Goal: Contribute content: Contribute content

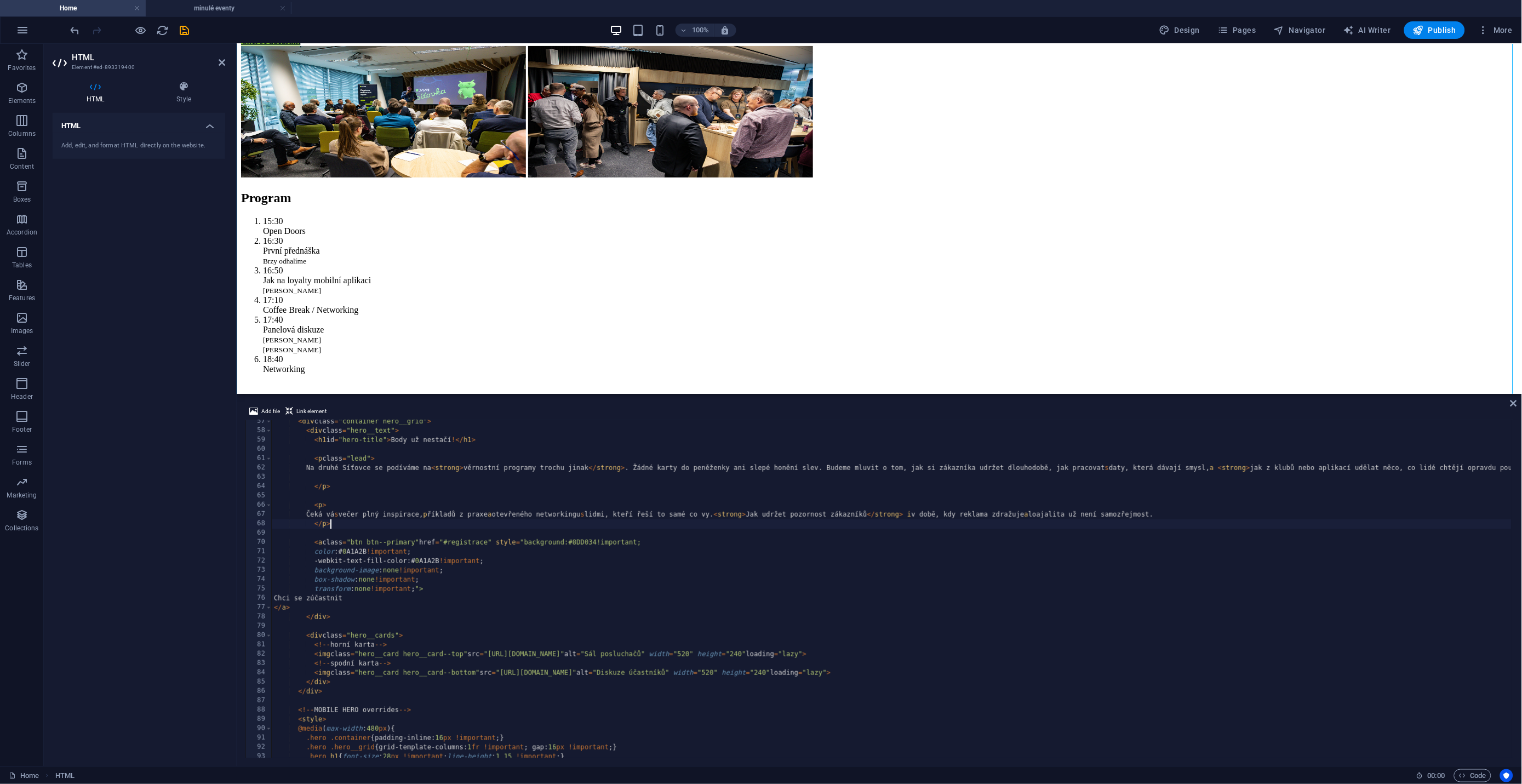
scroll to position [0, 4]
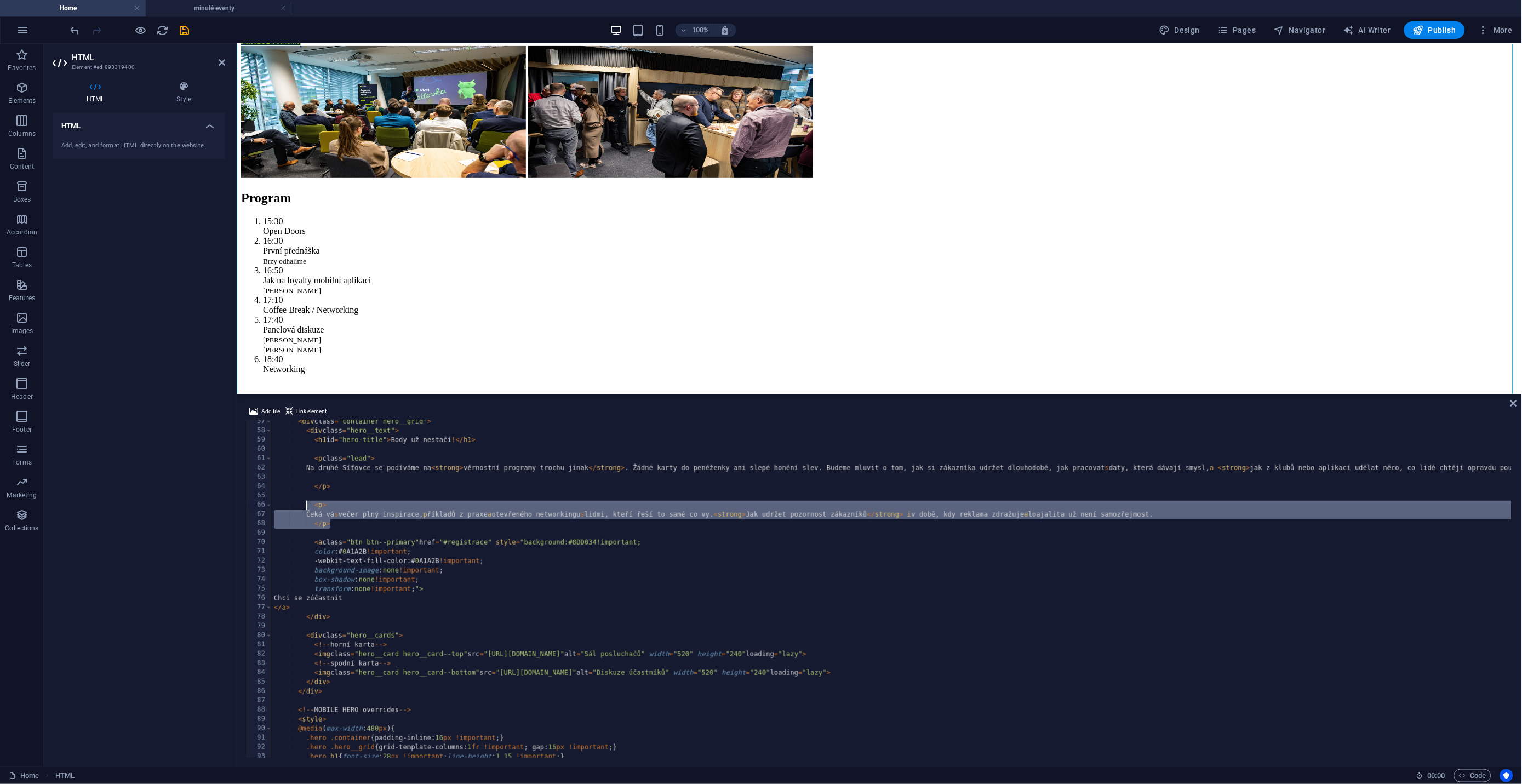
drag, startPoint x: 336, startPoint y: 524, endPoint x: 304, endPoint y: 502, distance: 38.8
click at [304, 502] on div "< div class = "container hero__grid" > < div class = "hero__text" > < h1 id = "…" at bounding box center [1439, 594] width 2334 height 354
click at [304, 606] on div "< div class = "container hero__grid" > < div class = "hero__text" > < h1 id = "…" at bounding box center [1439, 594] width 2334 height 354
type textarea "</a>"
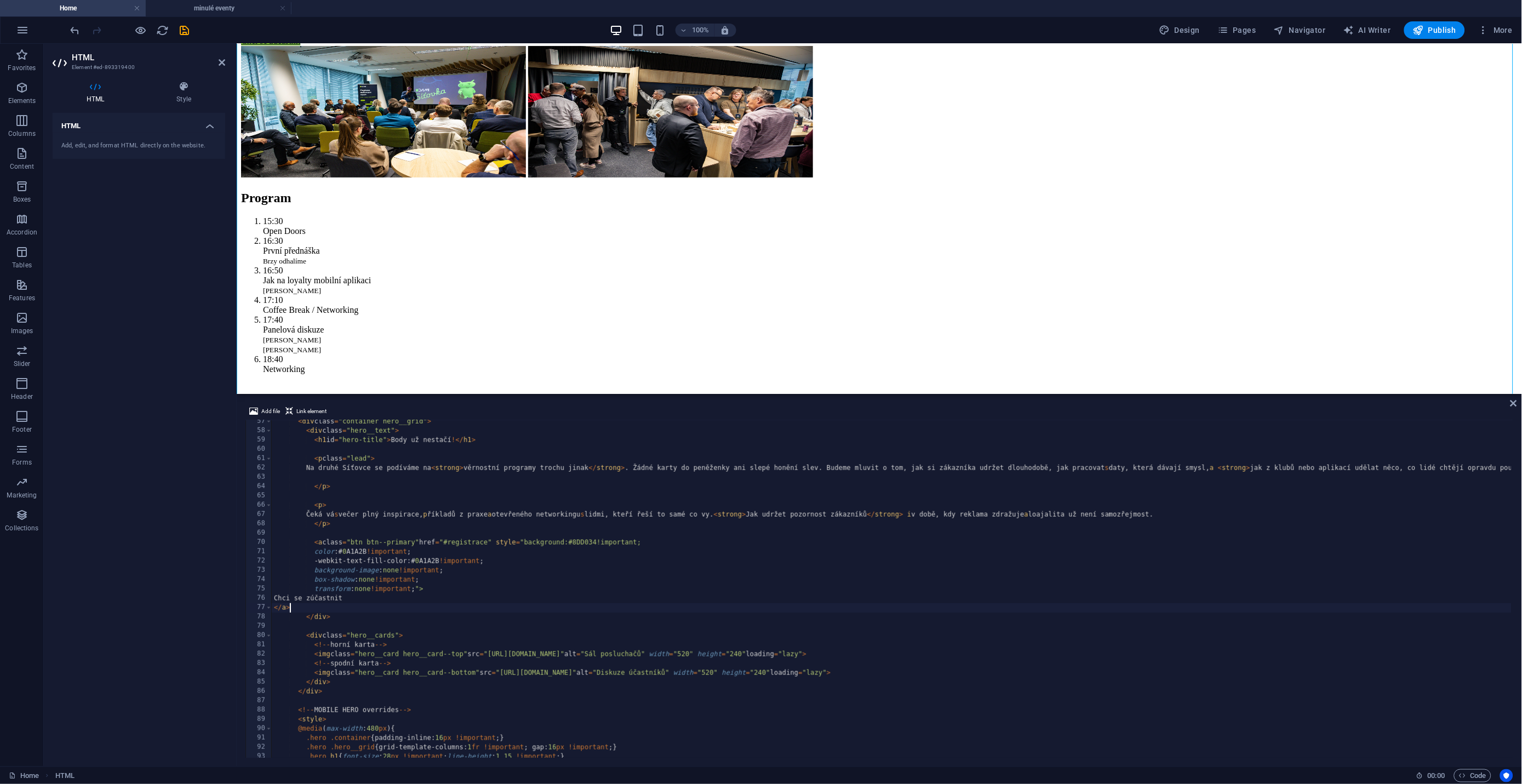
scroll to position [0, 0]
paste textarea "</p>"
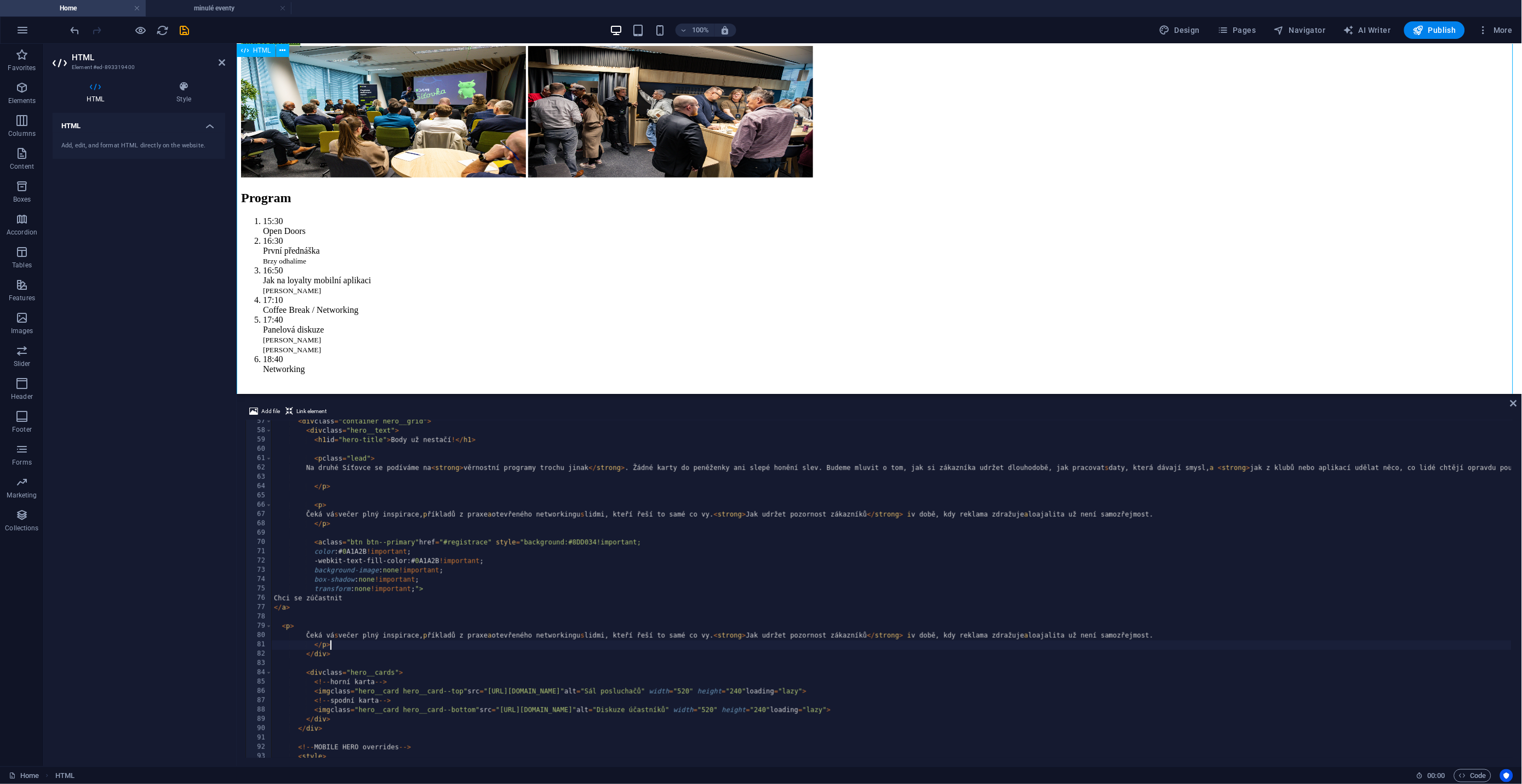
type textarea "</p>"
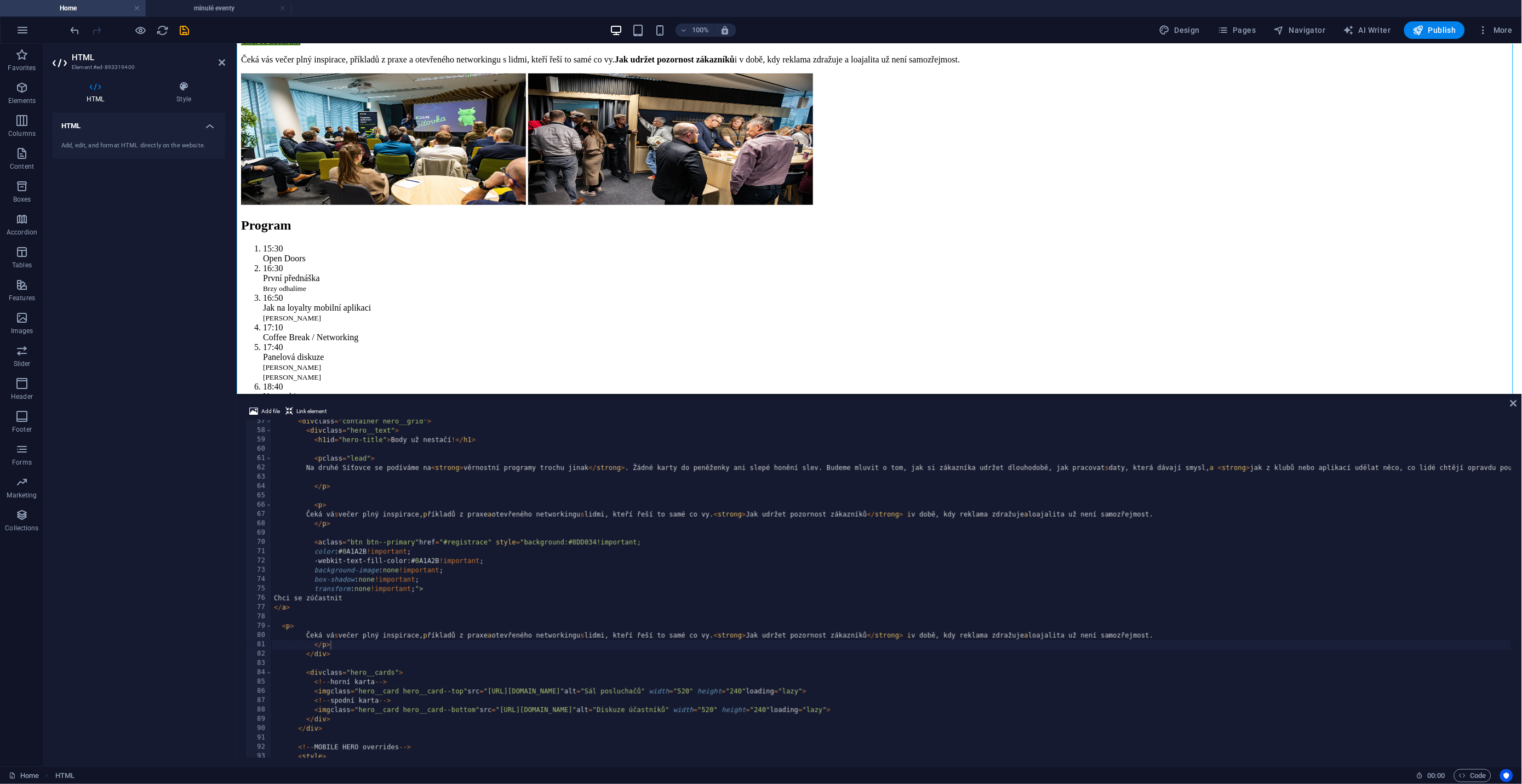
click at [288, 616] on div "< div class = "container hero__grid" > < div class = "hero__text" > < h1 id = "…" at bounding box center [1439, 594] width 2334 height 354
type textarea "<br><br>"
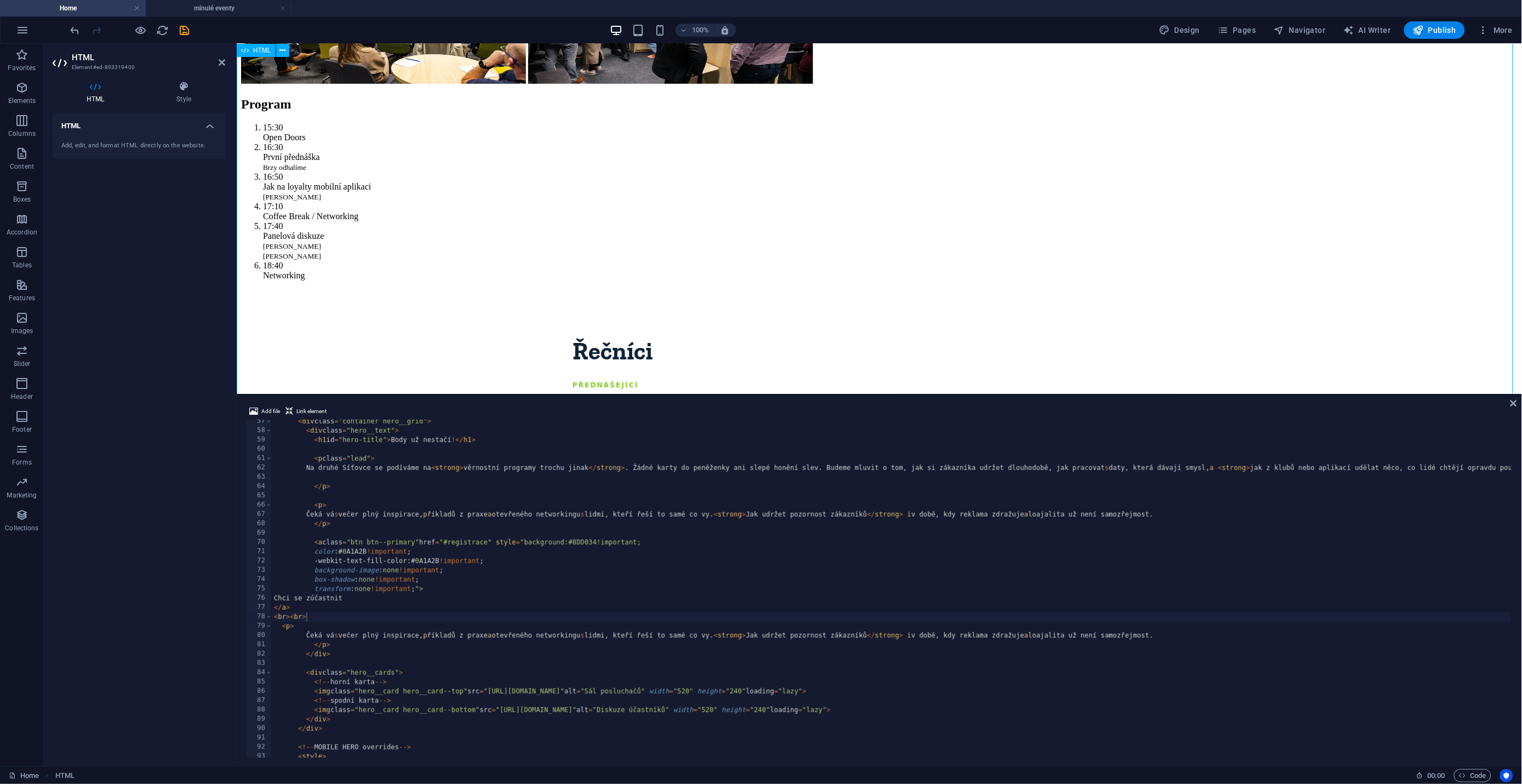
scroll to position [253, 0]
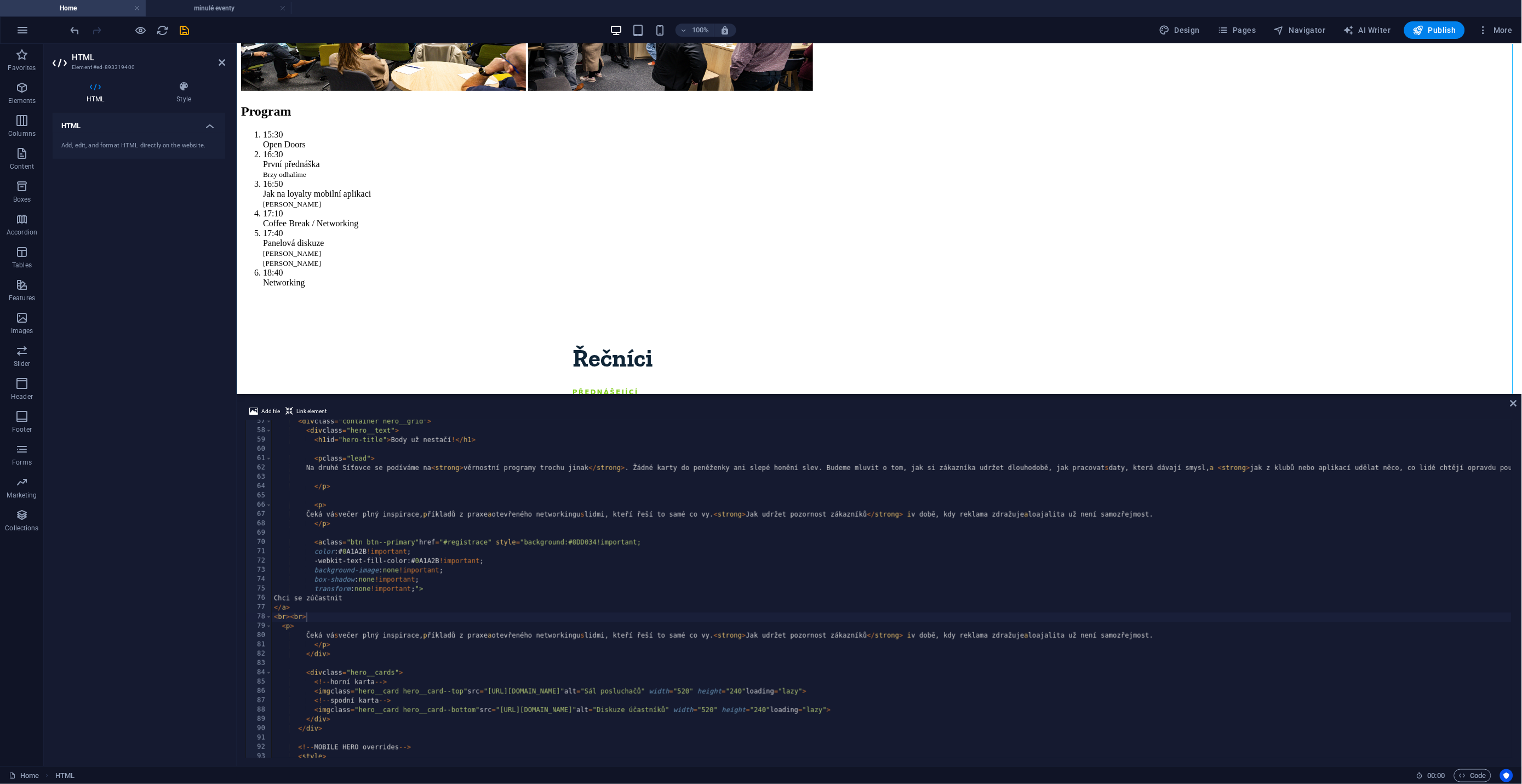
click at [316, 622] on div "< div class = "container hero__grid" > < div class = "hero__text" > < h1 id = "…" at bounding box center [1439, 594] width 2334 height 354
drag, startPoint x: 305, startPoint y: 615, endPoint x: 278, endPoint y: 616, distance: 27.0
click at [278, 616] on div "< div class = "container hero__grid" > < div class = "hero__text" > < h1 id = "…" at bounding box center [1439, 594] width 2334 height 354
click at [278, 616] on div "< div class = "container hero__grid" > < div class = "hero__text" > < h1 id = "…" at bounding box center [1439, 594] width 2334 height 354
drag, startPoint x: 275, startPoint y: 617, endPoint x: 307, endPoint y: 616, distance: 32.0
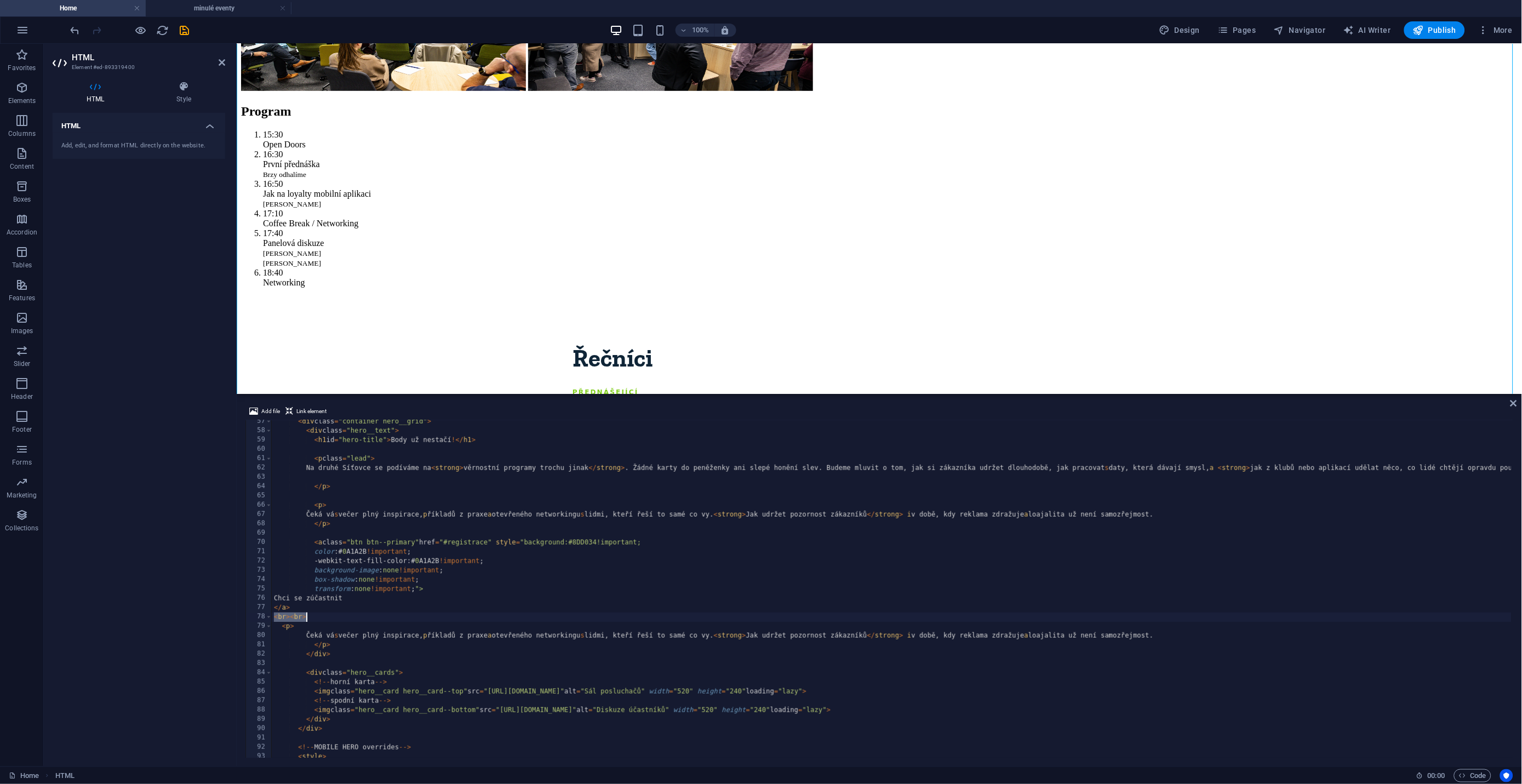
click at [307, 616] on div "< div class = "container hero__grid" > < div class = "hero__text" > < h1 id = "…" at bounding box center [1439, 594] width 2334 height 354
click at [317, 616] on div "< div class = "container hero__grid" > < div class = "hero__text" > < h1 id = "…" at bounding box center [1439, 594] width 2334 height 354
paste textarea "<br><br>"
click at [373, 268] on div "Program Řečníci Detaily Registrovat se Body už nestačí! Na druhé Síťovce se pod…" at bounding box center [879, 778] width 1277 height 1948
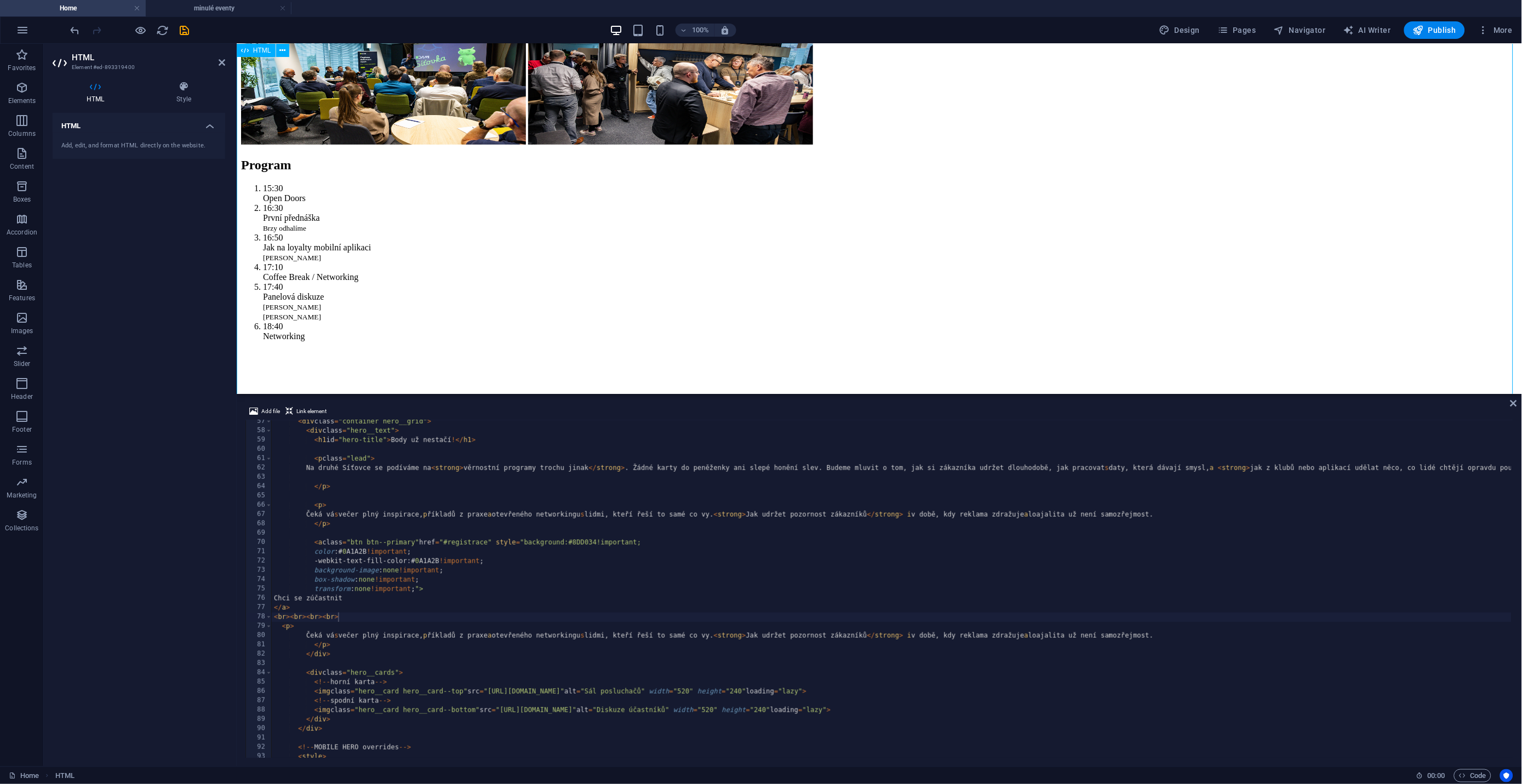
scroll to position [222, 0]
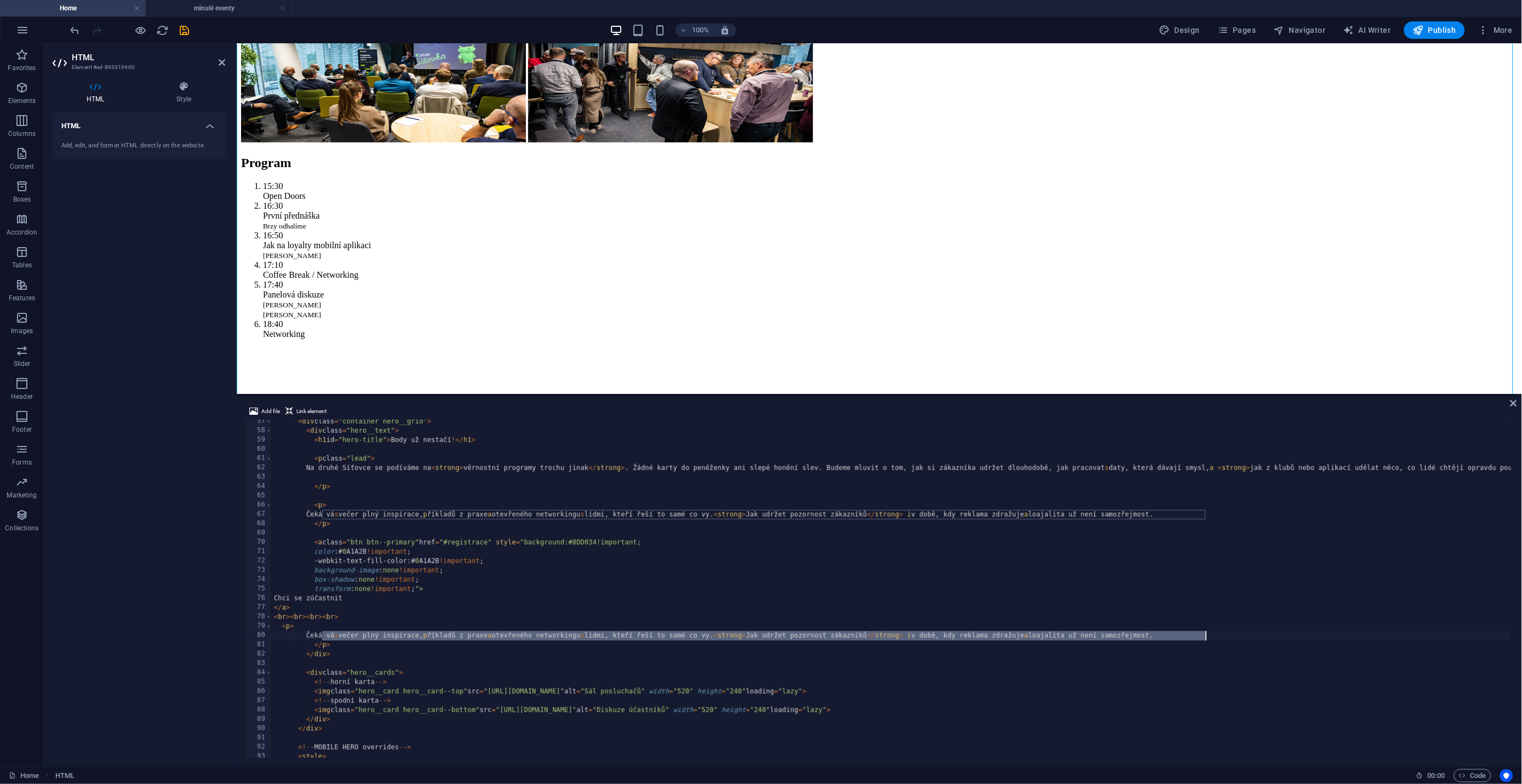
drag, startPoint x: 323, startPoint y: 636, endPoint x: 1227, endPoint y: 633, distance: 904.0
click at [1227, 633] on div "< div class = "container hero__grid" > < div class = "hero__text" > < h1 id = "…" at bounding box center [1439, 594] width 2334 height 354
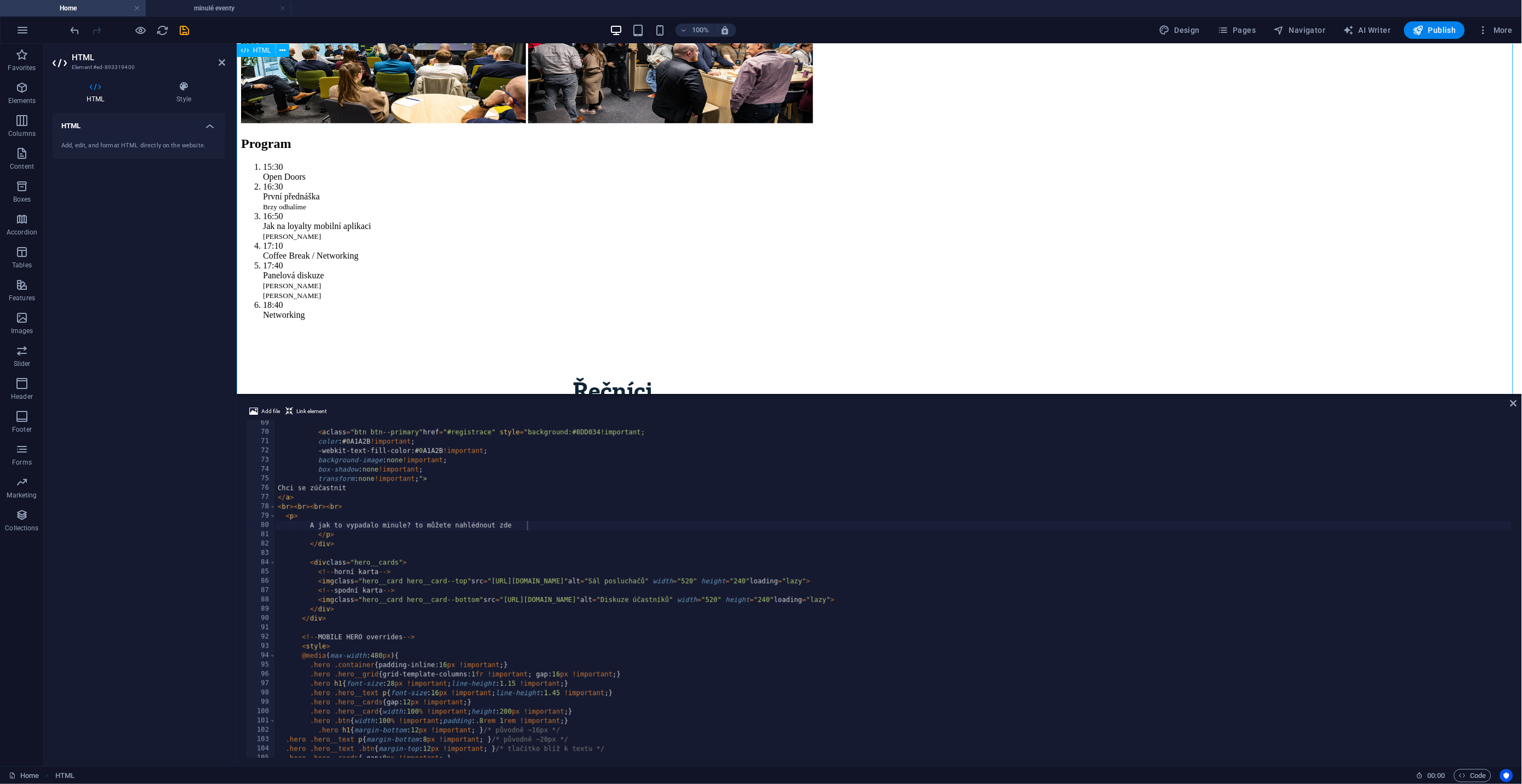
scroll to position [248, 0]
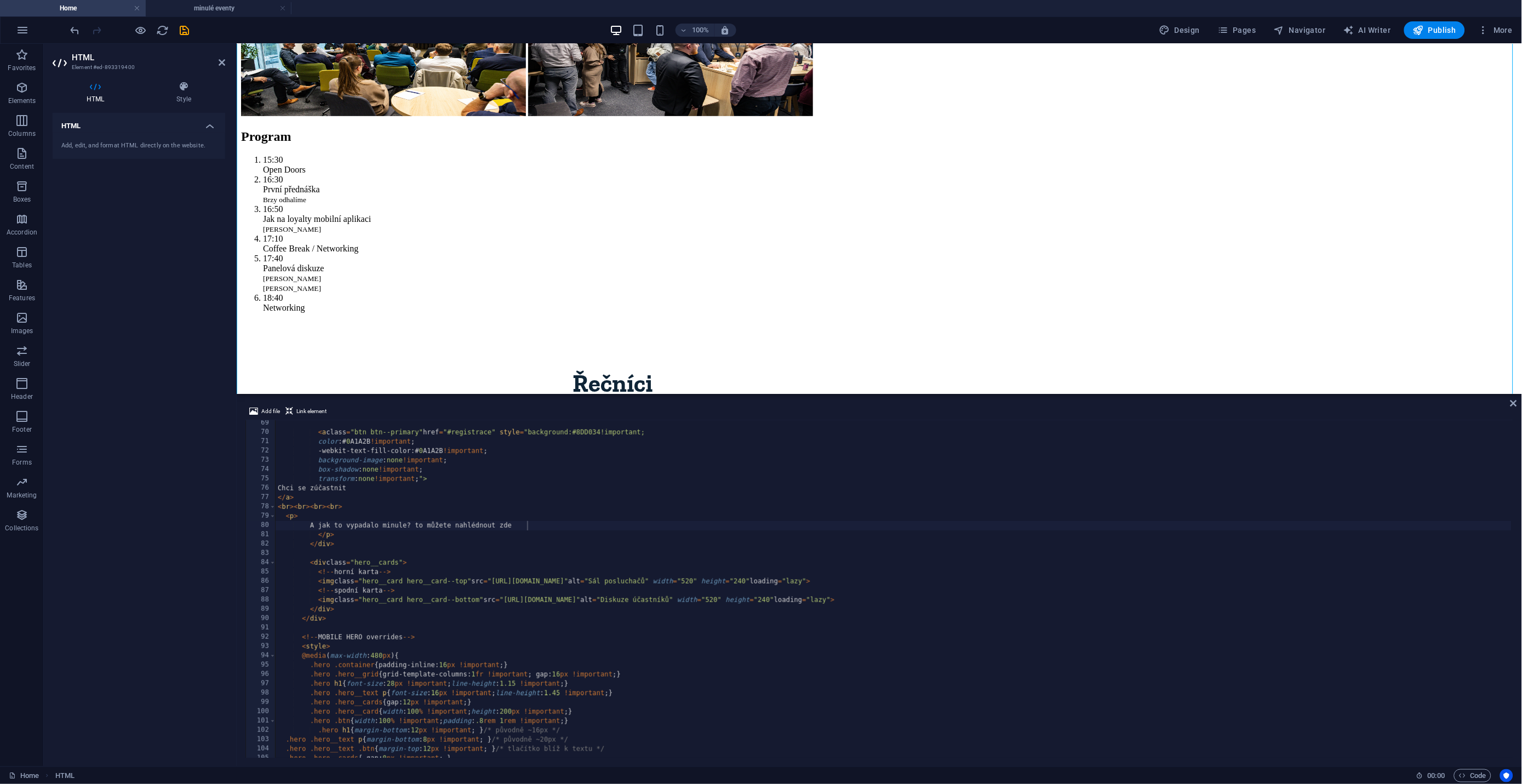
click at [515, 526] on div "< a class = "btn btn--primary" href = "#registrace" style = "background:#8DD034…" at bounding box center [1442, 596] width 2334 height 354
click at [523, 528] on div "< a class = "btn btn--primary" href = "#registrace" style = "background:#8DD034…" at bounding box center [1442, 596] width 2334 height 354
click at [550, 525] on div "< a class = "btn btn--primary" href = "#registrace" style = "background:#8DD034…" at bounding box center [1442, 596] width 2334 height 354
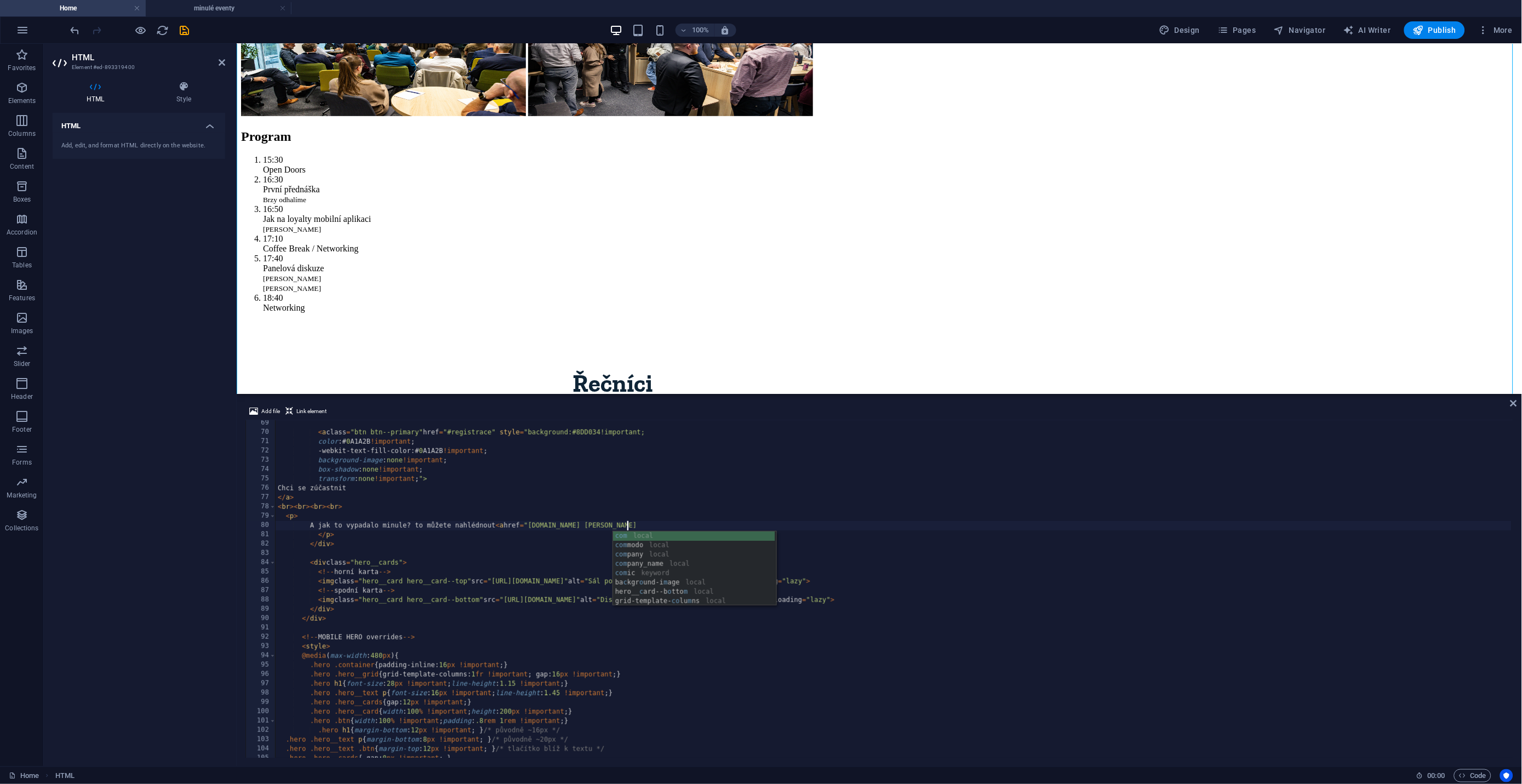
scroll to position [0, 28]
click at [1240, 25] on span "Pages" at bounding box center [1236, 30] width 38 height 11
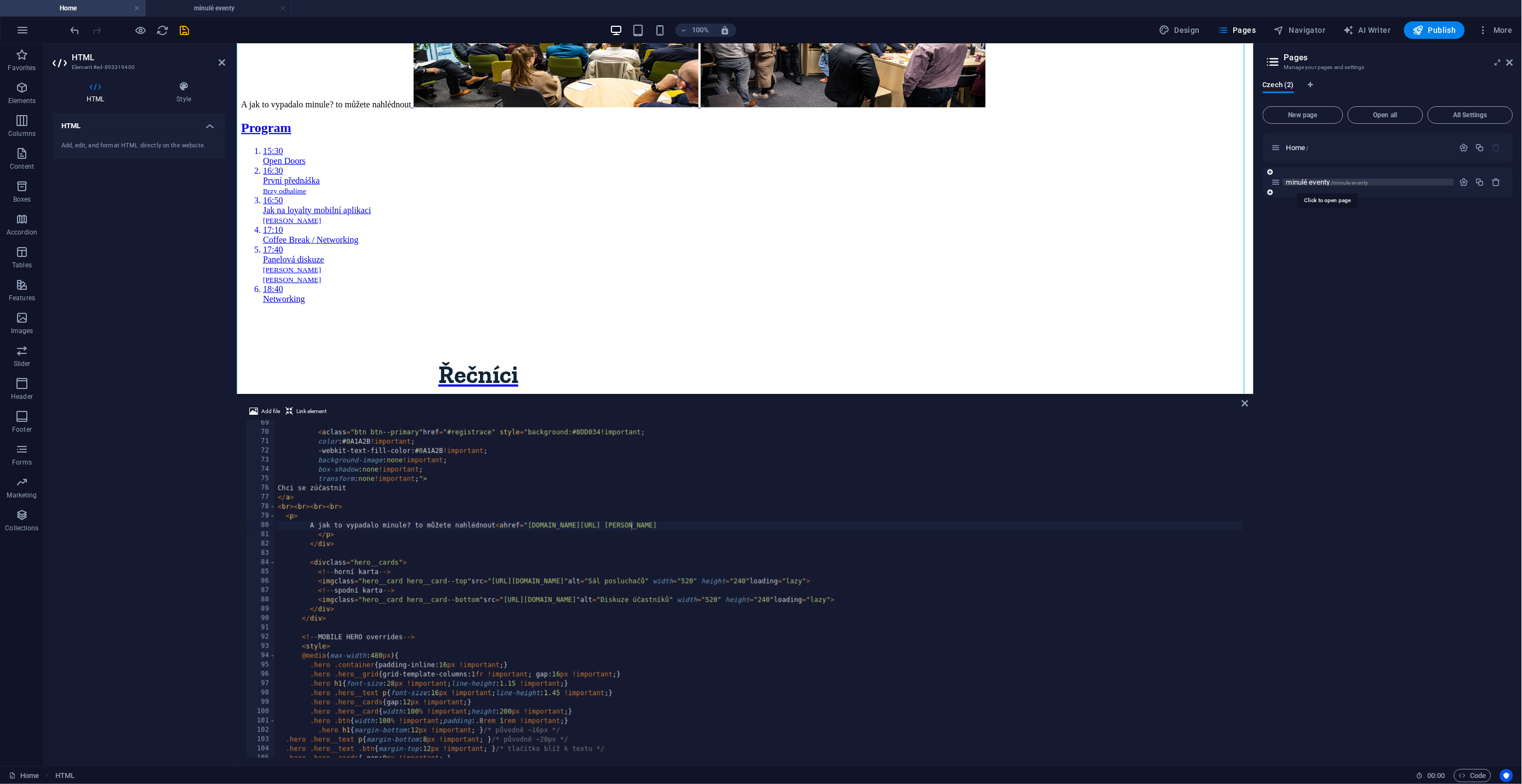
click at [1329, 183] on span "minulé eventy /minule-eventy" at bounding box center [1327, 182] width 82 height 8
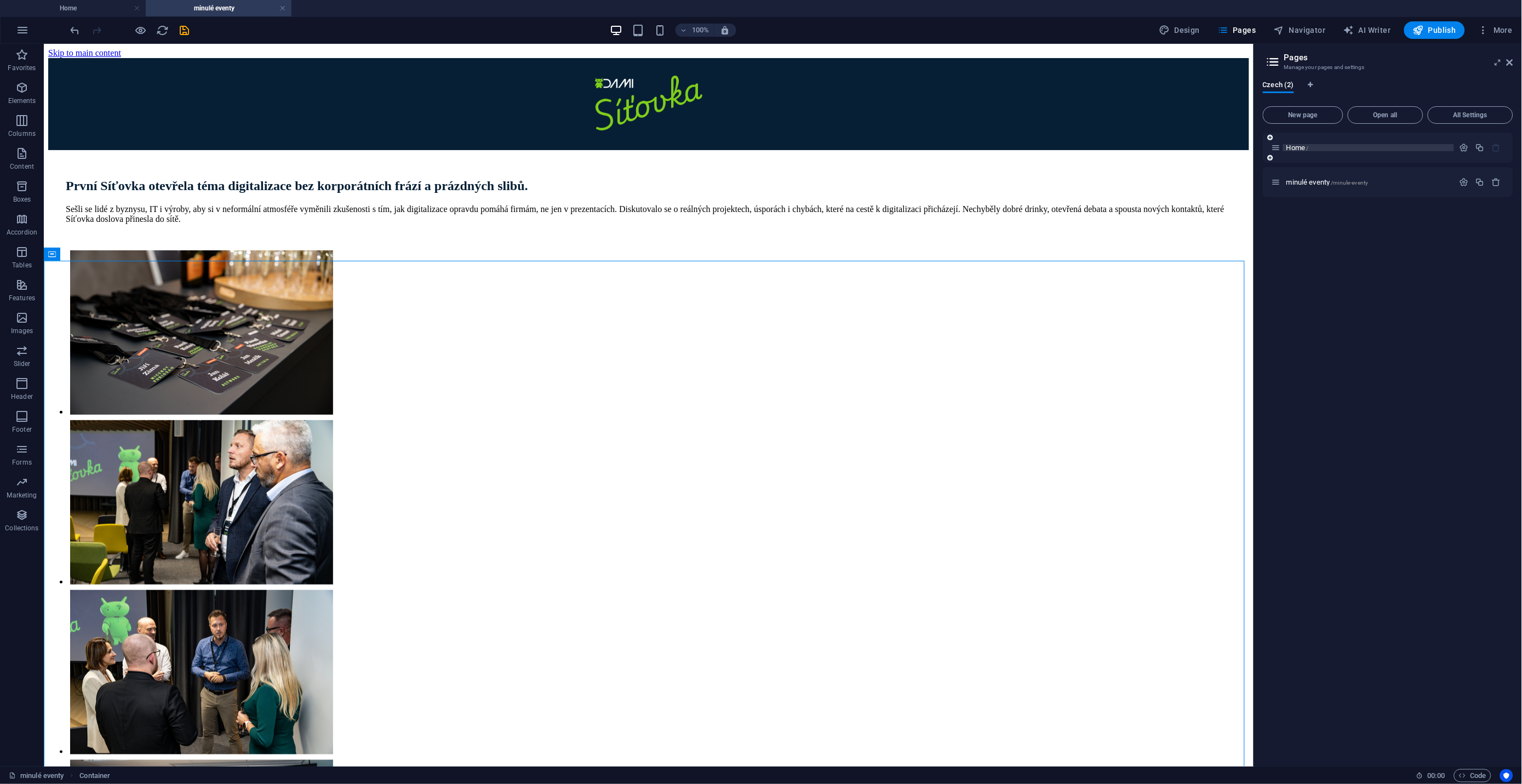
click at [1295, 148] on span "Home /" at bounding box center [1297, 148] width 22 height 8
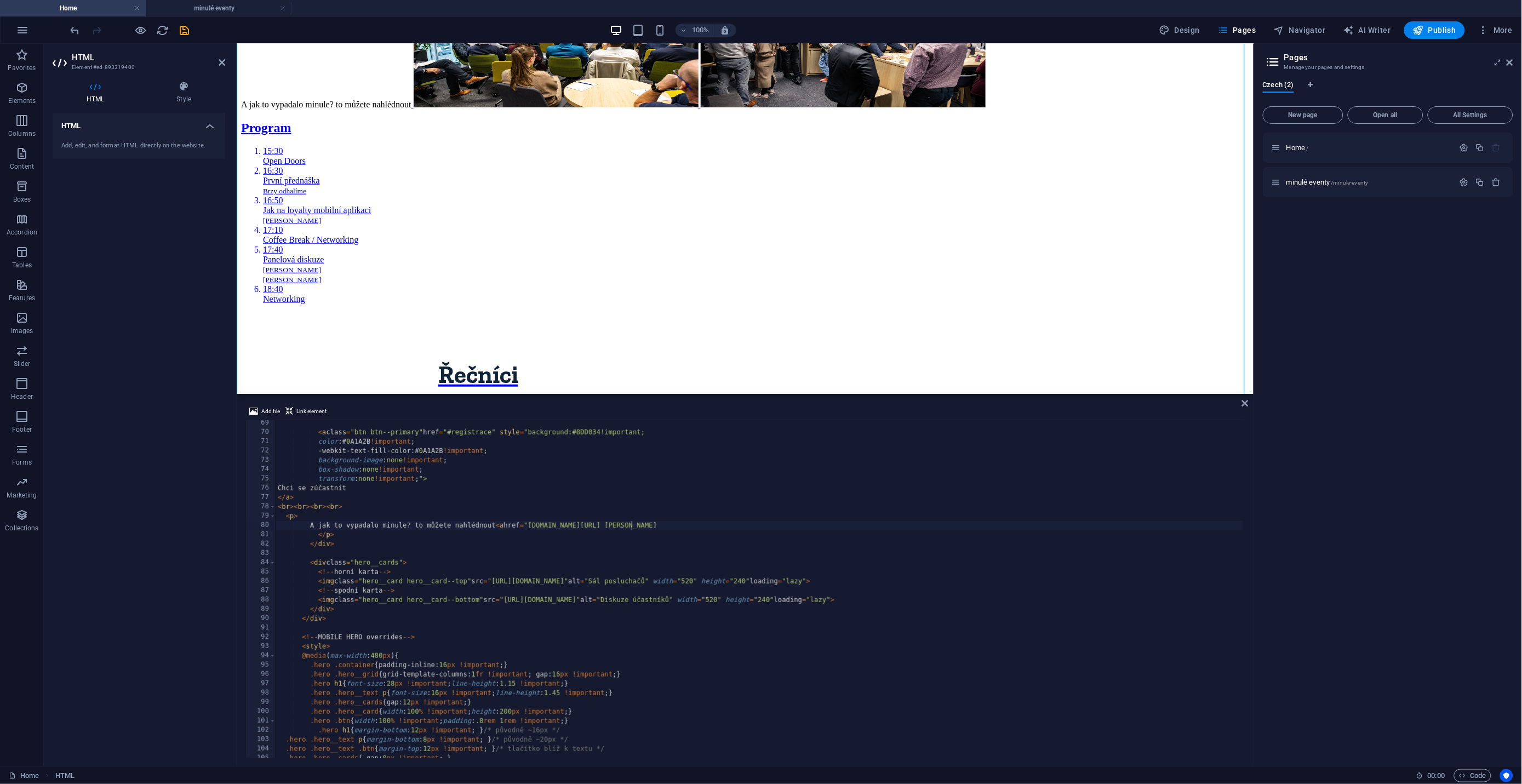
click at [631, 526] on div "< a class = "btn btn--primary" href = "#registrace" style = "background:#8DD034…" at bounding box center [1442, 596] width 2334 height 354
drag, startPoint x: 708, startPoint y: 524, endPoint x: 692, endPoint y: 529, distance: 16.8
click at [692, 529] on div "< a class = "btn btn--primary" href = "#registrace" style = "background:#8DD034…" at bounding box center [1442, 596] width 2334 height 354
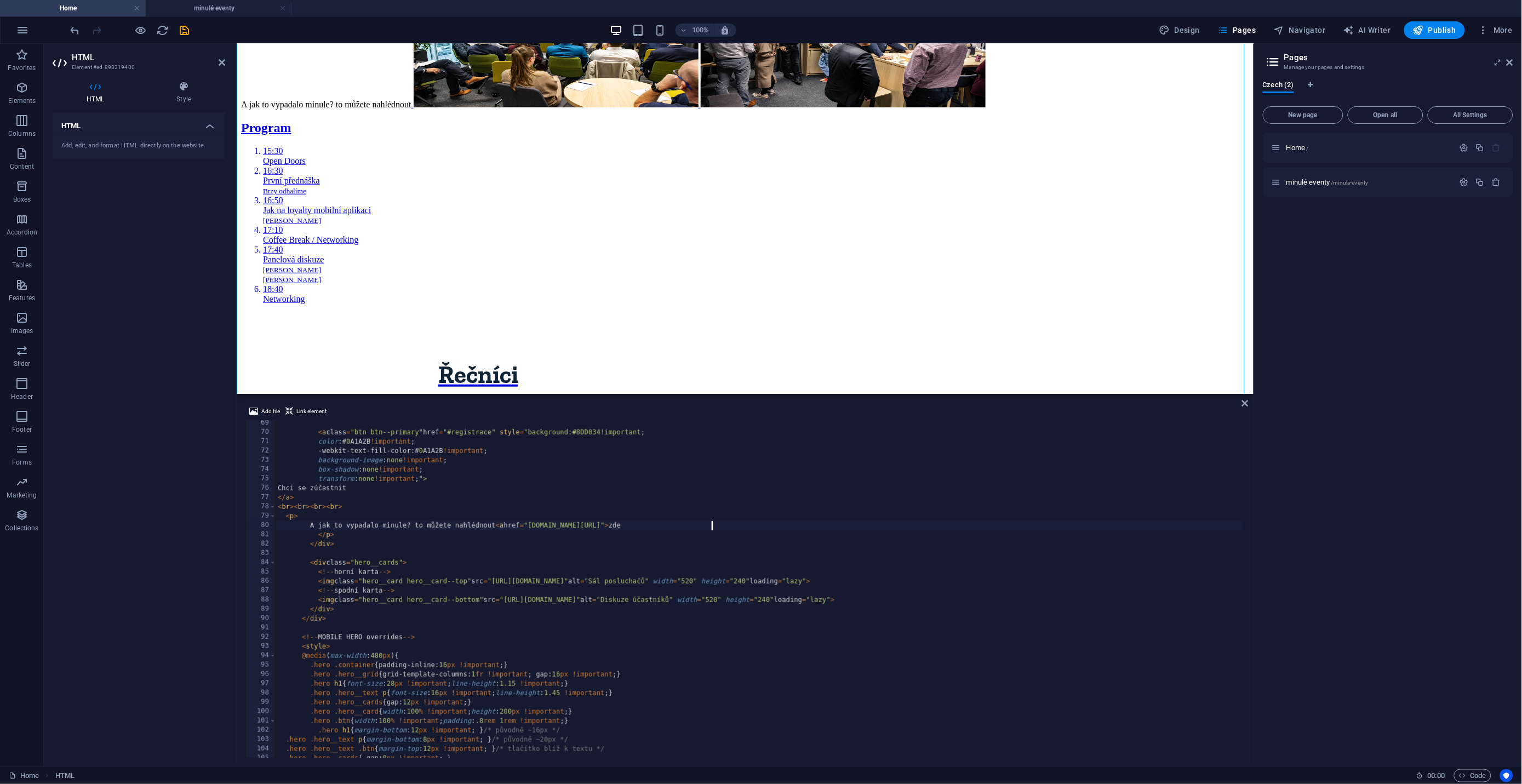
type textarea "A jak to vypadalo minule? to můžete nahlédnout <a href="[DOMAIN_NAME][URL]"> zde"
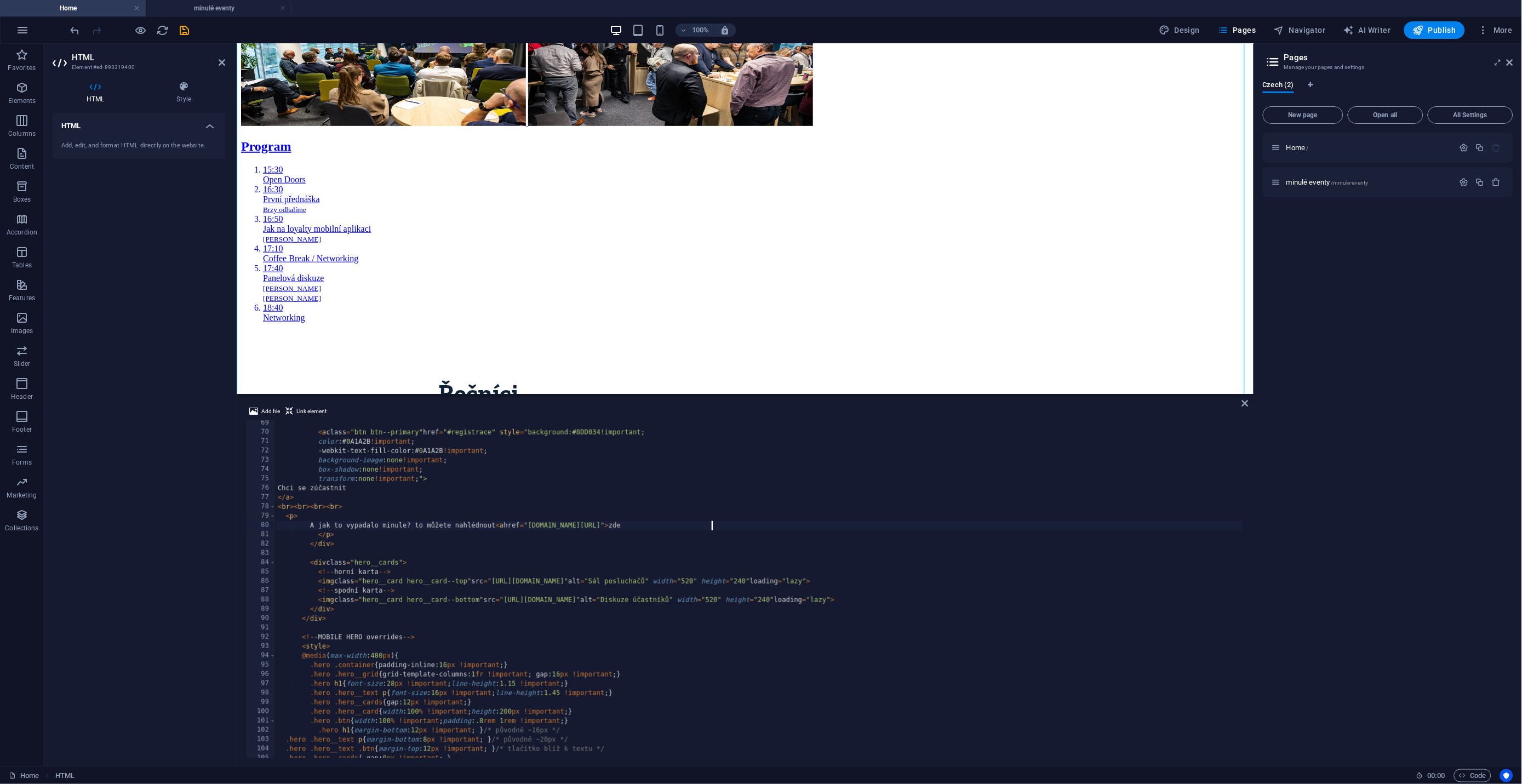
select select "ace/mode/stylus"
select select "ace/theme/monokai"
select select "markbegin"
select select "true"
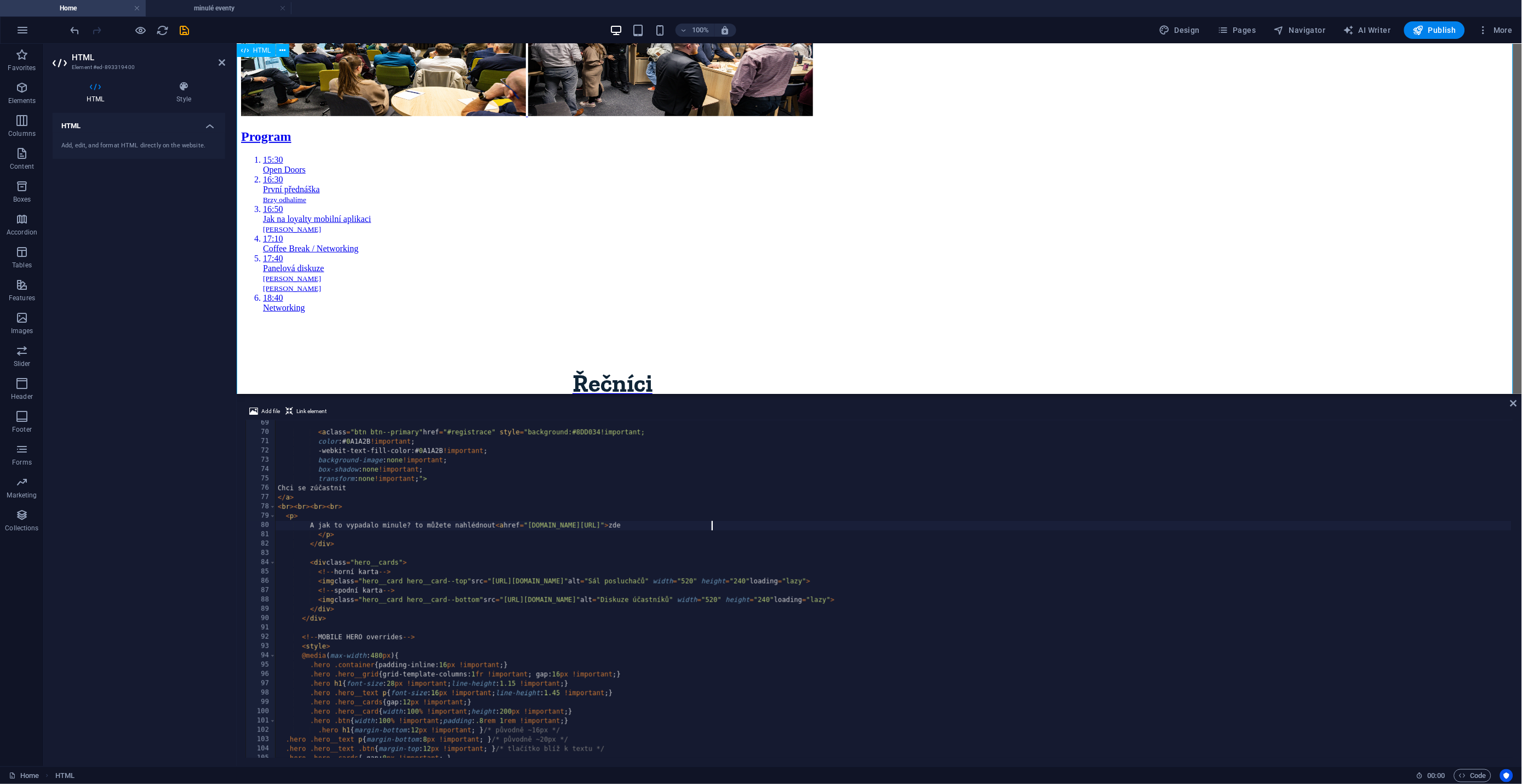
scroll to position [635, 0]
type textarea "A jak to vypadalo minule? to můžete nahlédnout <a href="[DOMAIN_NAME][URL]"> zd…"
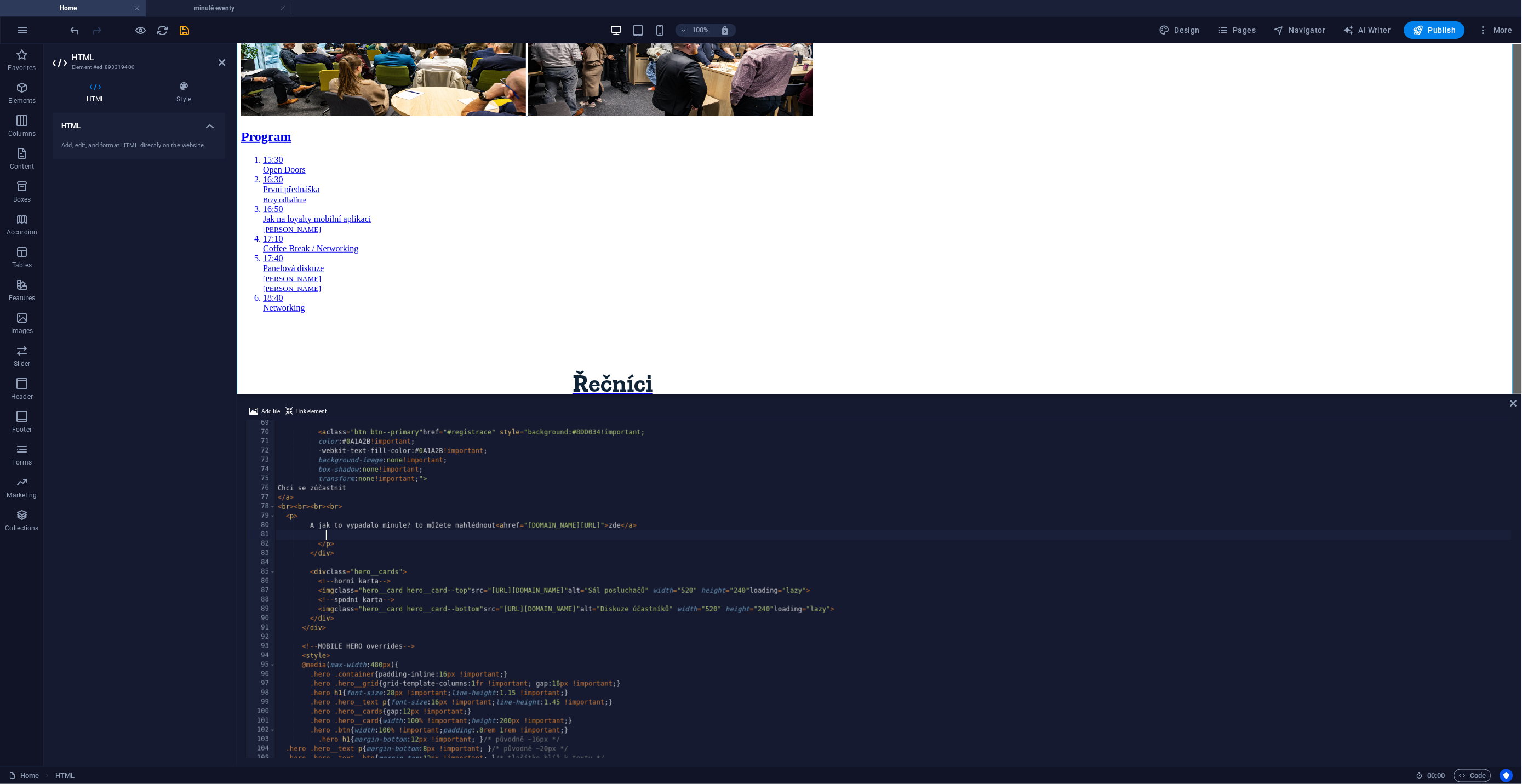
scroll to position [0, 2]
click at [743, 502] on div "< a class = "btn btn--primary" href = "#registrace" style = "background:#8DD034…" at bounding box center [1442, 596] width 2334 height 354
type textarea "</a>"
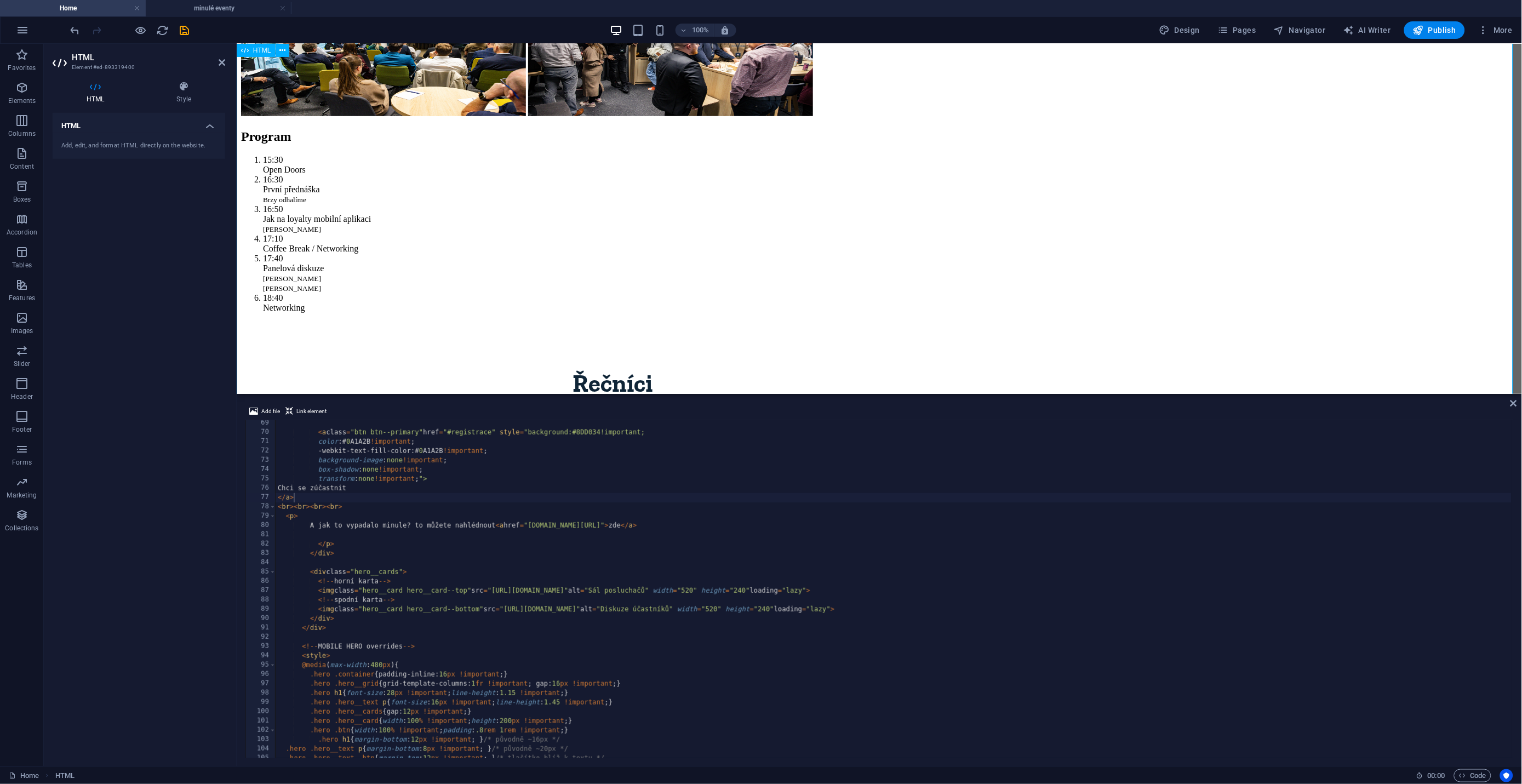
click at [592, 301] on div "Program Řečníci Detaily Registrovat se Body už nestačí! Na druhé Síťovce se pod…" at bounding box center [879, 793] width 1277 height 1968
click at [409, 260] on div "Program Řečníci Detaily Registrovat se Body už nestačí! Na druhé Síťovce se pod…" at bounding box center [879, 793] width 1277 height 1968
click at [1512, 403] on icon at bounding box center [1514, 403] width 6 height 9
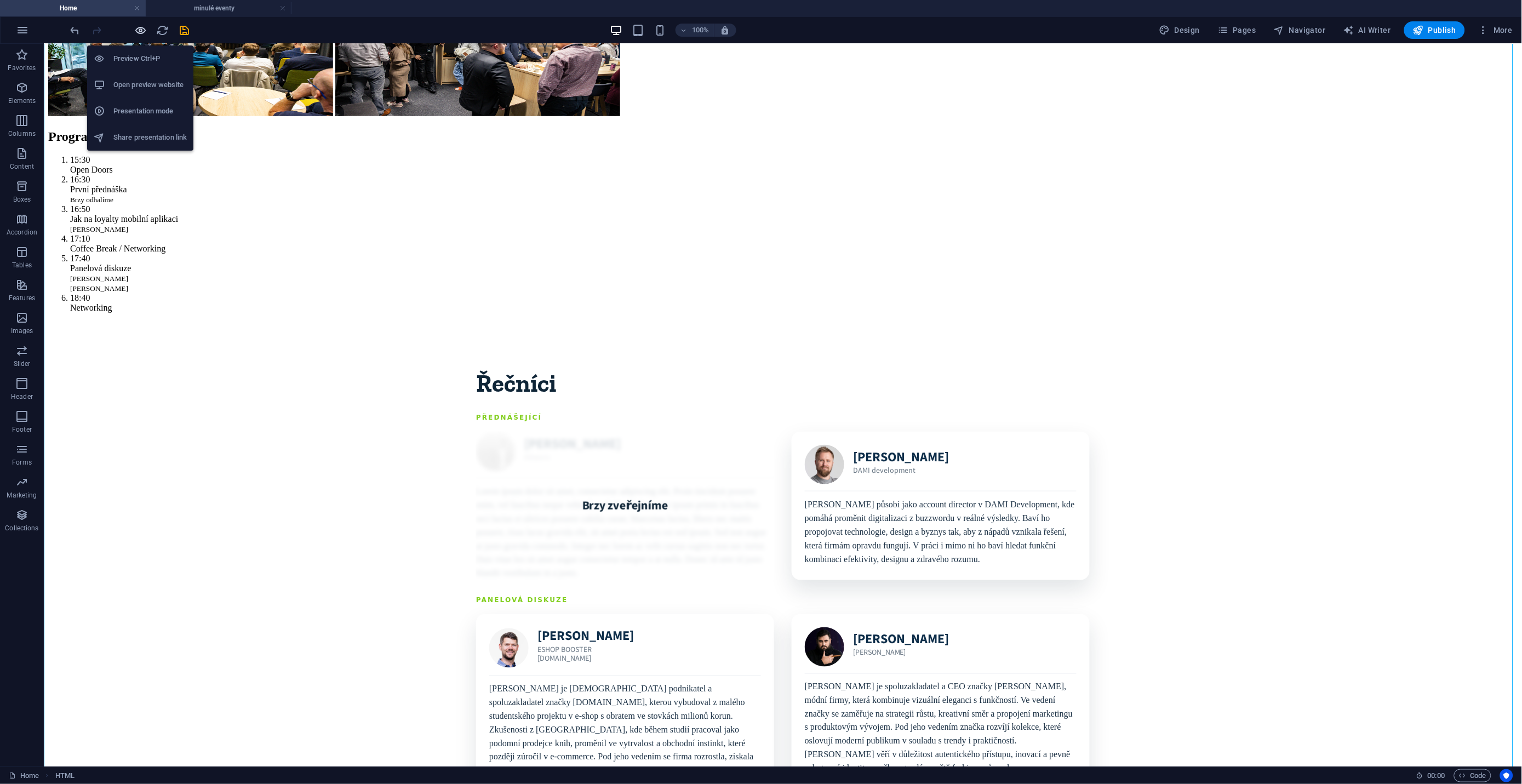
click at [141, 31] on icon "button" at bounding box center [141, 30] width 12 height 12
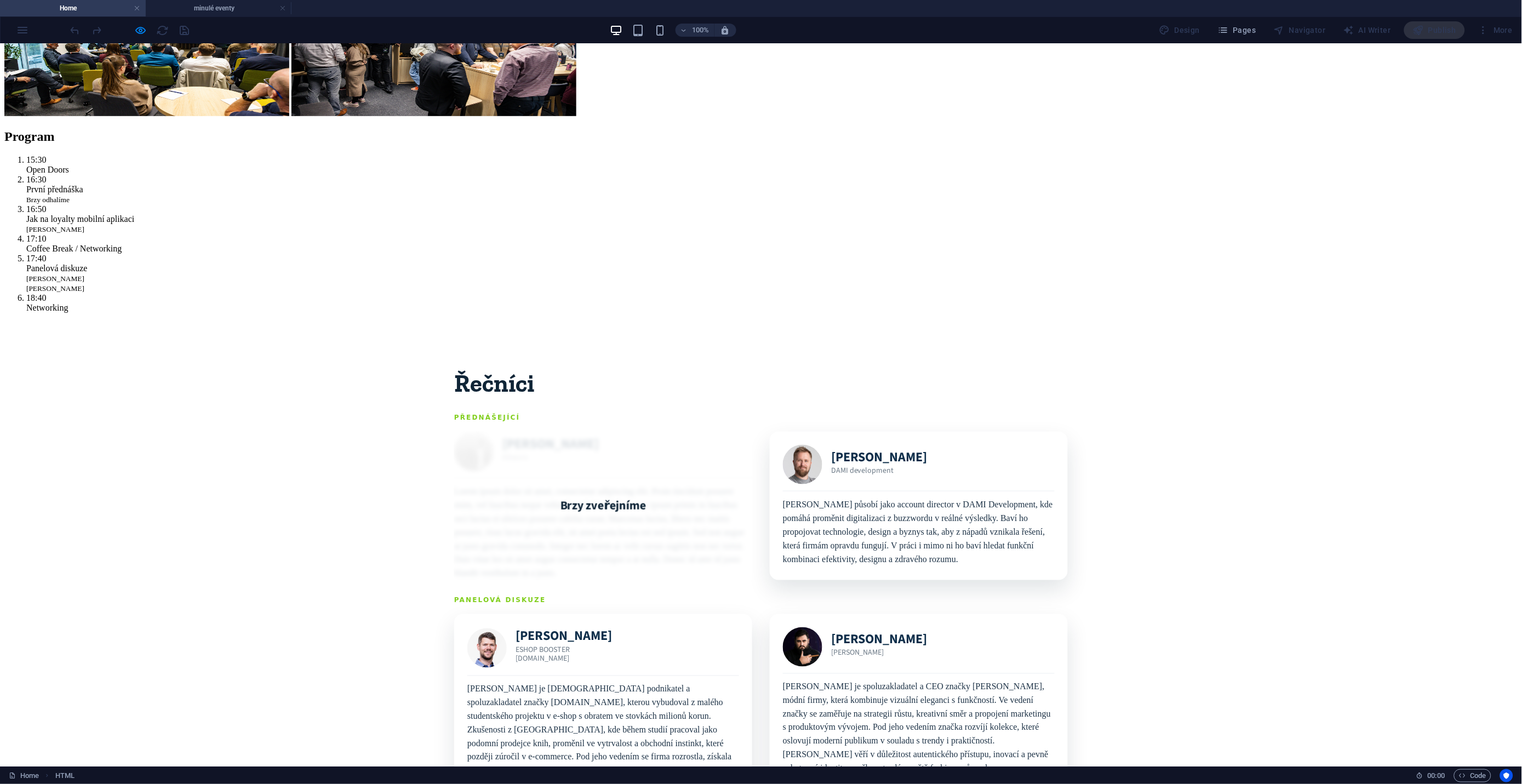
click at [147, 33] on icon "button" at bounding box center [141, 30] width 12 height 12
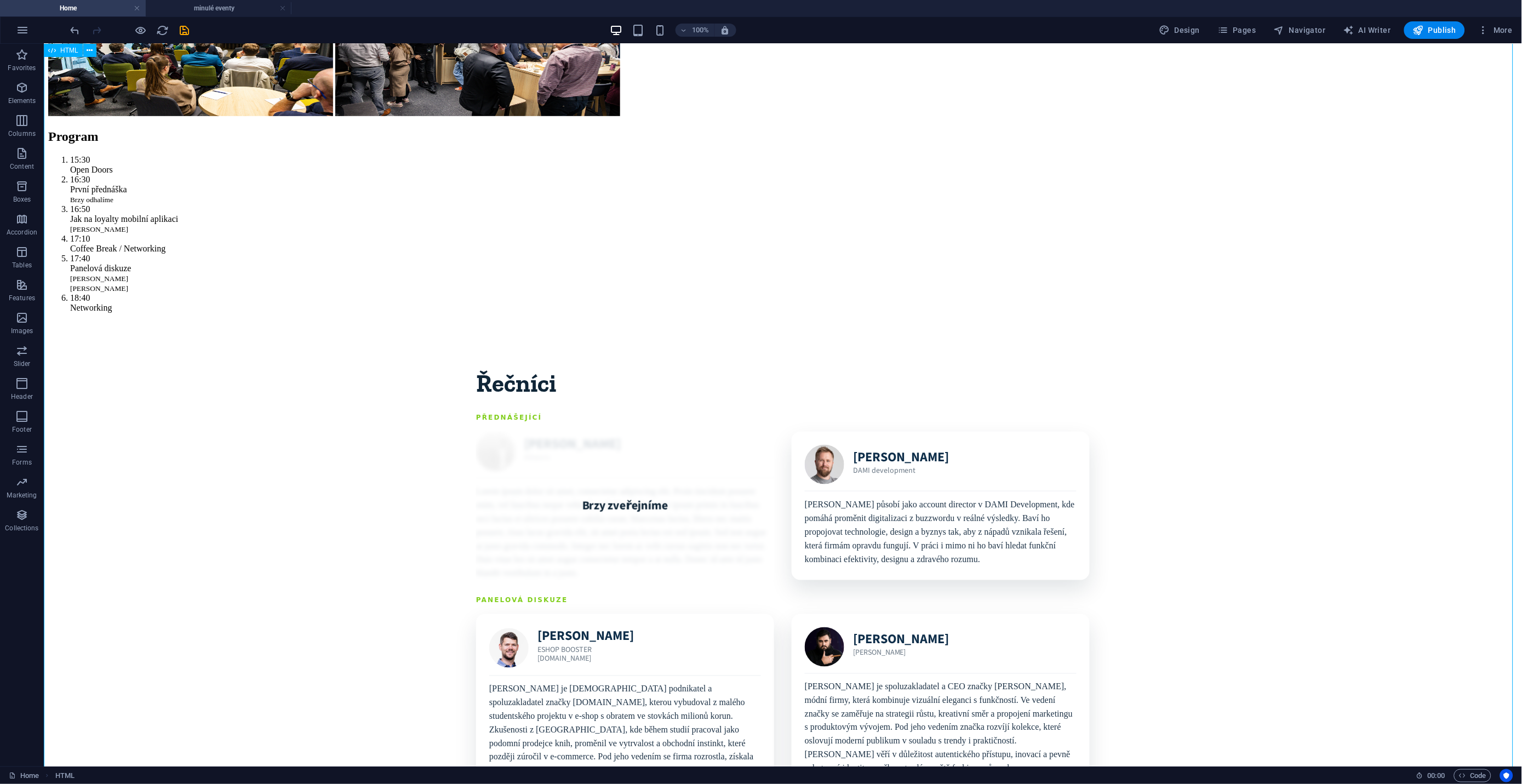
click at [333, 344] on div "Program Řečníci Detaily Registrovat se Body už nestačí! Na druhé Síťovce se pod…" at bounding box center [782, 793] width 1469 height 1968
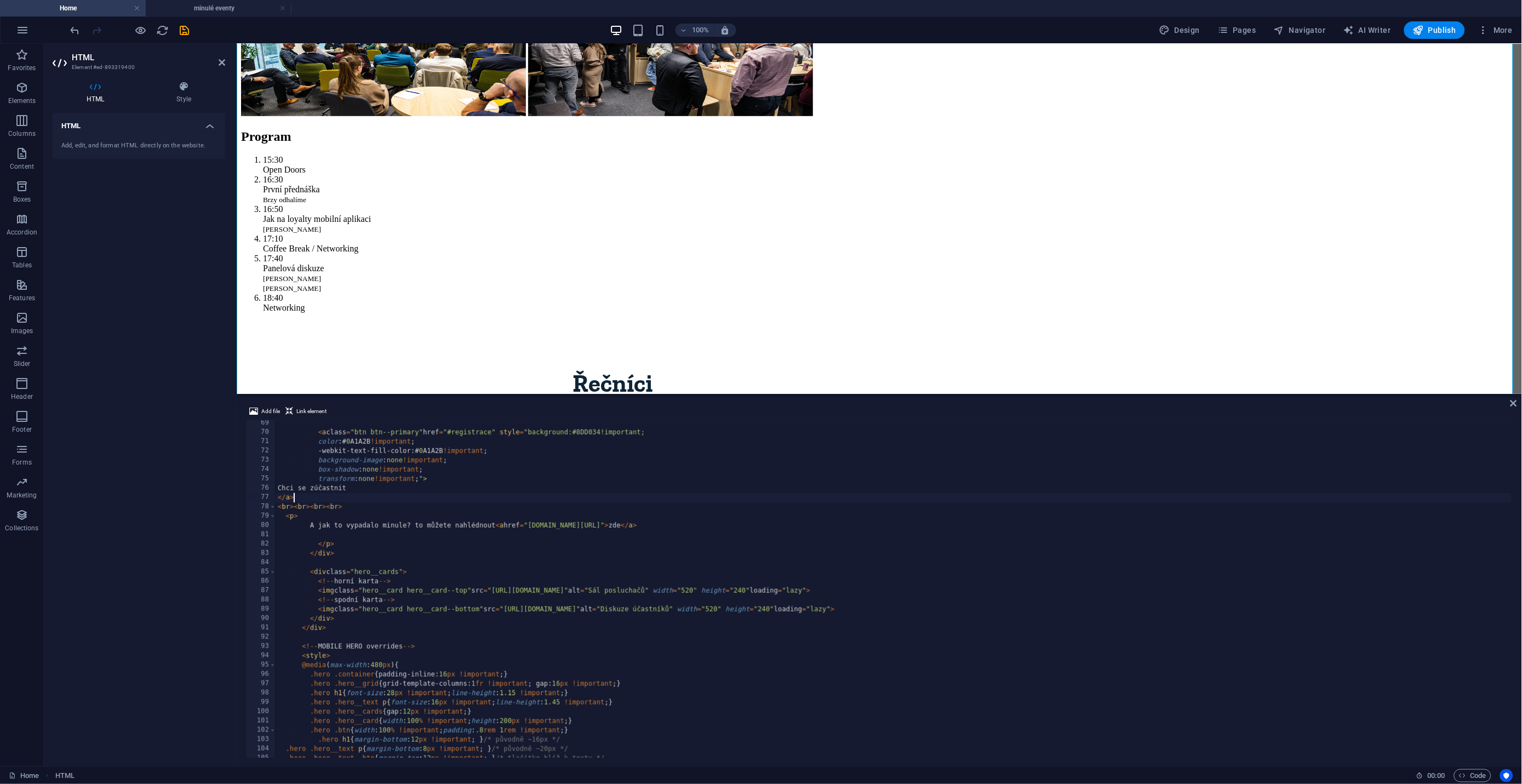
click at [692, 526] on div "< a class = "btn btn--primary" href = "#registrace" style = "background:#8DD034…" at bounding box center [1442, 596] width 2334 height 354
type textarea "A jak to vypadalo minule? to můžete nahlédnout <a href="[DOMAIN_NAME][URL]"> zd…"
click at [695, 531] on div "< a class = "btn btn--primary" href = "#registrace" style = "background:#8DD034…" at bounding box center [1442, 596] width 2334 height 354
click at [695, 523] on div "< a class = "btn btn--primary" href = "#registrace" style = "background:#8DD034…" at bounding box center [1442, 596] width 2334 height 354
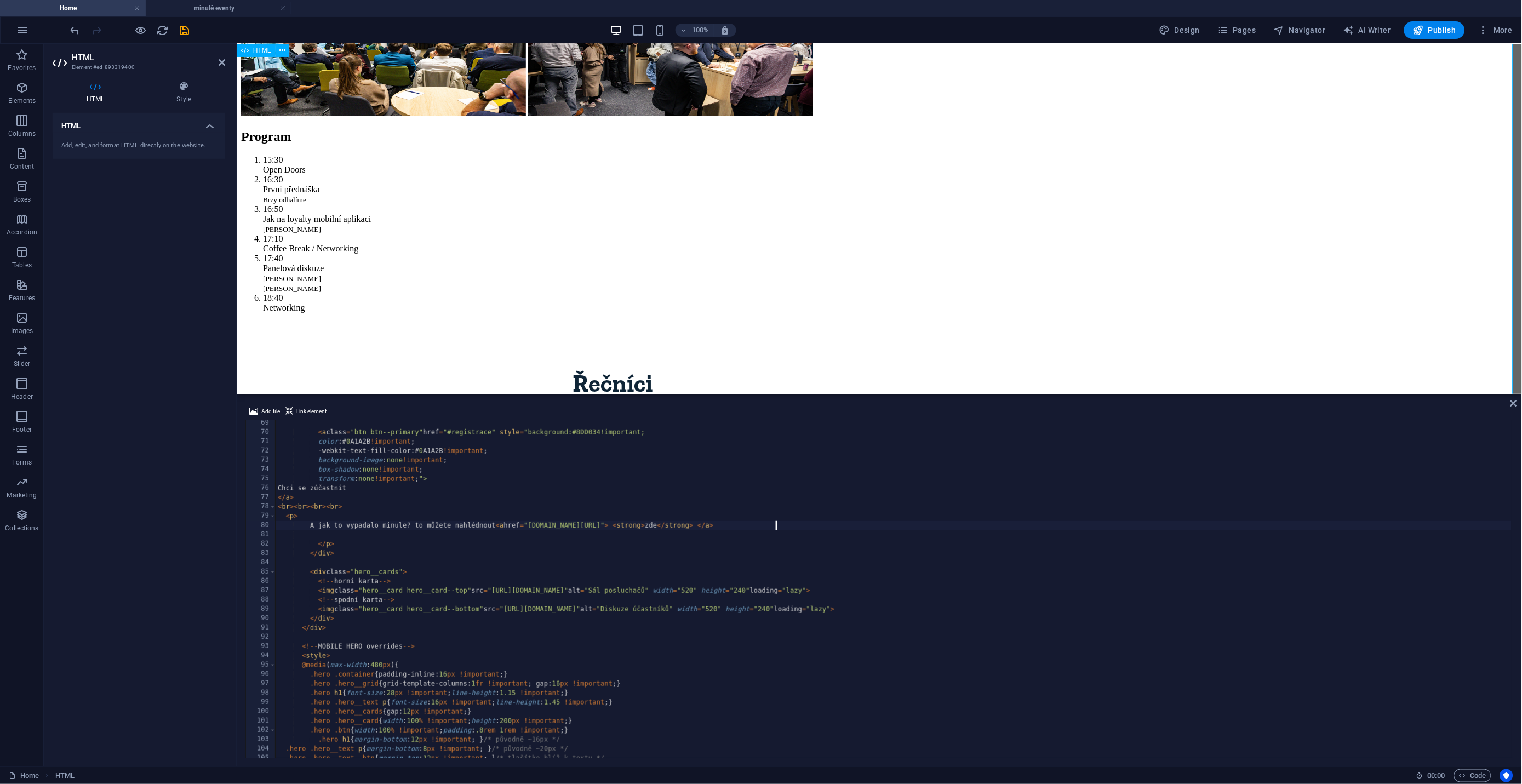
click at [701, 333] on div "Program Řečníci Detaily Registrovat se Body už nestačí! Na druhé Síťovce se pod…" at bounding box center [879, 793] width 1277 height 1968
click at [434, 523] on div "< a class = "btn btn--primary" href = "#registrace" style = "background:#8DD034…" at bounding box center [1442, 596] width 2334 height 354
drag, startPoint x: 730, startPoint y: 526, endPoint x: 739, endPoint y: 525, distance: 9.1
click at [739, 525] on div "< a class = "btn btn--primary" href = "#registrace" style = "background:#8DD034…" at bounding box center [1442, 596] width 2334 height 354
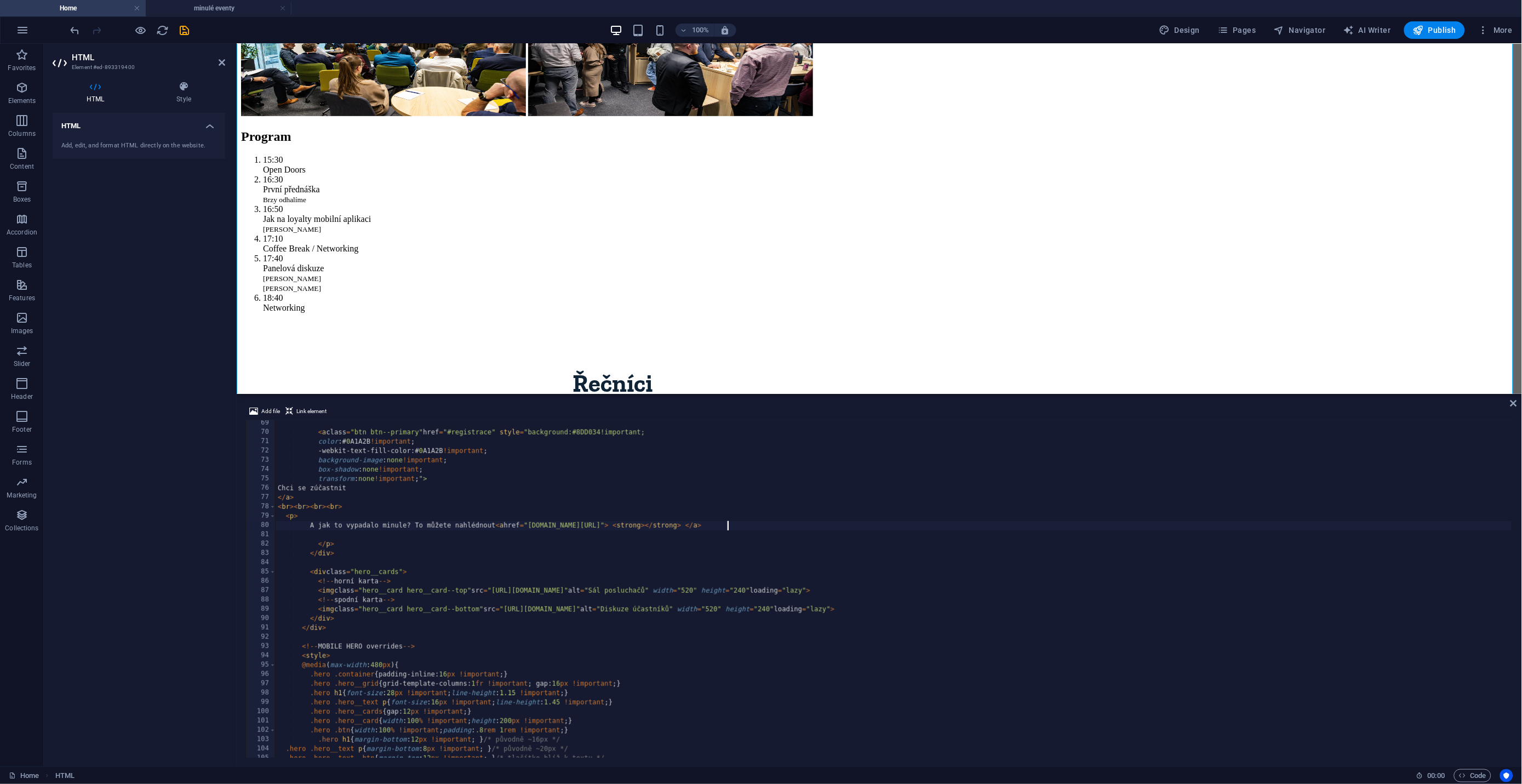
scroll to position [0, 37]
click at [1089, 244] on div "Program Řečníci Detaily Registrovat se Body už nestačí! Na druhé Síťovce se pod…" at bounding box center [879, 793] width 1277 height 1968
drag, startPoint x: 443, startPoint y: 524, endPoint x: 509, endPoint y: 523, distance: 66.0
click at [509, 523] on div "< a class = "btn btn--primary" href = "#registrace" style = "background:#8DD034…" at bounding box center [1442, 596] width 2334 height 354
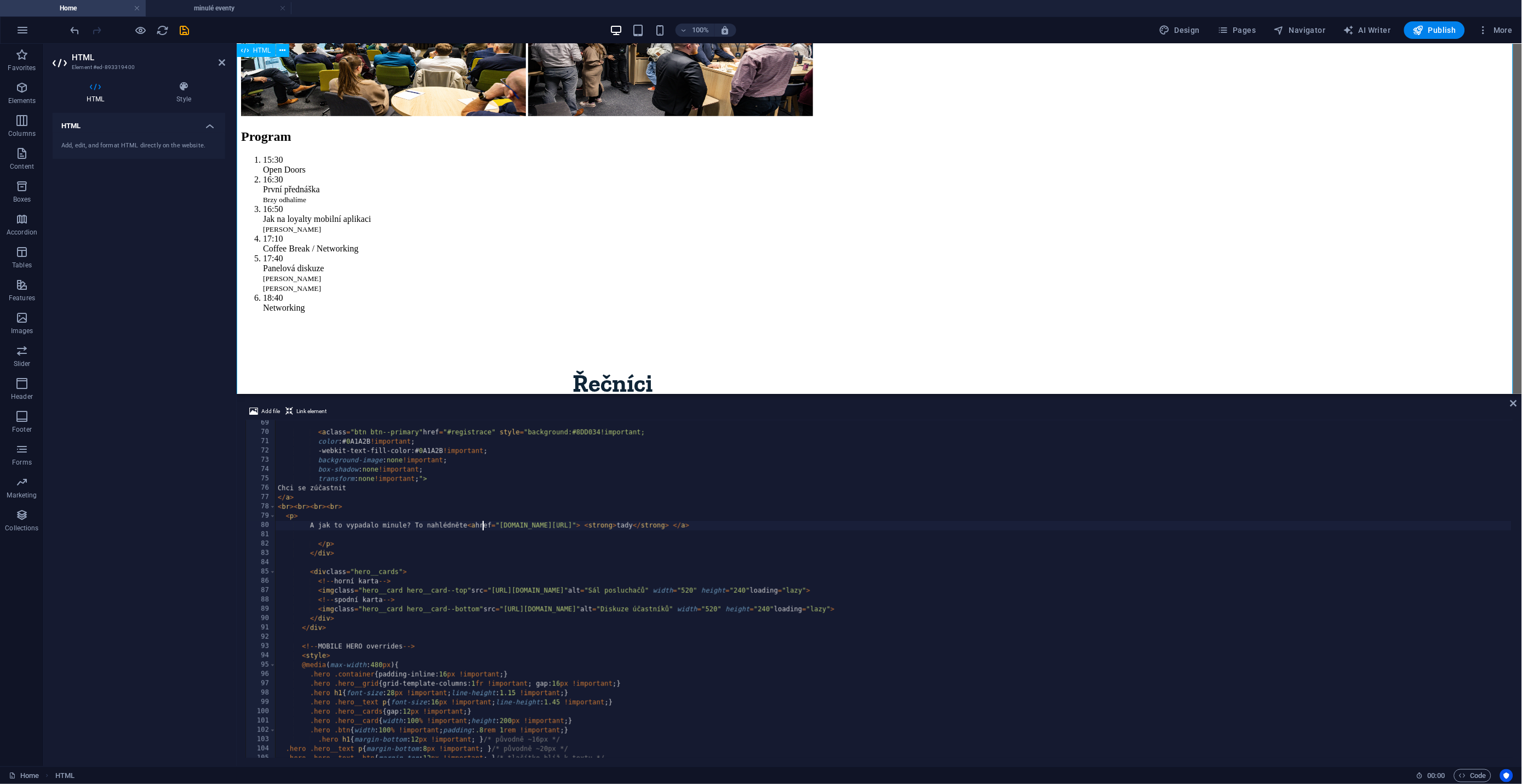
type textarea "A jak to vypadalo minule? To nahlédněte <a href="[DOMAIN_NAME][URL]"> <strong>t…"
click at [444, 287] on div "Program Řečníci Detaily Registrovat se Body už nestačí! Na druhé Síťovce se pod…" at bounding box center [879, 793] width 1277 height 1968
click at [190, 30] on icon "save" at bounding box center [184, 30] width 12 height 12
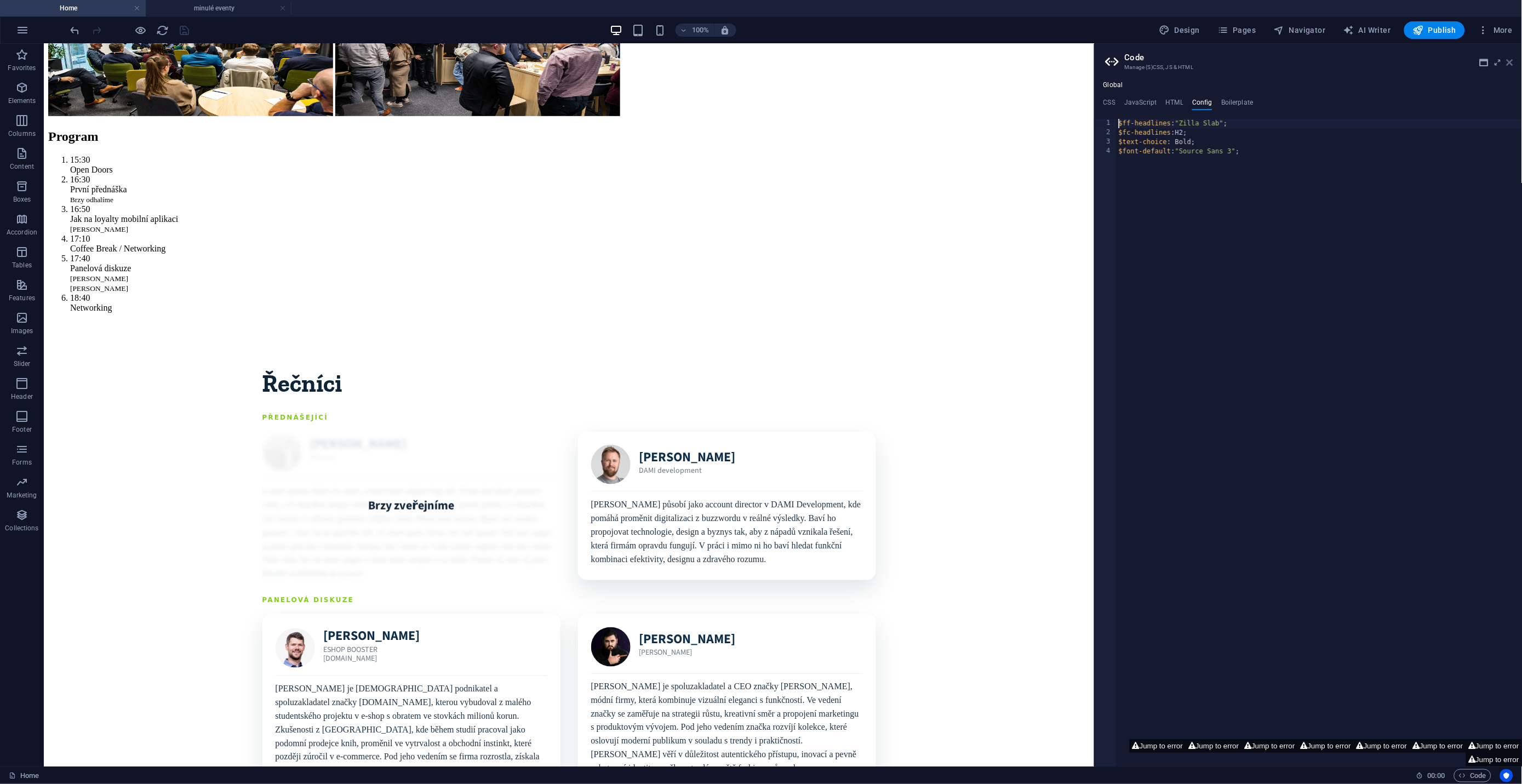
click at [1509, 62] on icon at bounding box center [1510, 62] width 6 height 9
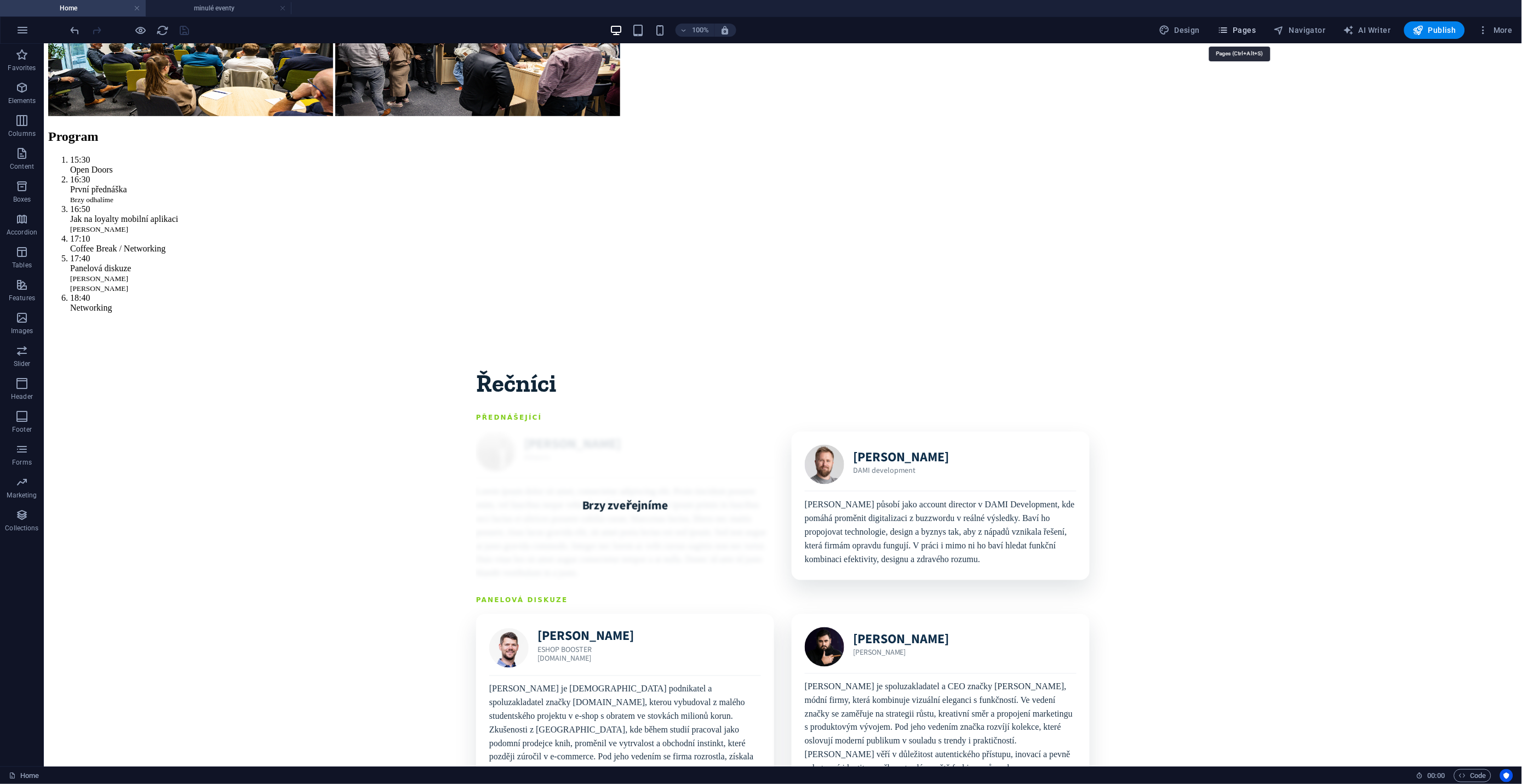
click at [1244, 32] on span "Pages" at bounding box center [1236, 30] width 38 height 11
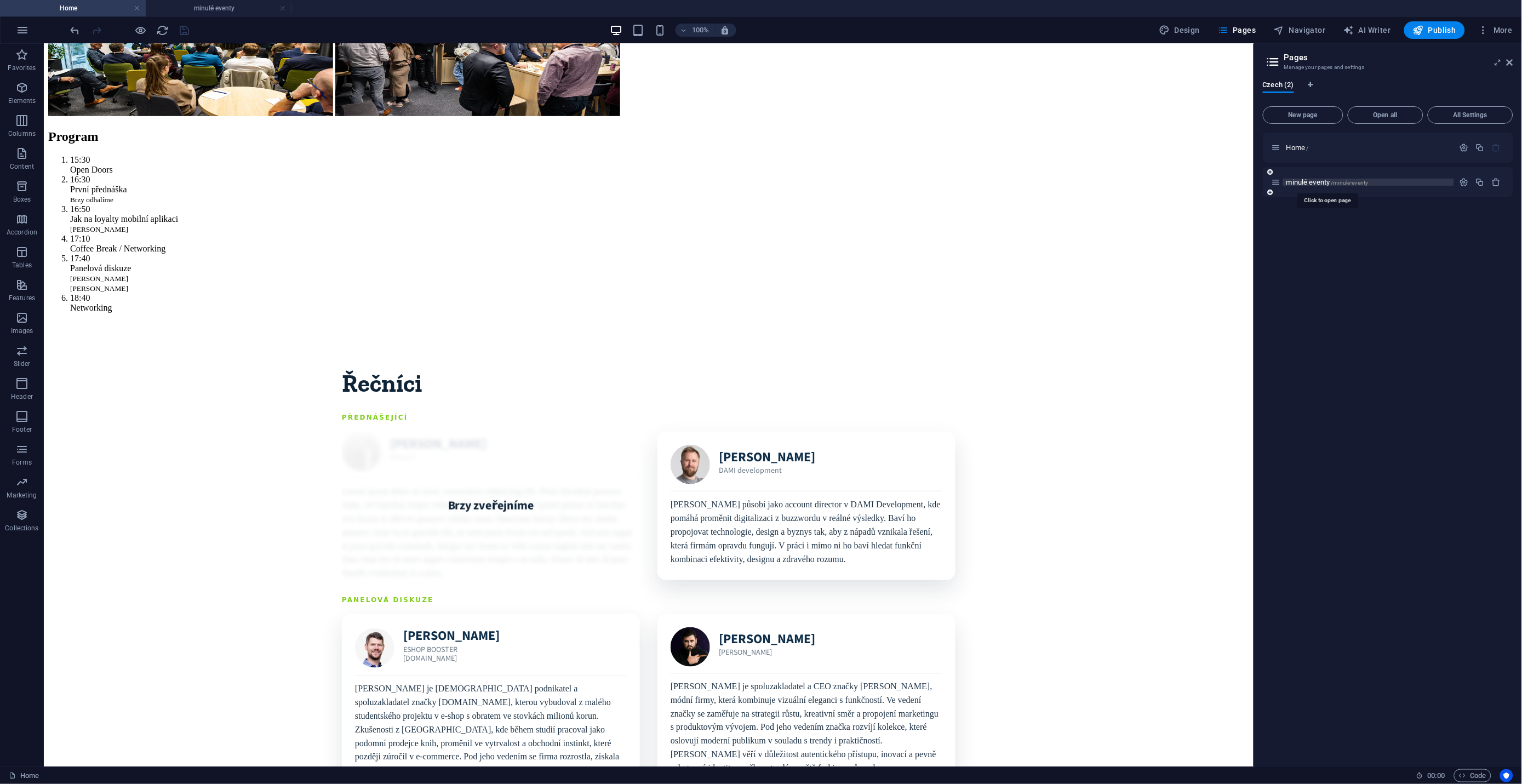
click at [1293, 180] on span "minulé eventy /minule-eventy" at bounding box center [1327, 182] width 82 height 8
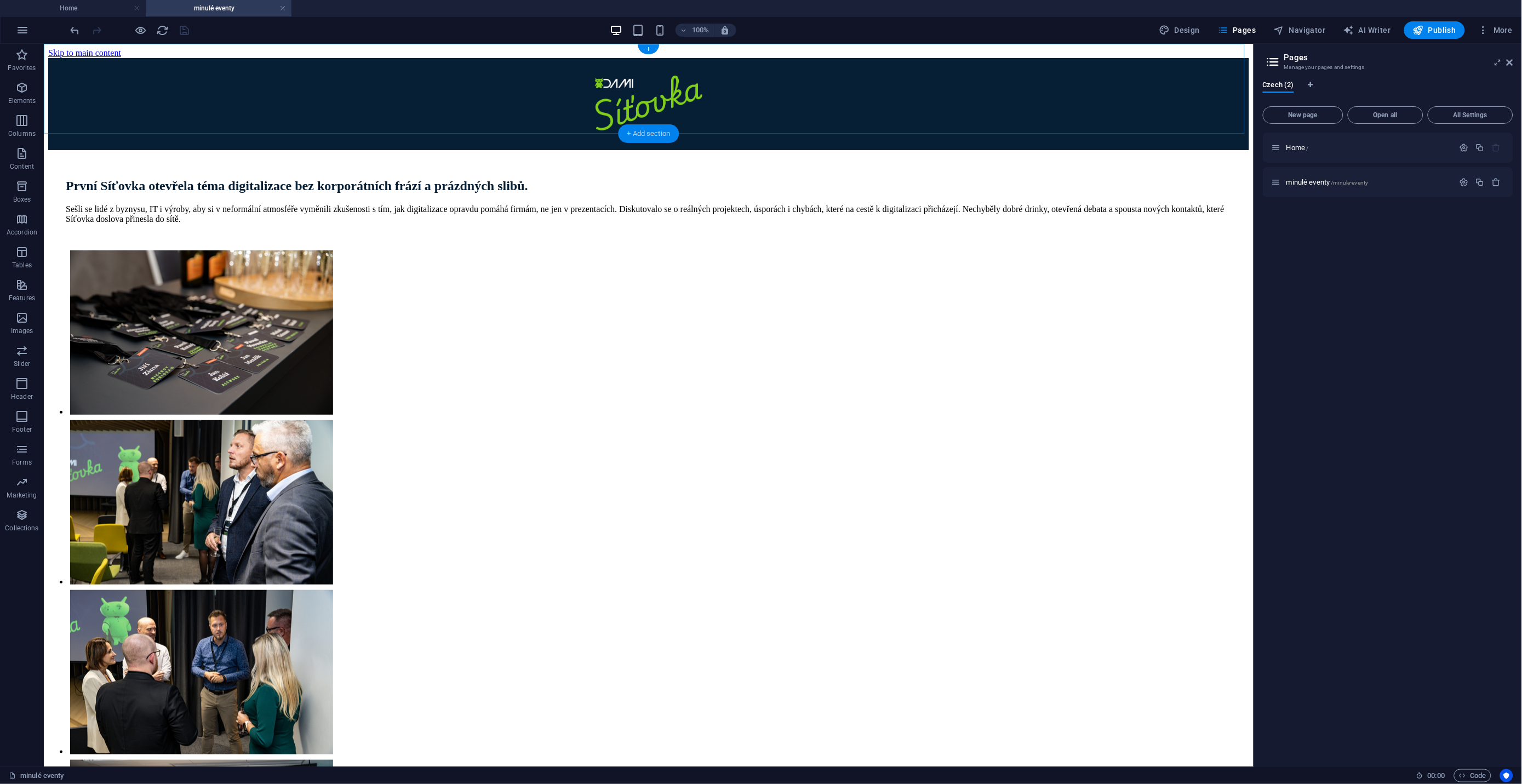
click at [645, 135] on div "+ Add section" at bounding box center [649, 134] width 61 height 19
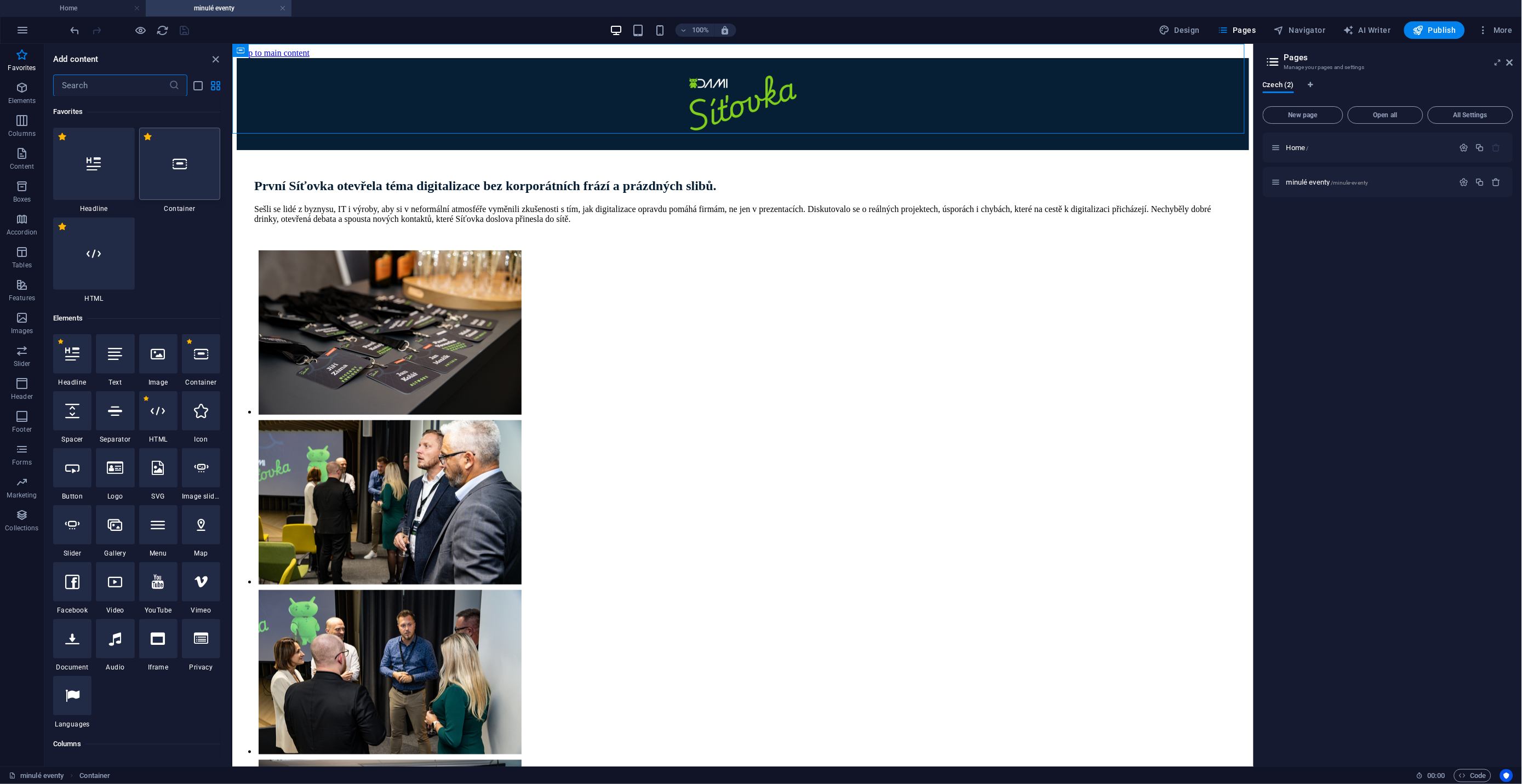
click at [184, 169] on icon at bounding box center [180, 164] width 14 height 14
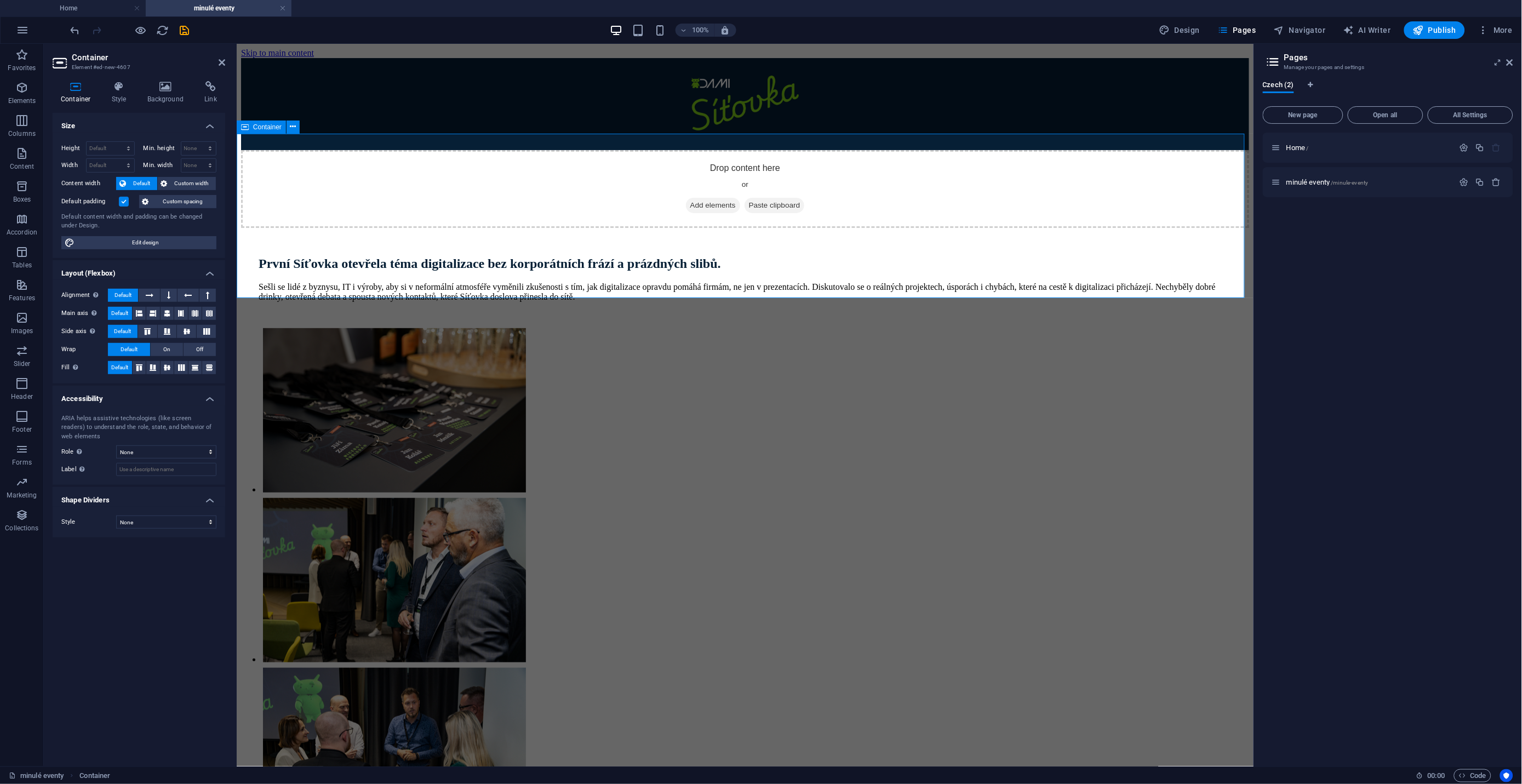
click at [697, 213] on span "Add elements" at bounding box center [713, 205] width 54 height 15
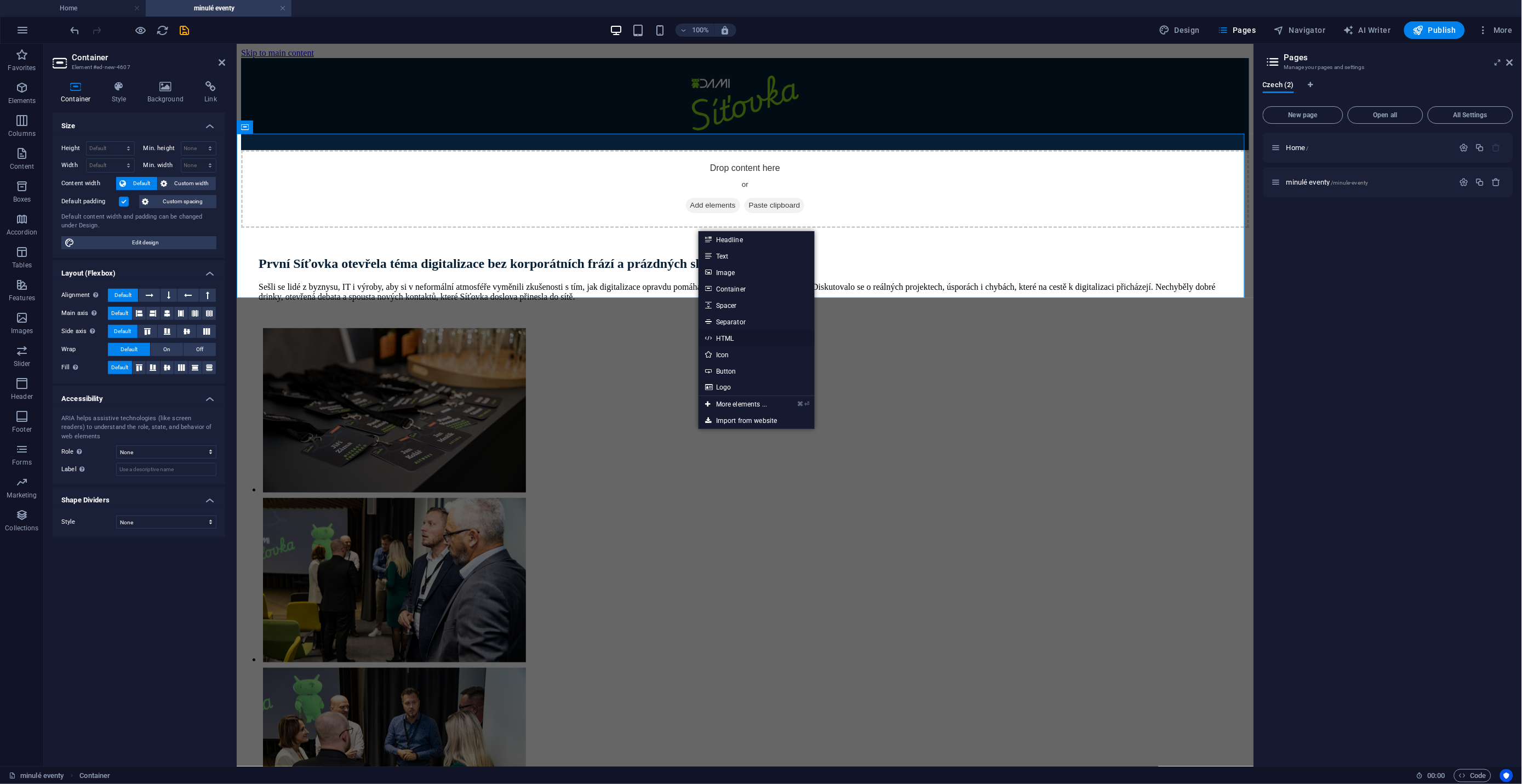
click at [723, 337] on link "HTML" at bounding box center [756, 338] width 116 height 17
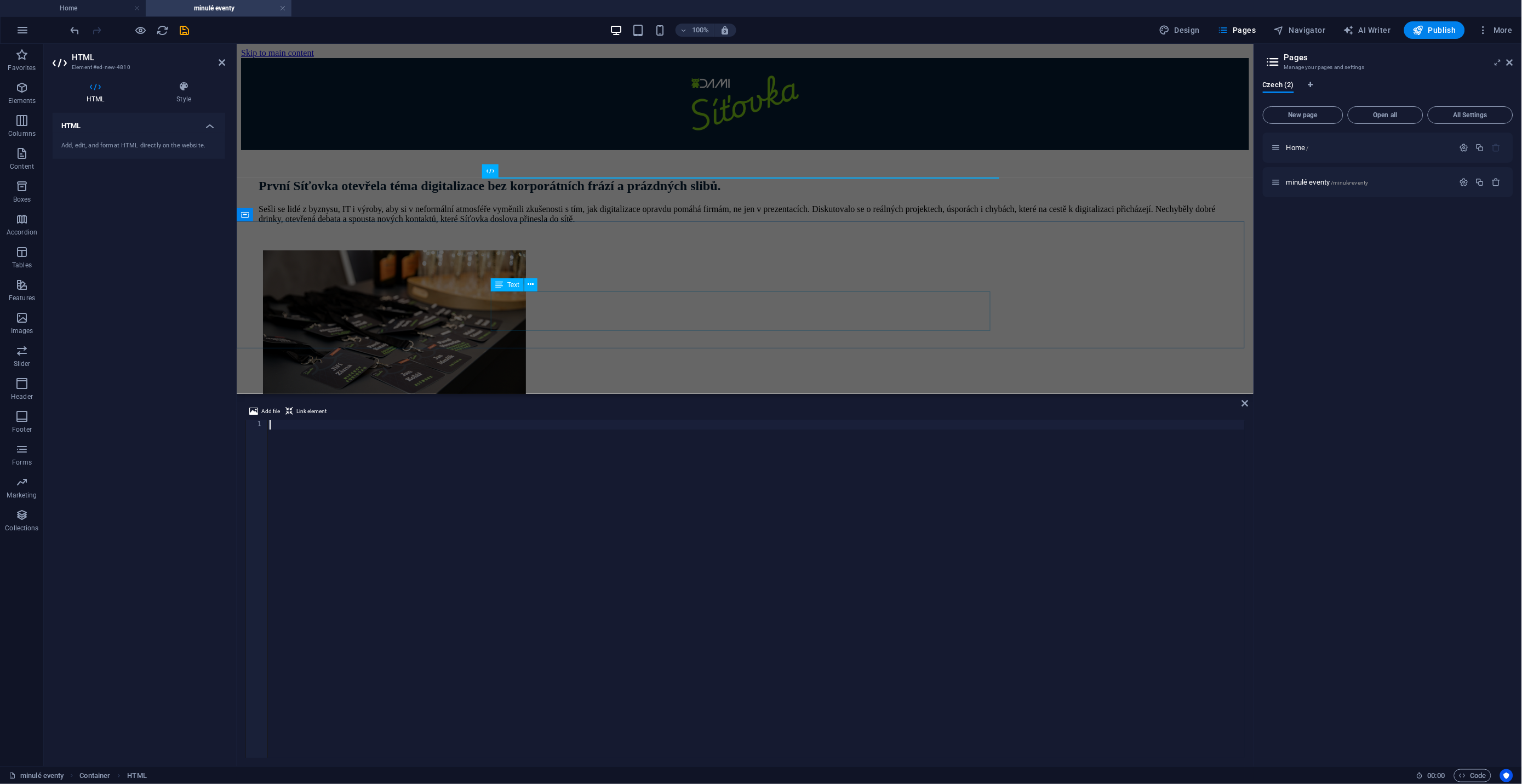
click at [863, 223] on div "Sešli se lidé z byznysu, IT i výroby, aby si v neformální atmosféře vyměnili zk…" at bounding box center [744, 213] width 973 height 19
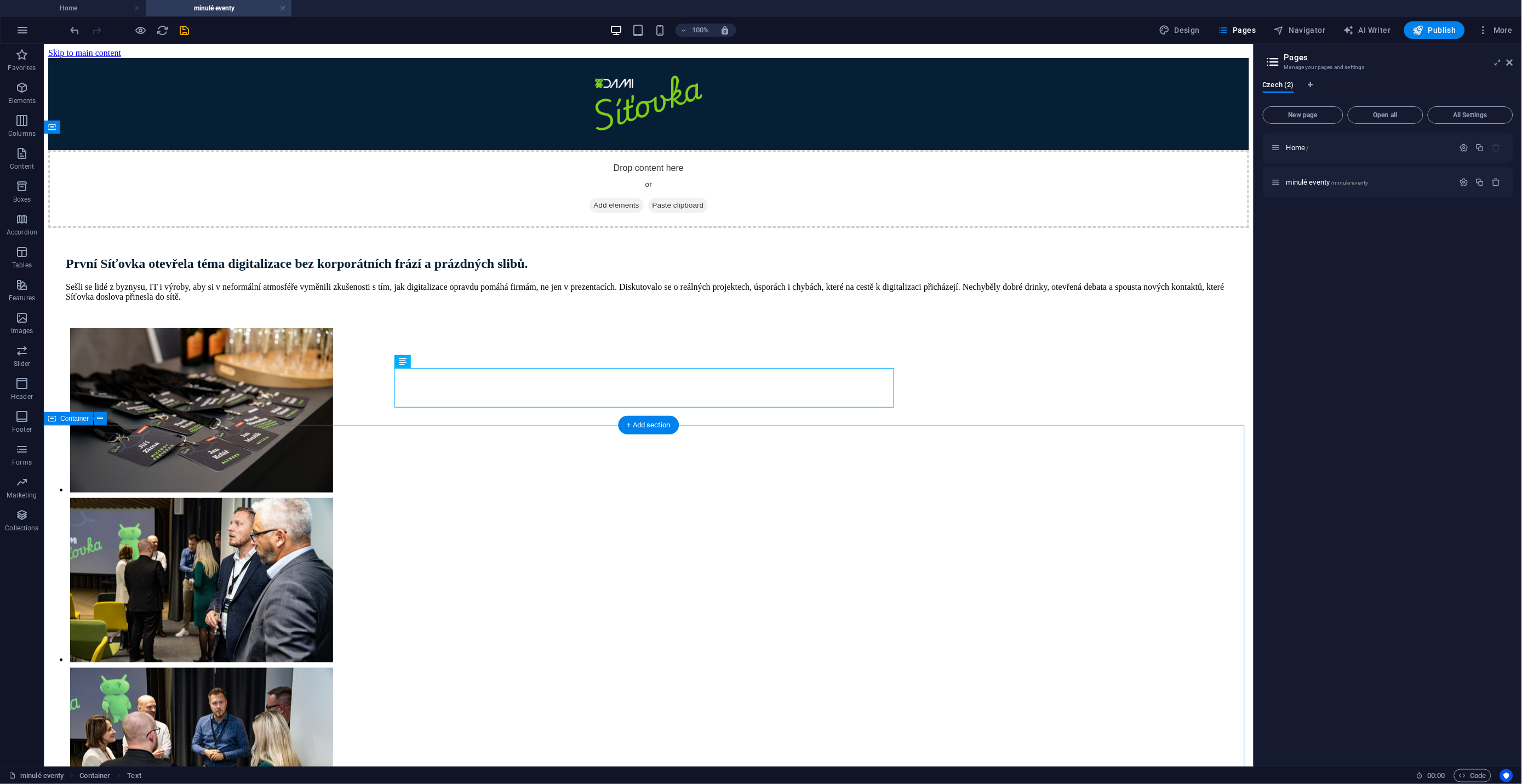
click at [599, 213] on span "Add elements" at bounding box center [616, 205] width 54 height 15
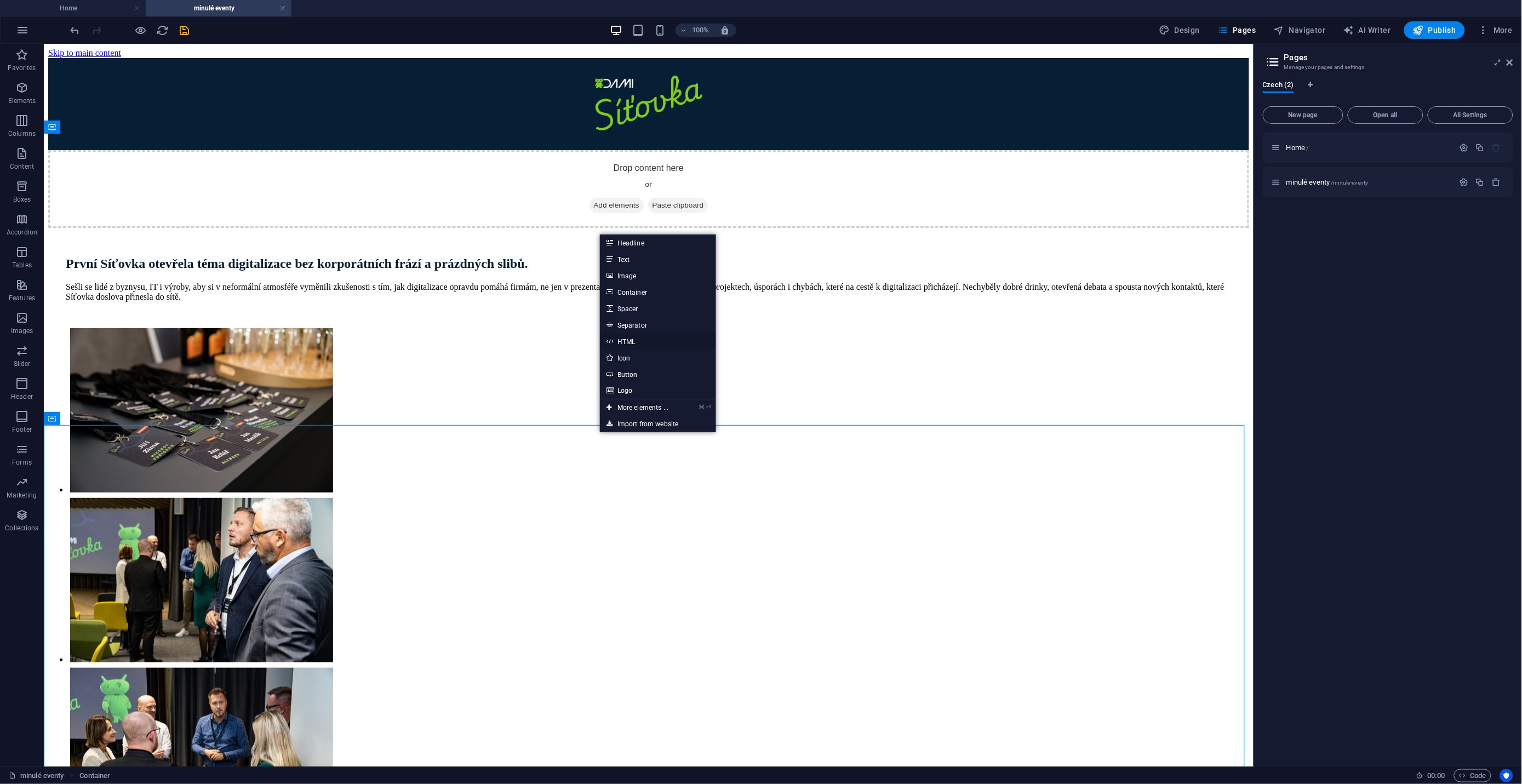
click at [632, 343] on link "HTML" at bounding box center [658, 341] width 116 height 17
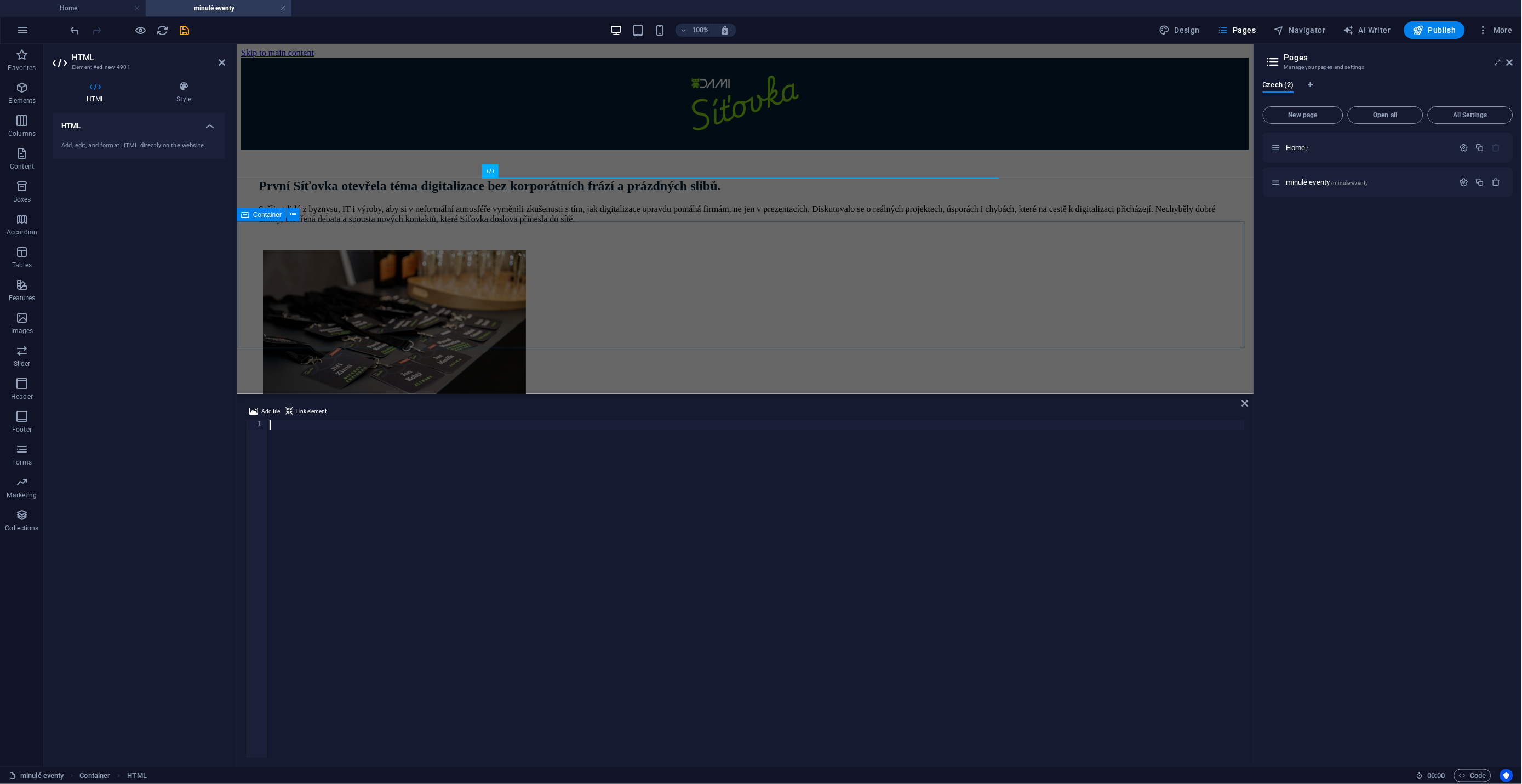
type textarea "</section>"
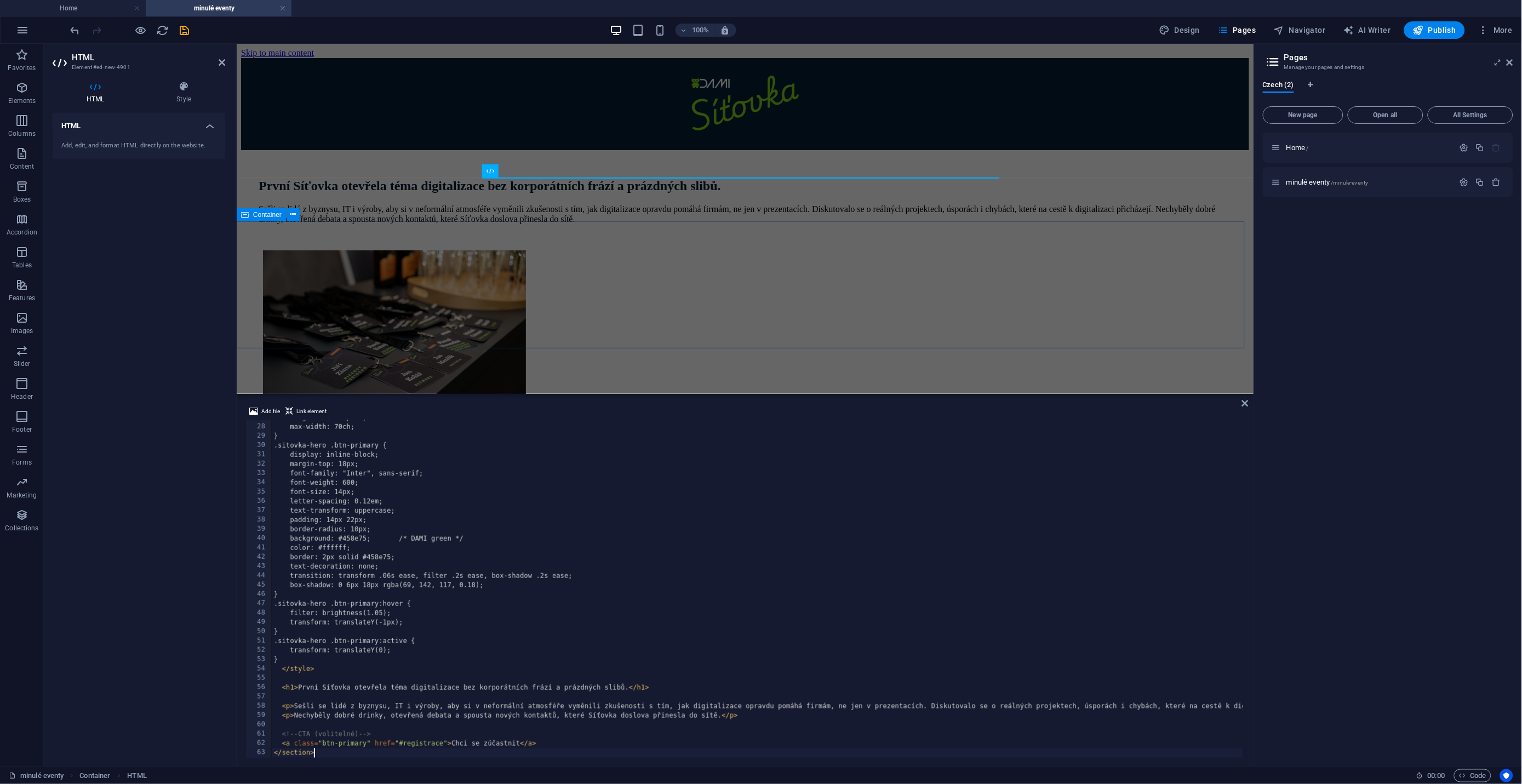
scroll to position [249, 0]
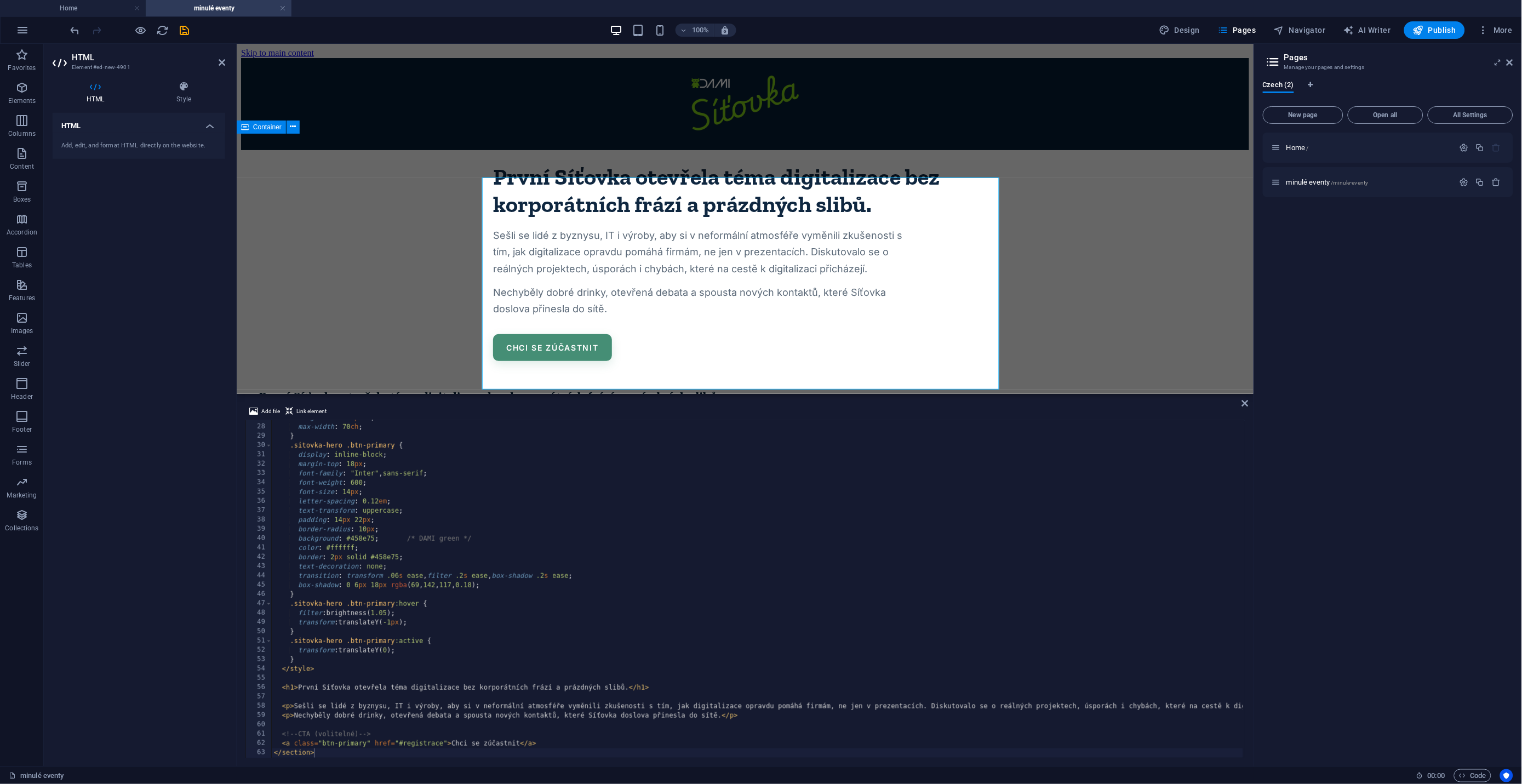
click at [1127, 281] on div "První Síťovka otevřela téma digitalizace bez korporátních frází a prázdných sli…" at bounding box center [744, 255] width 1008 height 211
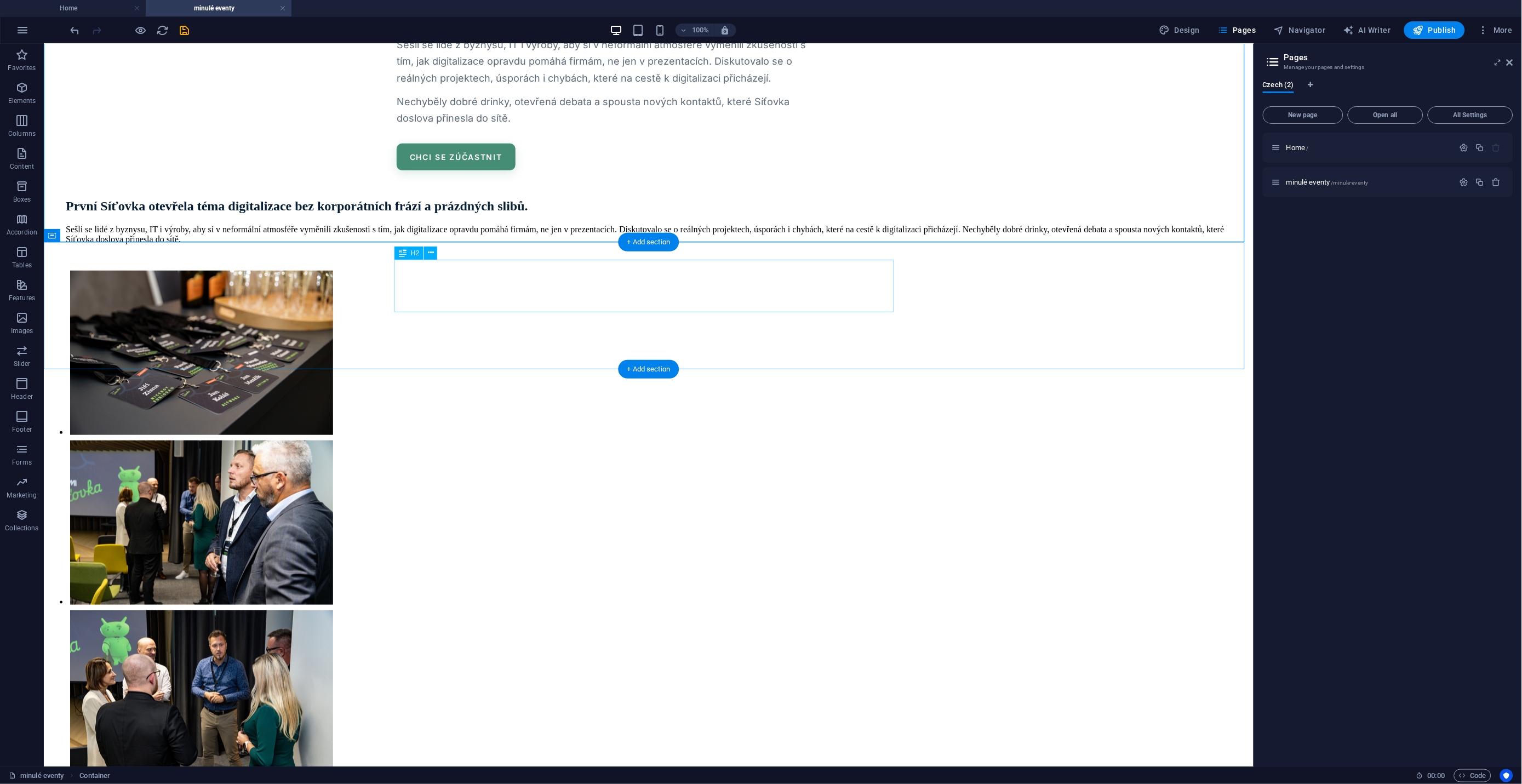
scroll to position [167, 0]
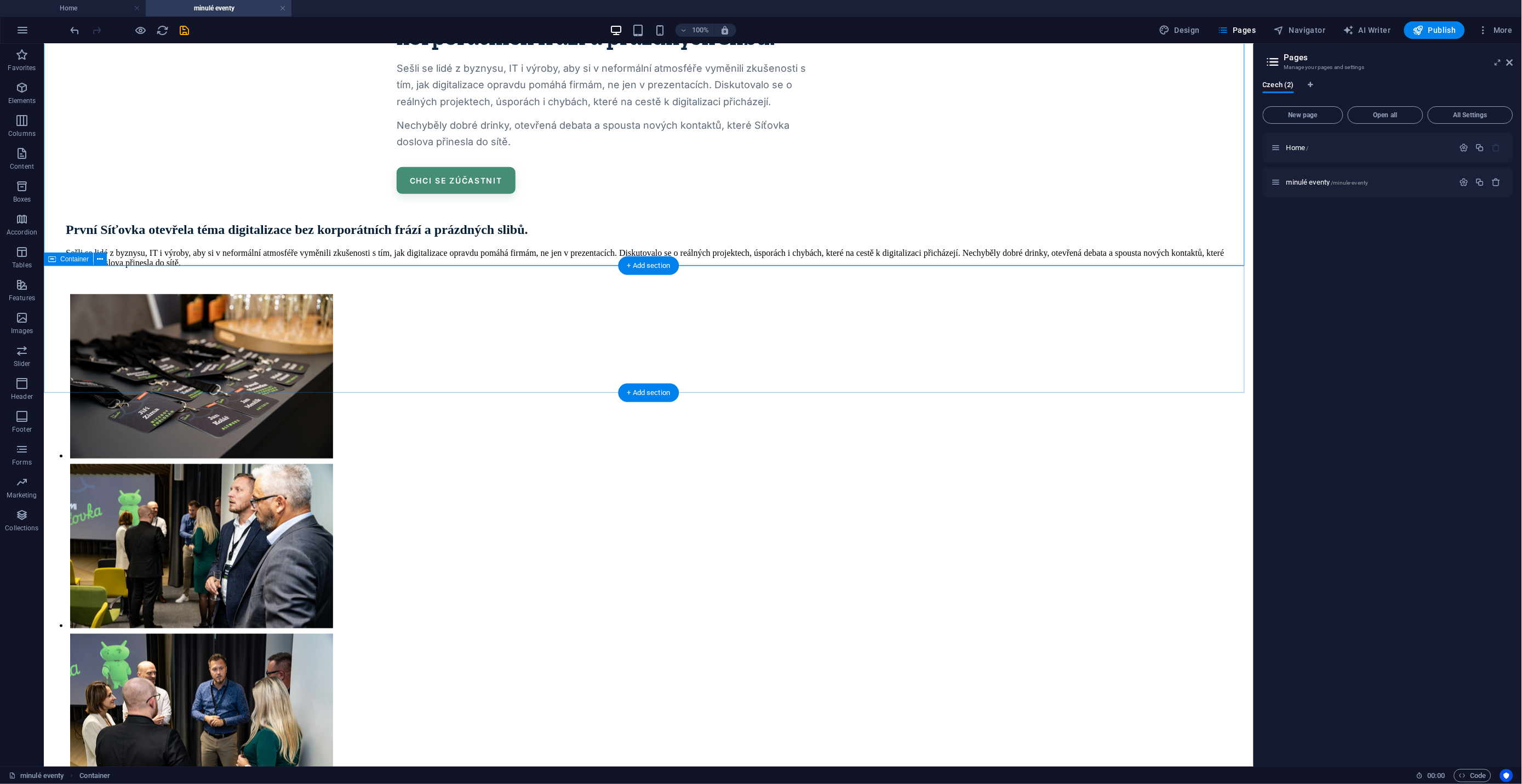
click at [1079, 287] on div "První Síťovka otevřela téma digitalizace bez korporátních frází a prázdných sli…" at bounding box center [648, 243] width 1201 height 100
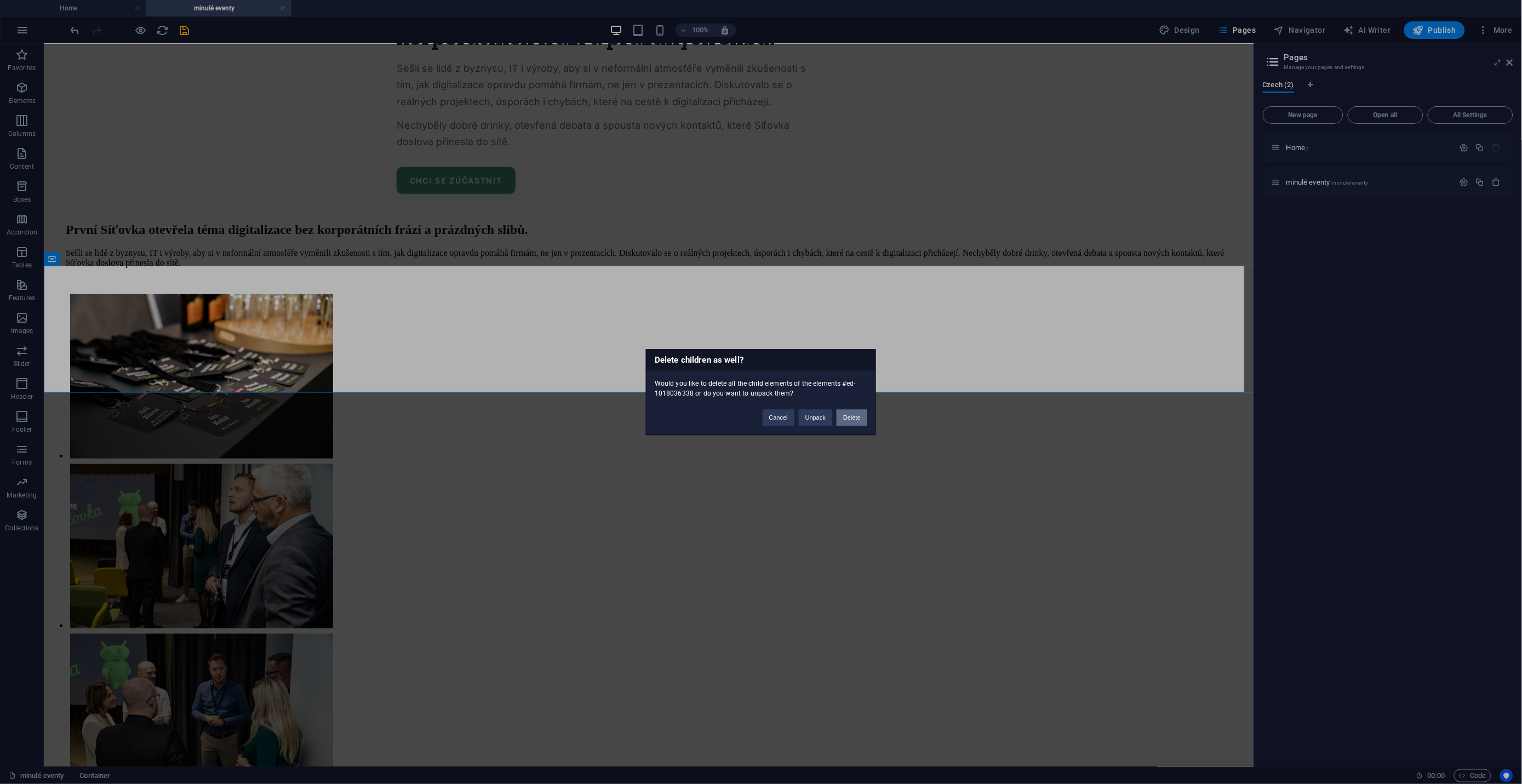
click at [856, 417] on button "Delete" at bounding box center [852, 418] width 31 height 17
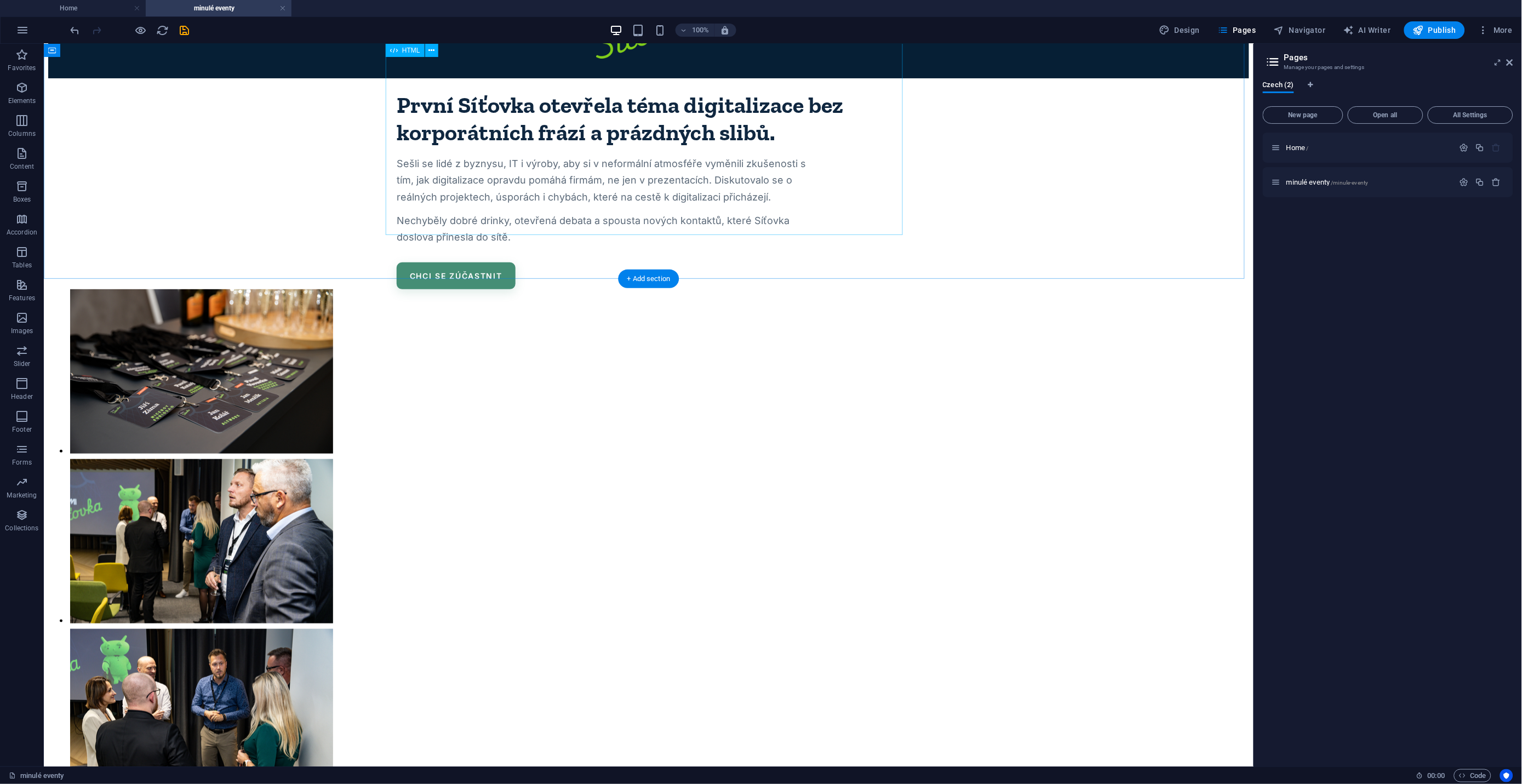
scroll to position [41, 0]
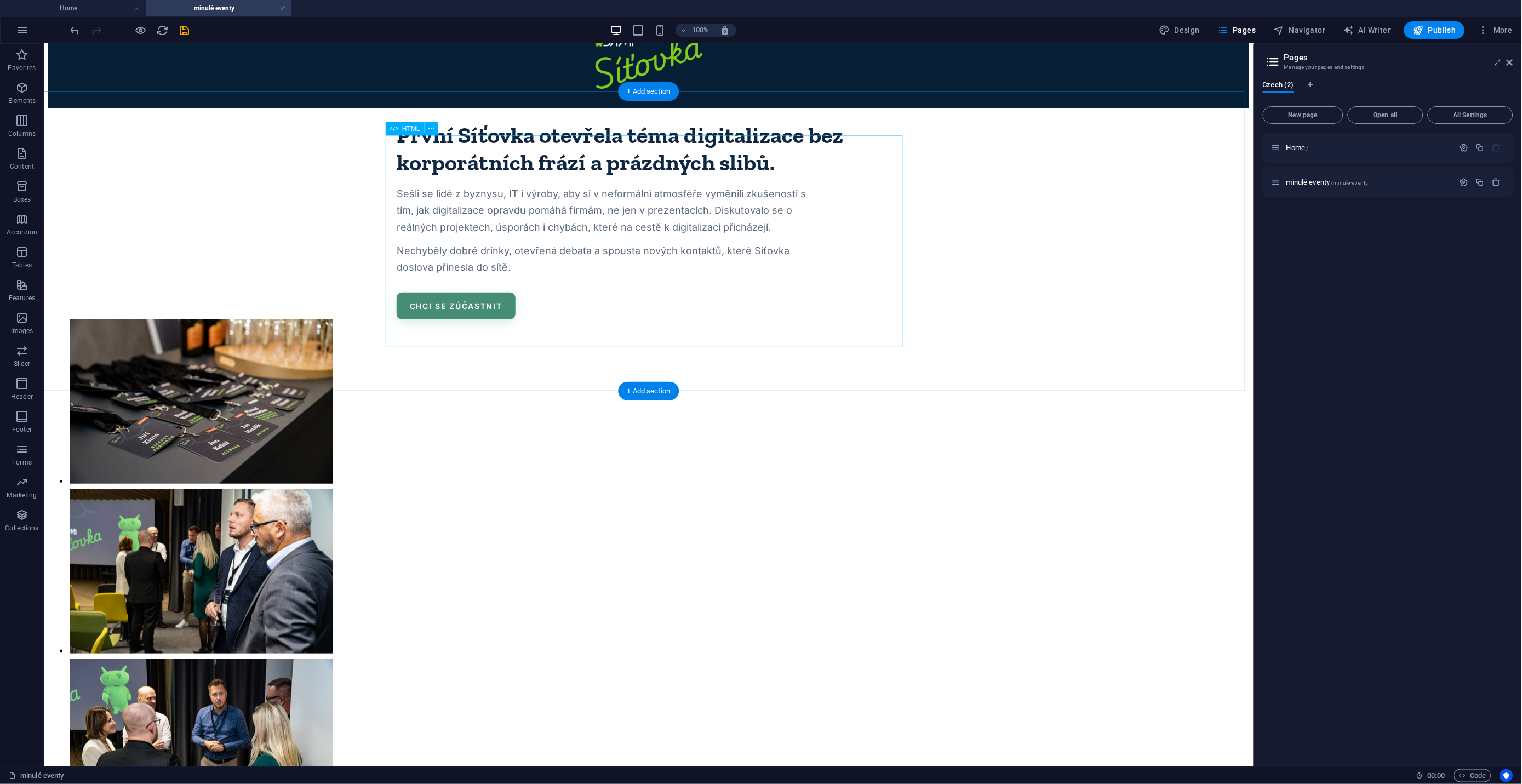
click at [853, 236] on div "První Síťovka otevřela téma digitalizace bez korporátních frází a prázdných sli…" at bounding box center [648, 213] width 1201 height 211
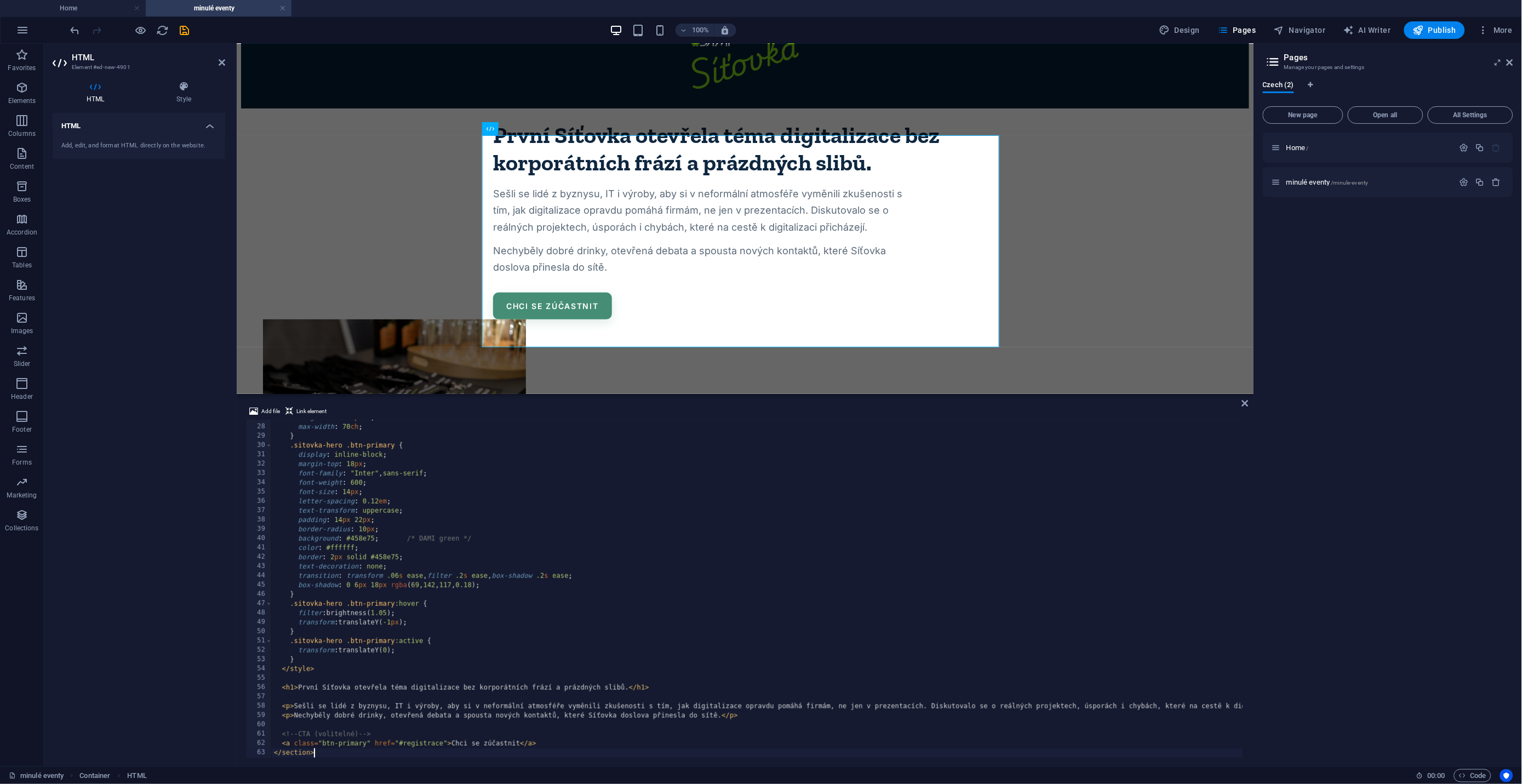
scroll to position [251, 0]
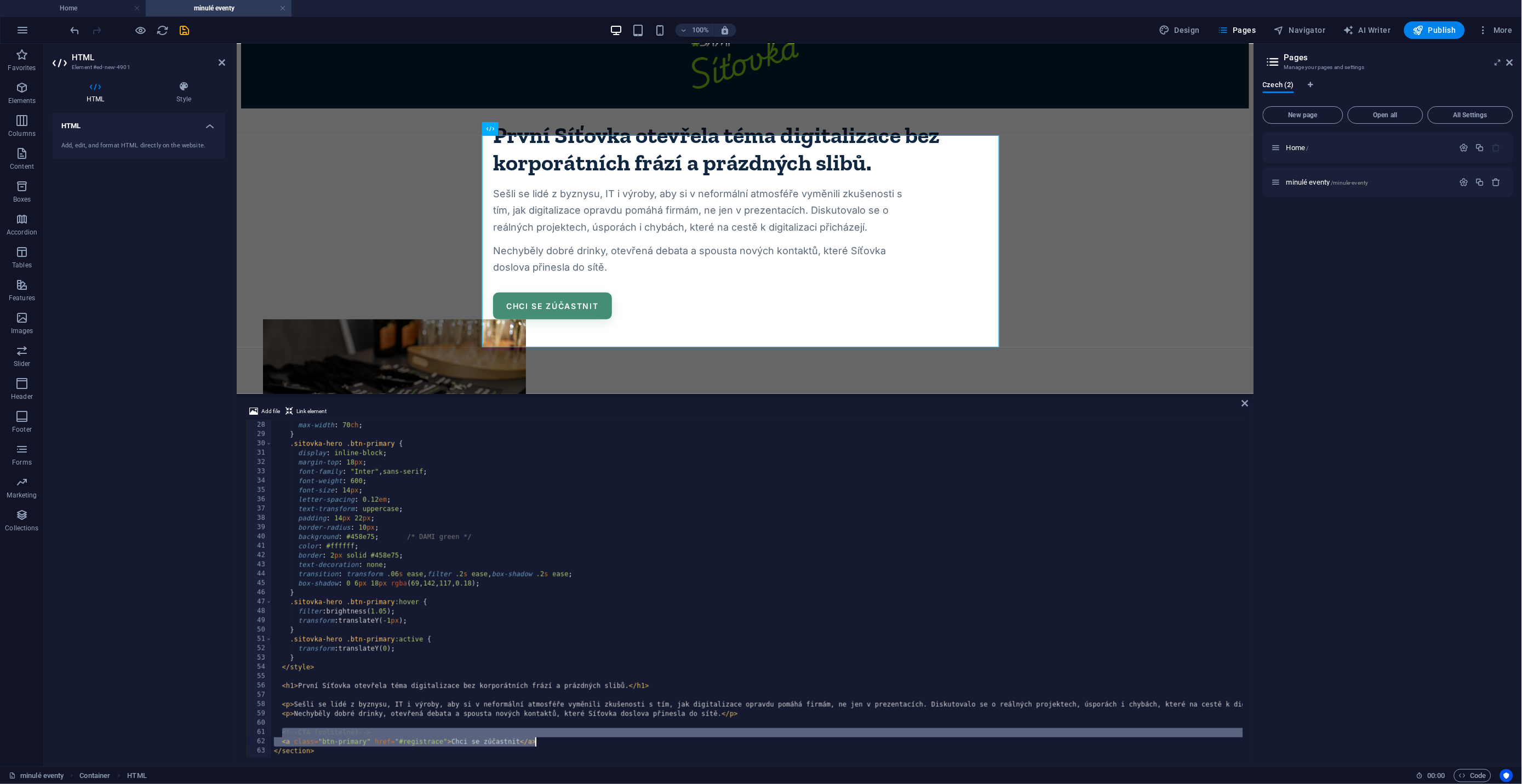
drag, startPoint x: 282, startPoint y: 733, endPoint x: 541, endPoint y: 741, distance: 259.1
click at [541, 741] on div "margin : 0 0 12 px 0 ; max-width : 70 ch ; } .sitovka-hero .btn-primary { displ…" at bounding box center [808, 588] width 1073 height 354
type textarea "<!-- CTA (volitelné) --> <a class="btn-primary" href="#registrace">Chci se zúča…"
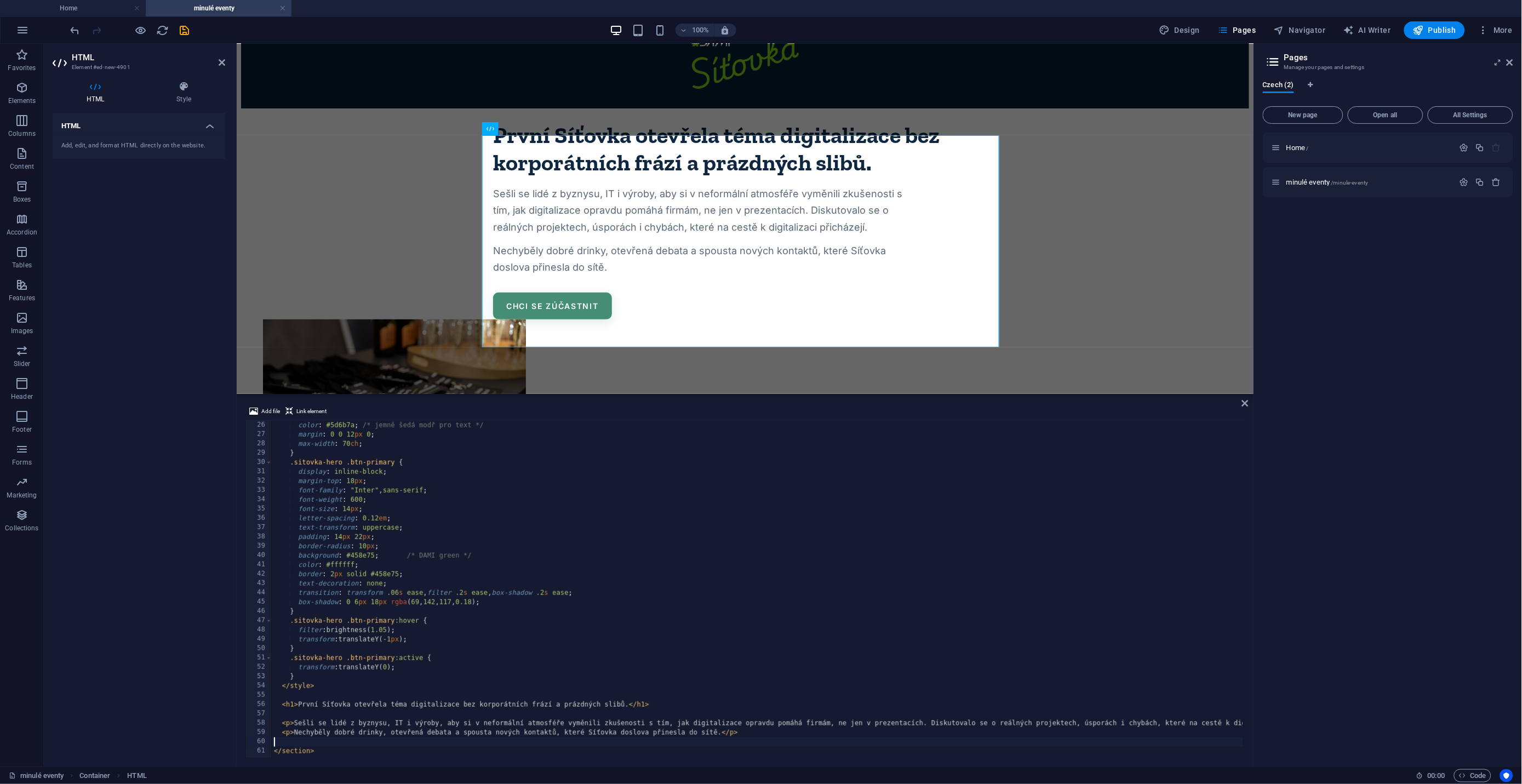
scroll to position [222, 0]
drag, startPoint x: 327, startPoint y: 741, endPoint x: 382, endPoint y: 741, distance: 55.0
click at [382, 741] on div "font-size : clamp( 16 px , 1.4 vw , 18 px ) ; line-height : 1.7 ; color : #5d6b…" at bounding box center [808, 588] width 1073 height 354
click at [702, 697] on div "font-size : clamp( 16 px , 1.4 vw , 18 px ) ; line-height : 1.7 ; color : #5d6b…" at bounding box center [808, 588] width 1073 height 354
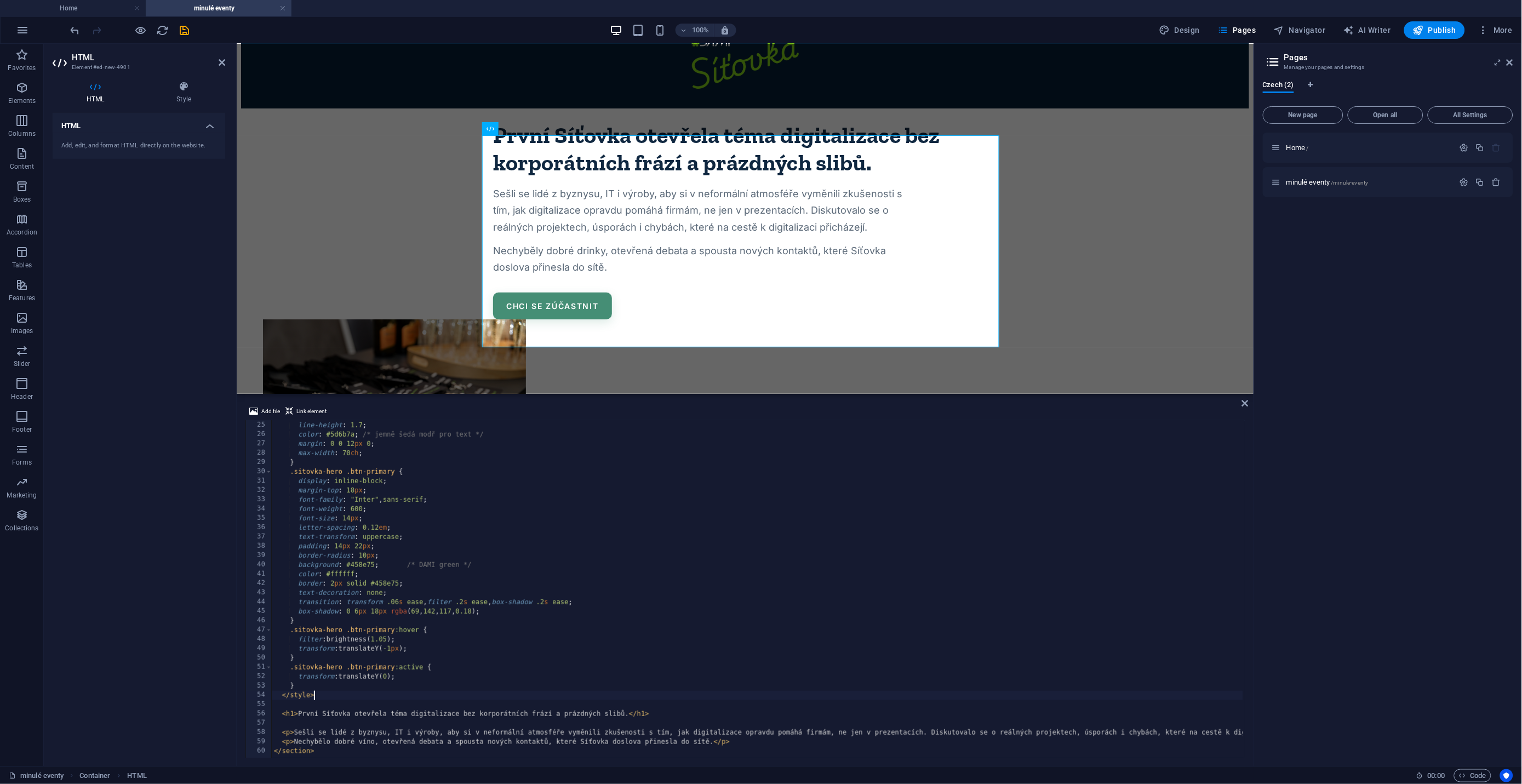
scroll to position [0, 2]
type textarea "</style>"
click at [398, 288] on div "První Síťovka otevřela téma digitalizace bez korporátních frází a prázdných sli…" at bounding box center [744, 213] width 1008 height 211
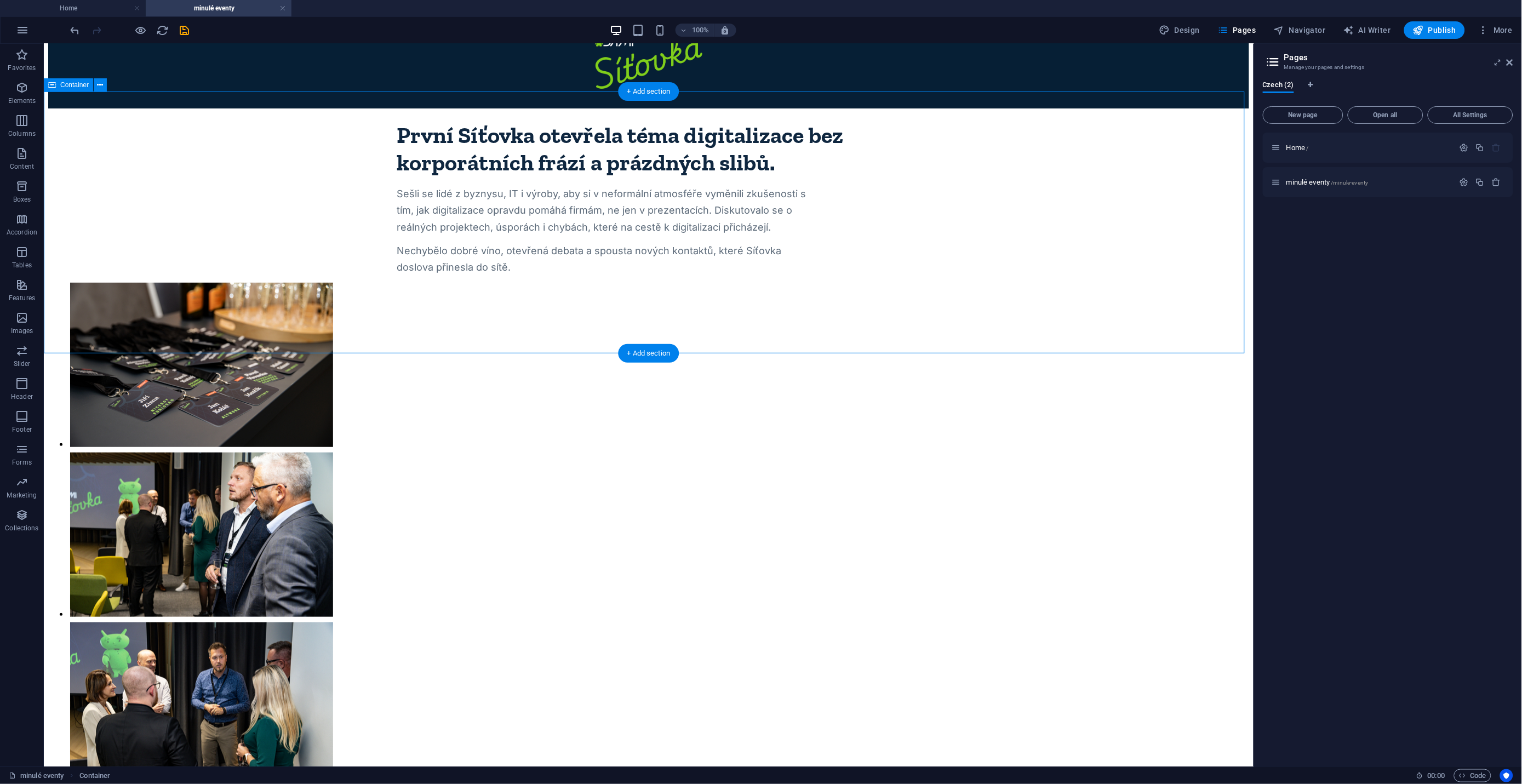
click at [58, 195] on div "První Síťovka otevřela téma digitalizace bez korporátních frází a prázdných sli…" at bounding box center [648, 192] width 1201 height 168
click at [60, 196] on div "První Síťovka otevřela téma digitalizace bez korporátních frází a prázdných sli…" at bounding box center [648, 192] width 1201 height 168
click at [58, 201] on div "První Síťovka otevřela téma digitalizace bez korporátních frází a prázdných sli…" at bounding box center [648, 192] width 1201 height 168
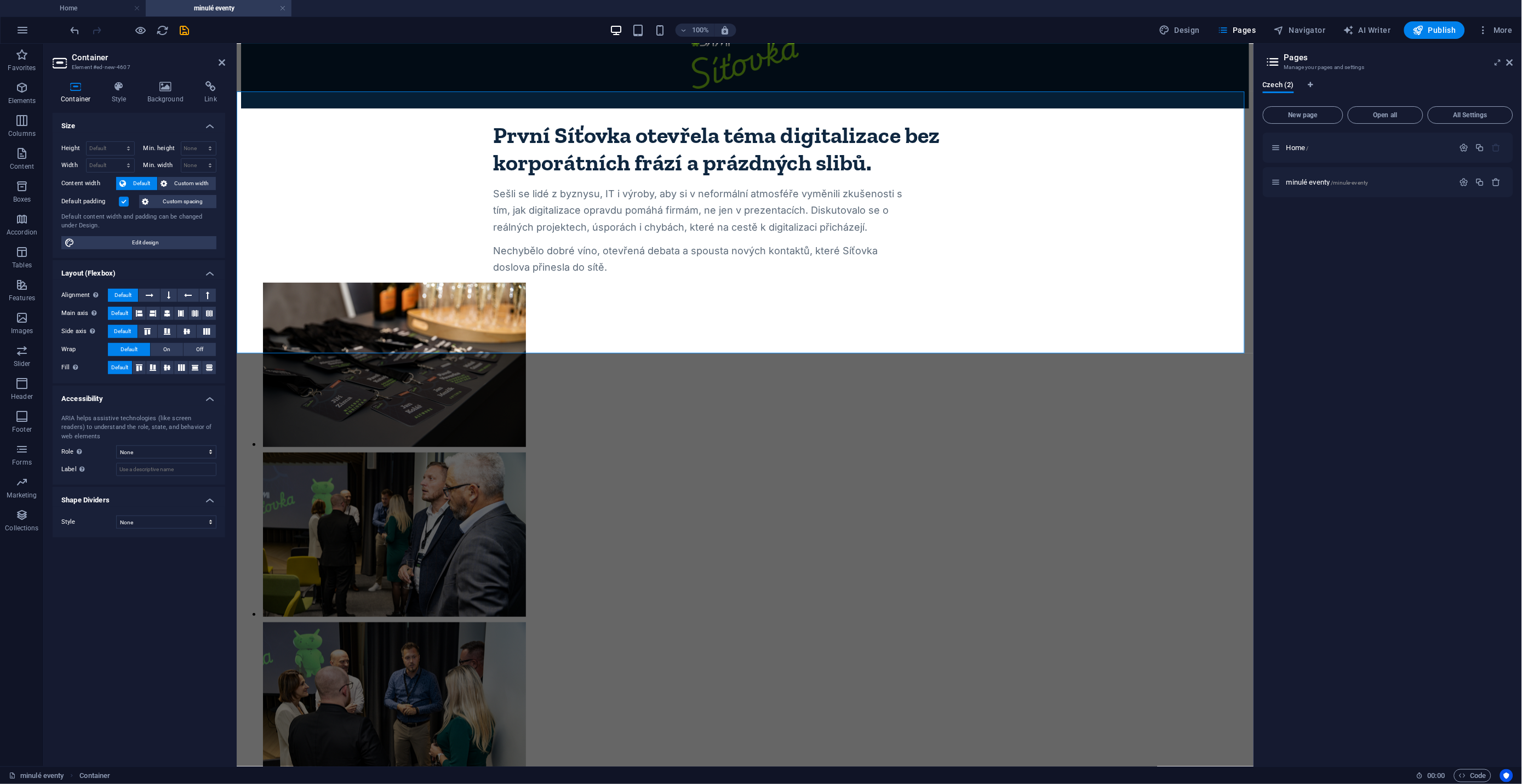
click at [124, 204] on label at bounding box center [123, 201] width 10 height 10
click at [0, 0] on input "Default padding" at bounding box center [0, 0] width 0 height 0
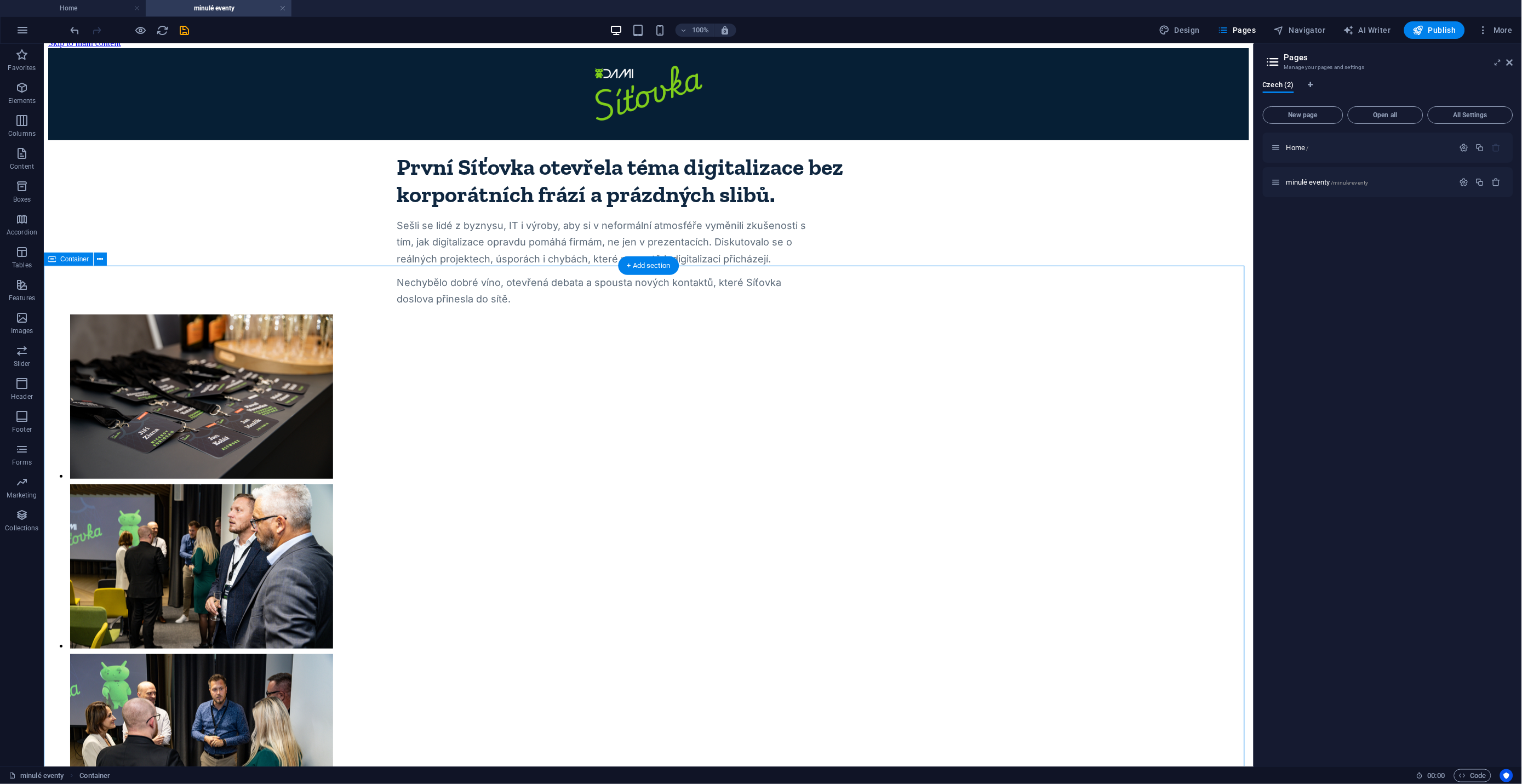
scroll to position [0, 0]
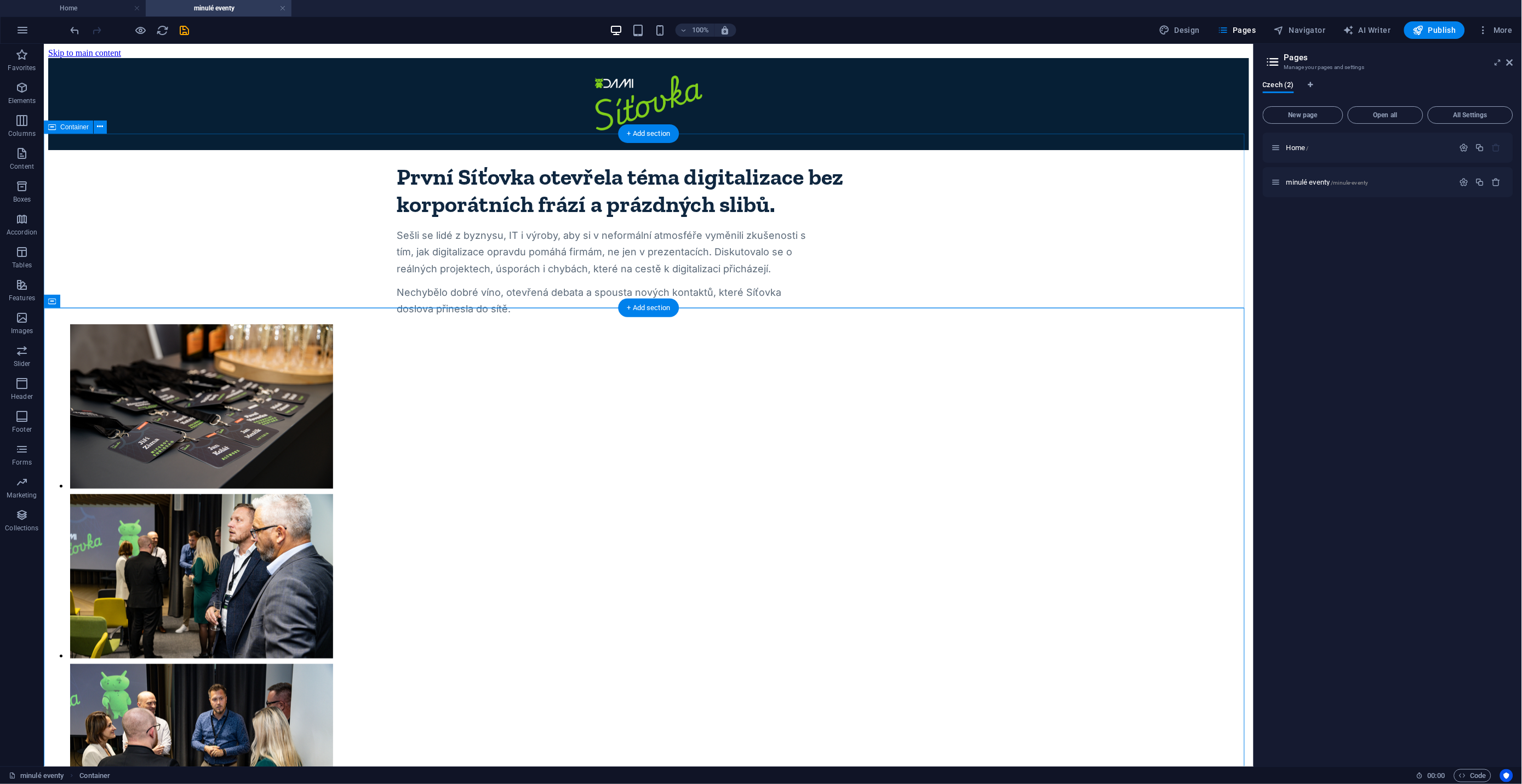
click at [250, 187] on div "První Síťovka otevřela téma digitalizace bez korporátních frází a prázdných sli…" at bounding box center [648, 233] width 1201 height 168
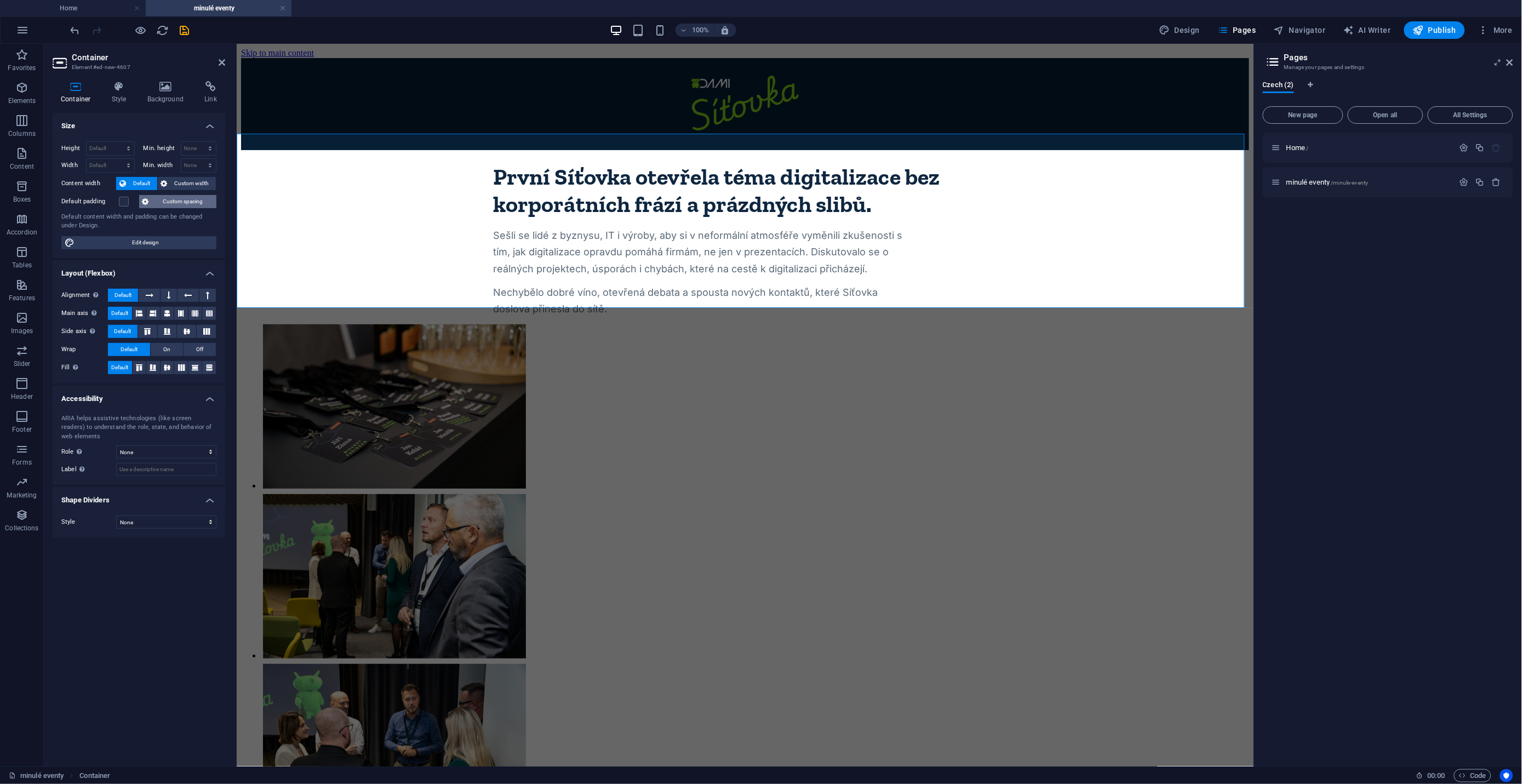
click at [196, 200] on span "Custom spacing" at bounding box center [183, 201] width 61 height 13
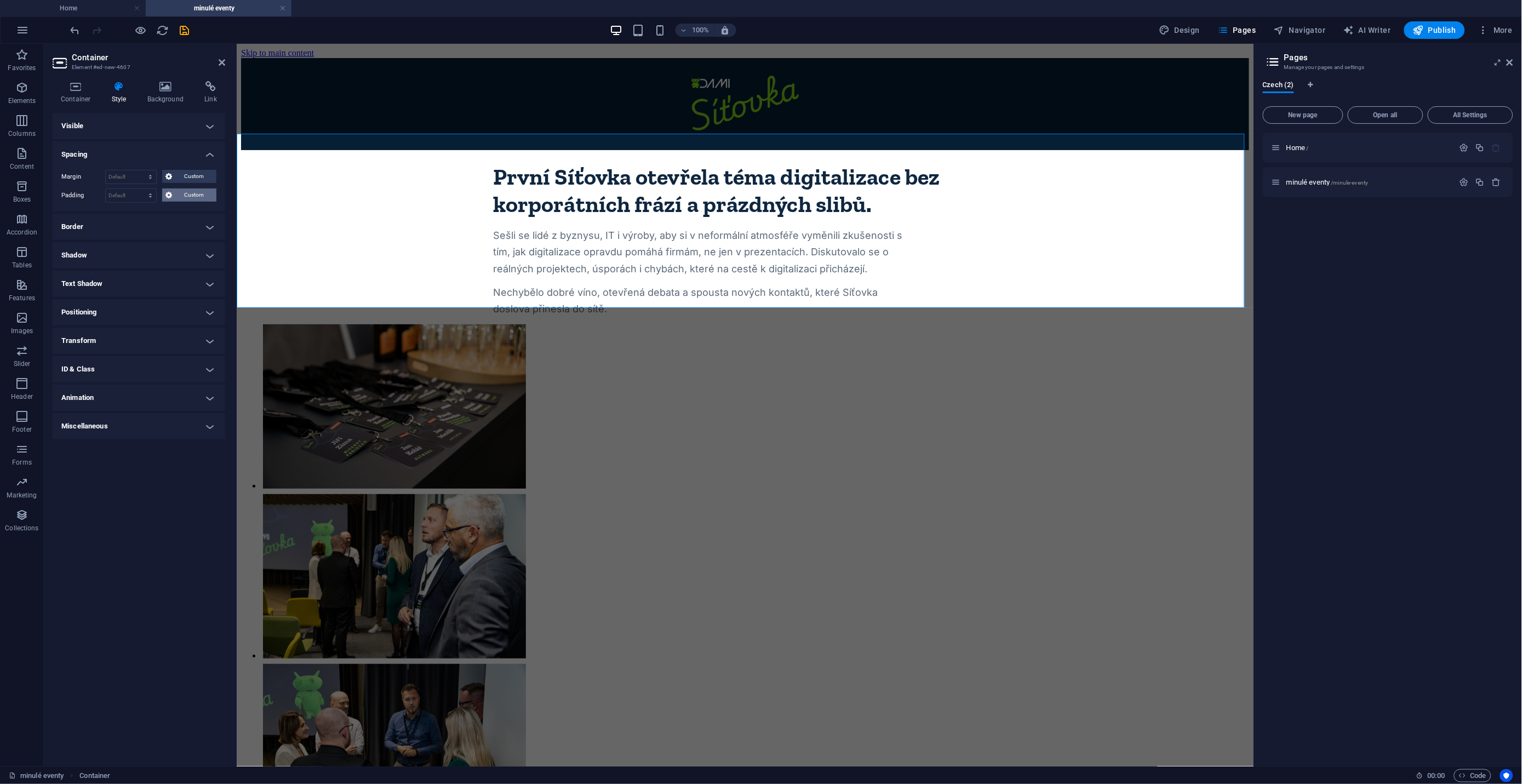
click at [180, 195] on span "Custom" at bounding box center [194, 195] width 38 height 13
click at [158, 214] on select "px rem % vh vw" at bounding box center [155, 214] width 15 height 13
select select "rem"
click at [147, 207] on select "px rem % vh vw" at bounding box center [155, 214] width 15 height 13
type input "0"
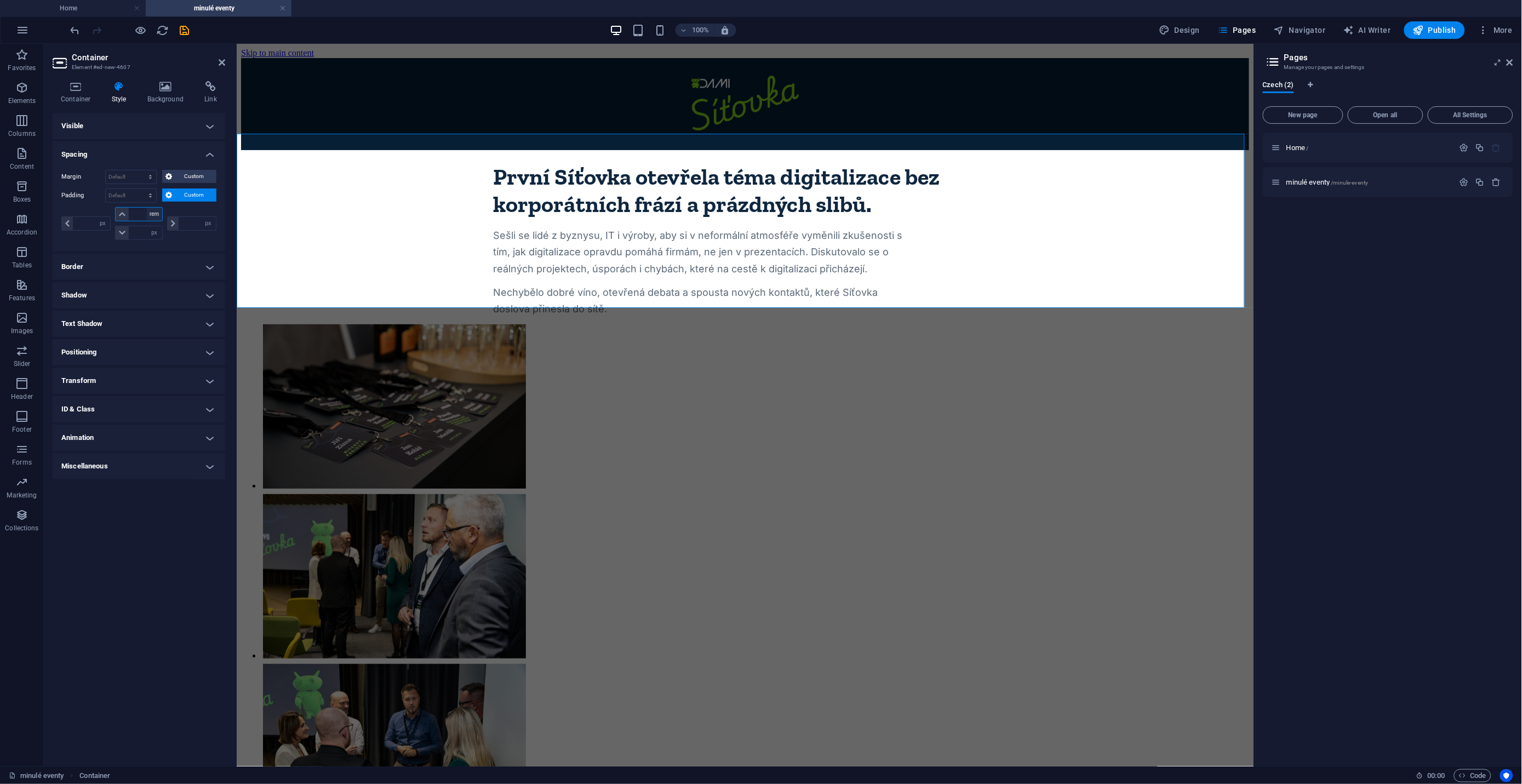
type input "0"
type input "2"
click at [154, 230] on select "px rem % vh vw" at bounding box center [155, 233] width 15 height 13
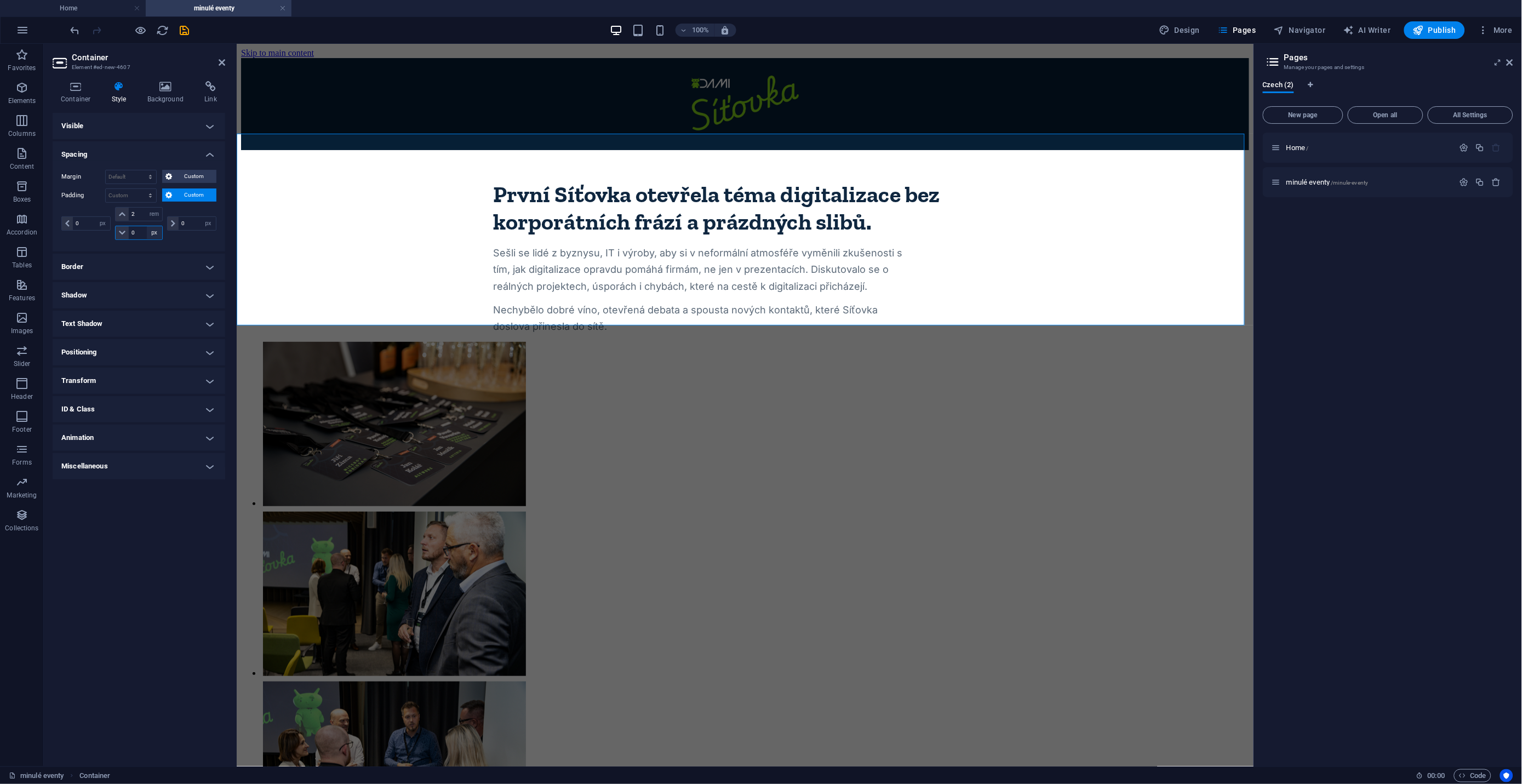
select select "rem"
click at [147, 226] on select "px rem % vh vw" at bounding box center [155, 233] width 15 height 13
type input "2"
click at [373, 276] on div "První Síťovka otevřela téma digitalizace bez korporátních frází a prázdných sli…" at bounding box center [744, 242] width 1008 height 185
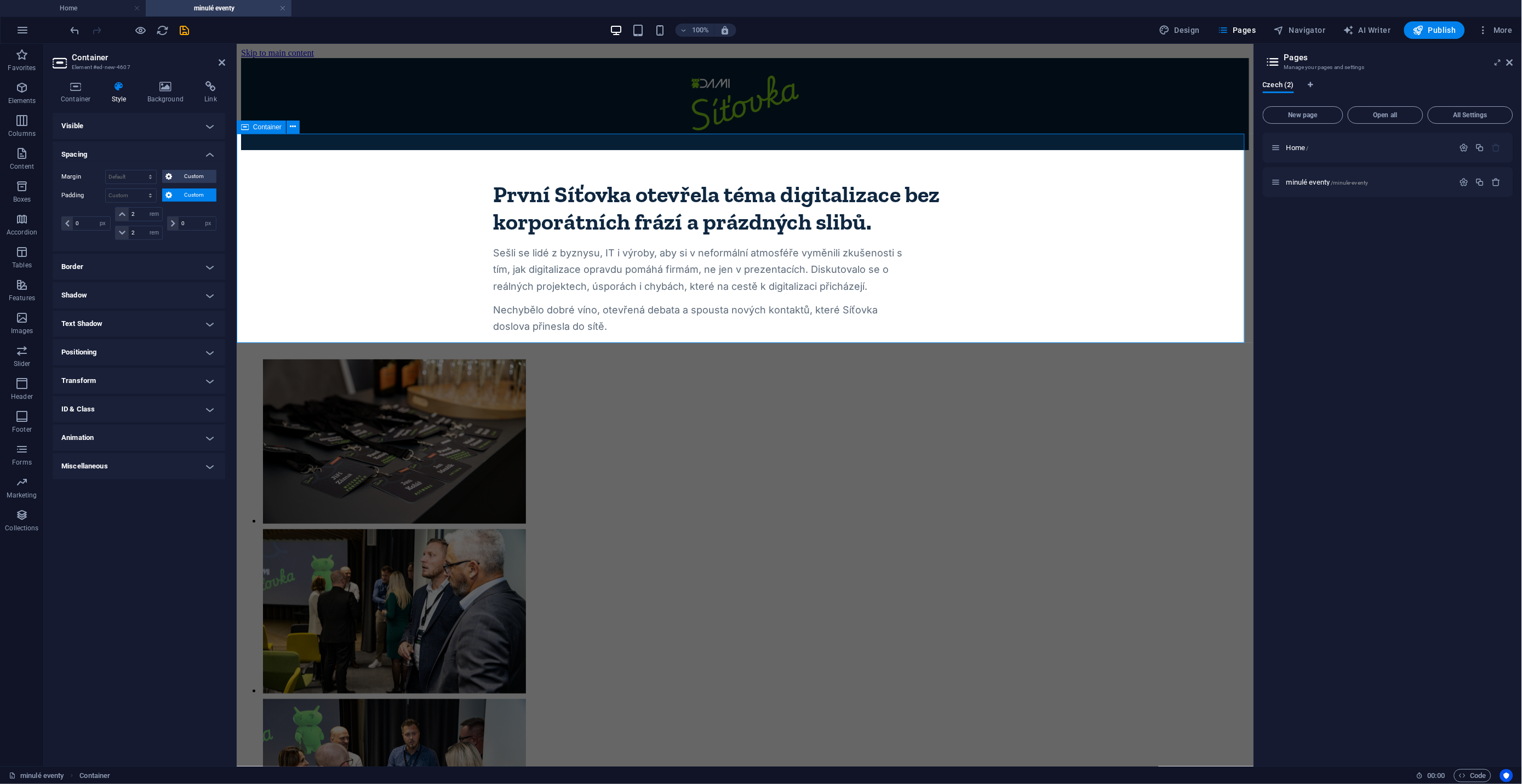
click at [302, 276] on div "První Síťovka otevřela téma digitalizace bez korporátních frází a prázdných sli…" at bounding box center [744, 254] width 1008 height 209
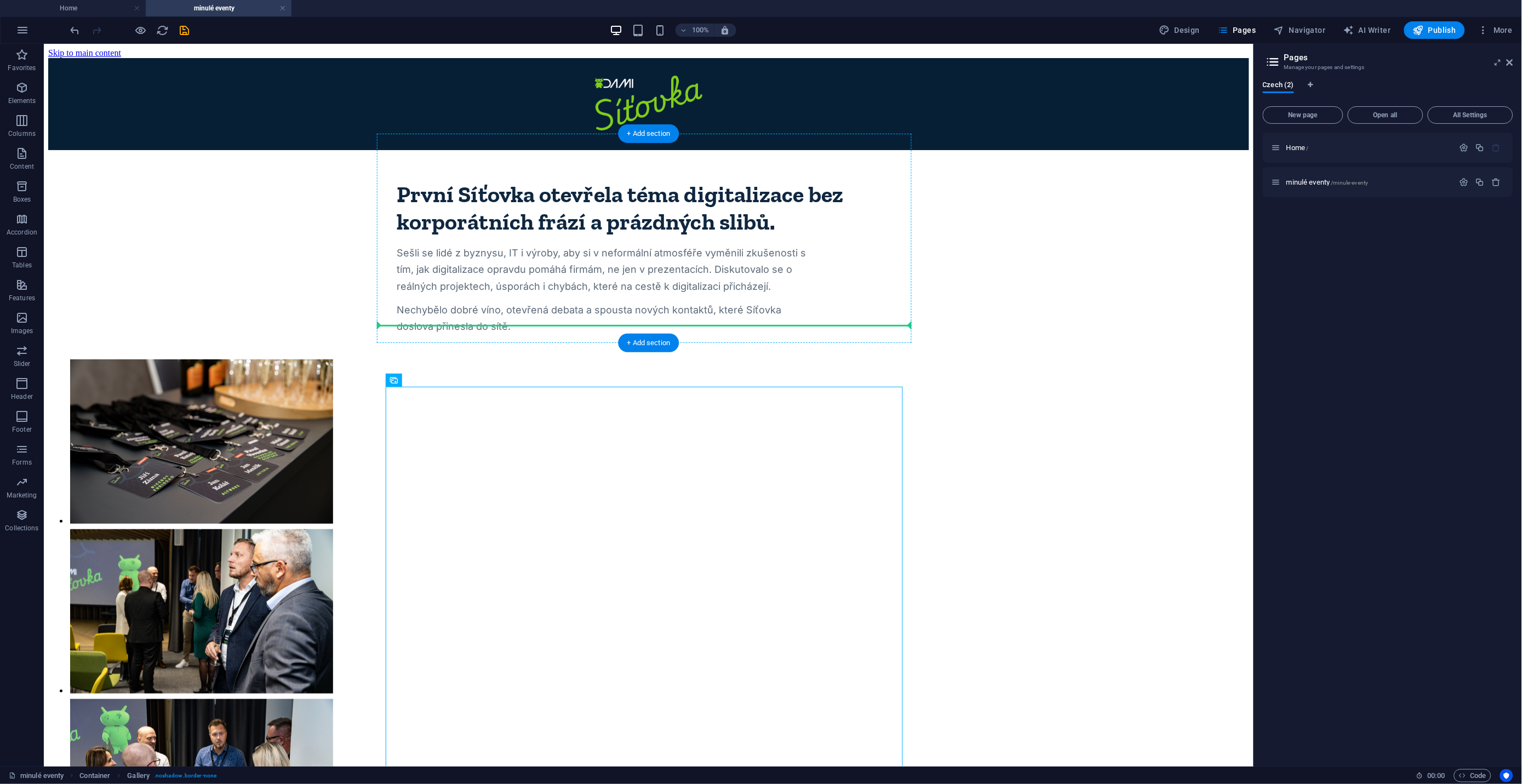
drag, startPoint x: 448, startPoint y: 425, endPoint x: 451, endPoint y: 315, distance: 110.0
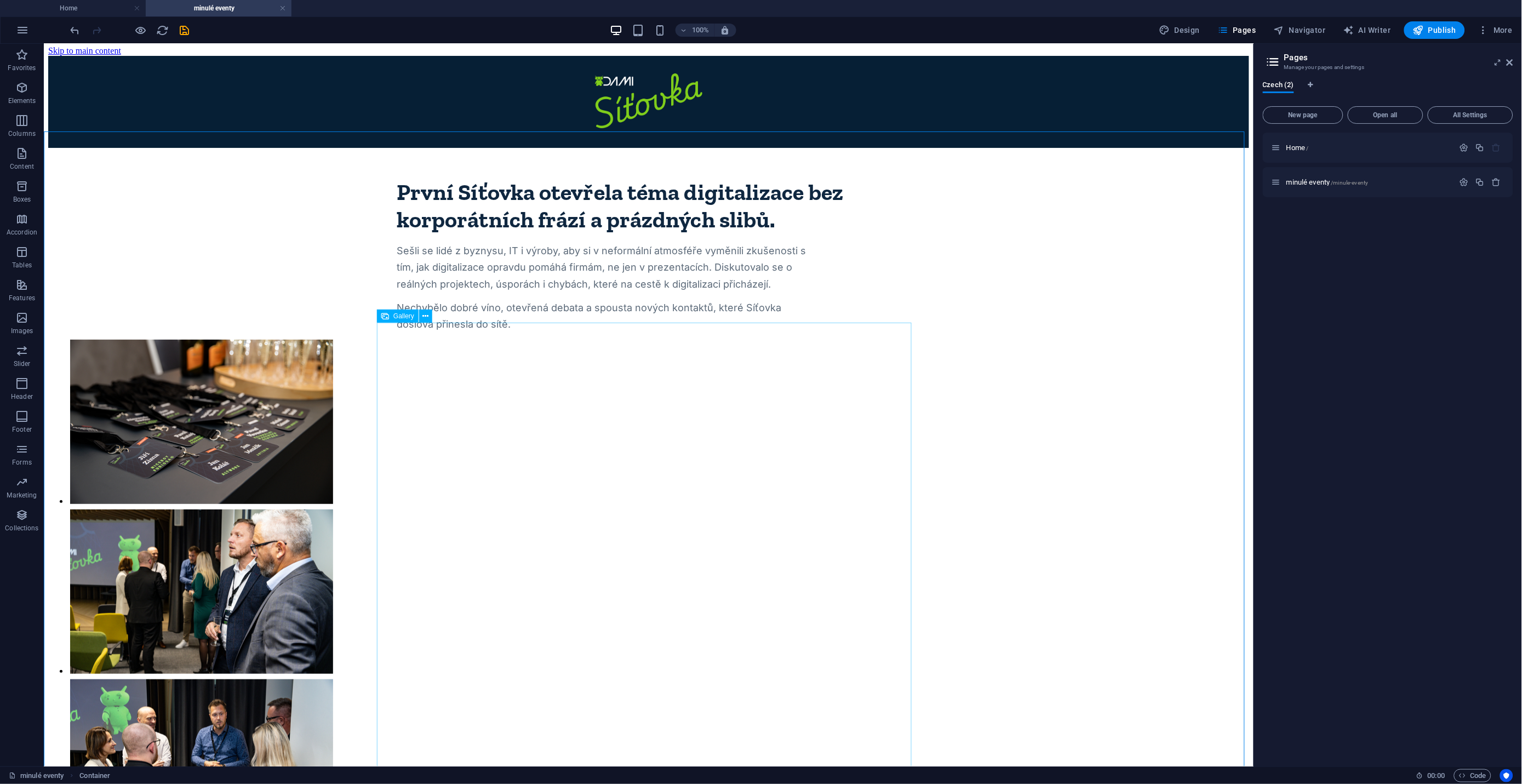
click at [405, 317] on span "Gallery" at bounding box center [404, 315] width 21 height 6
select select "2"
select select "%"
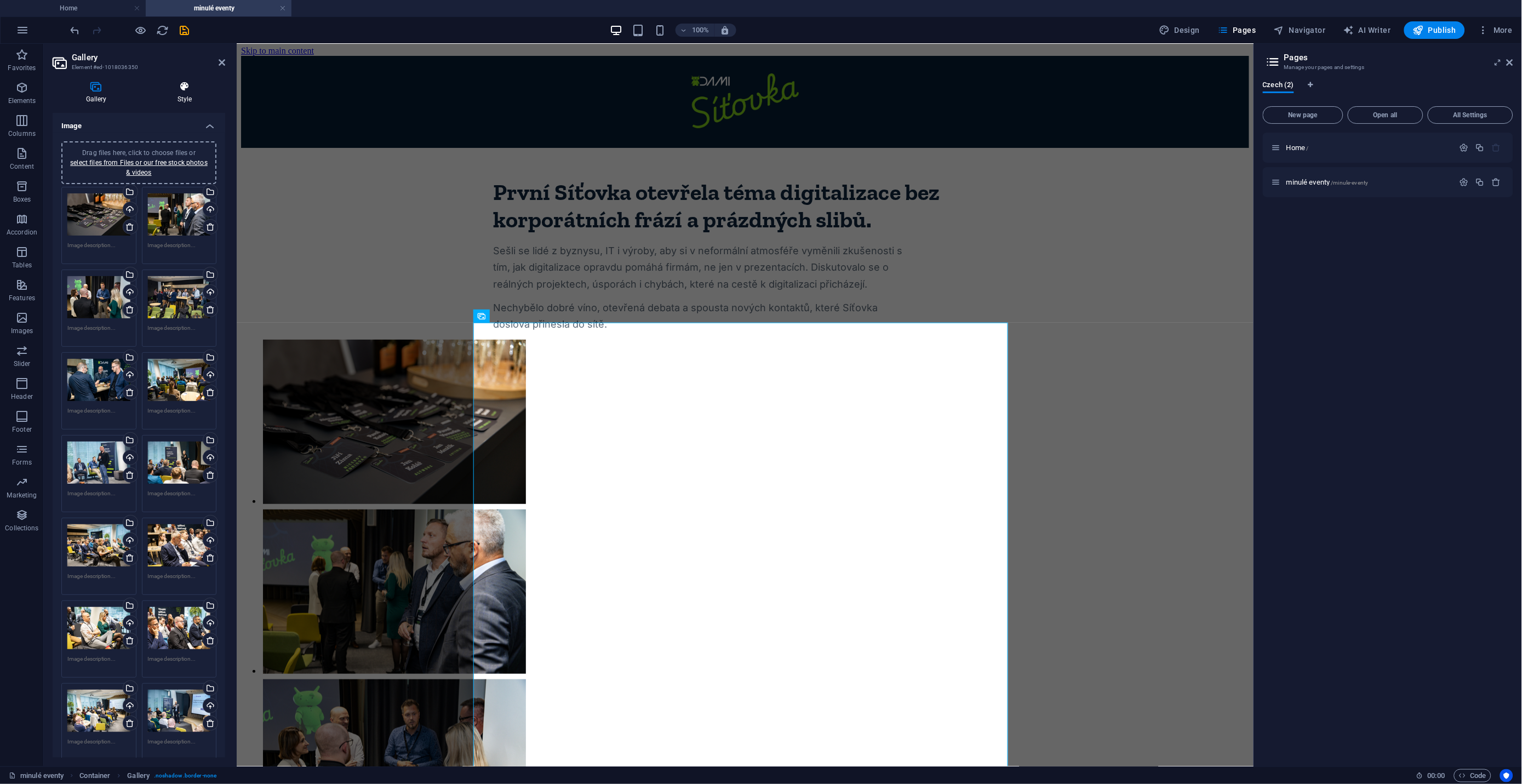
click at [196, 89] on icon at bounding box center [184, 86] width 81 height 11
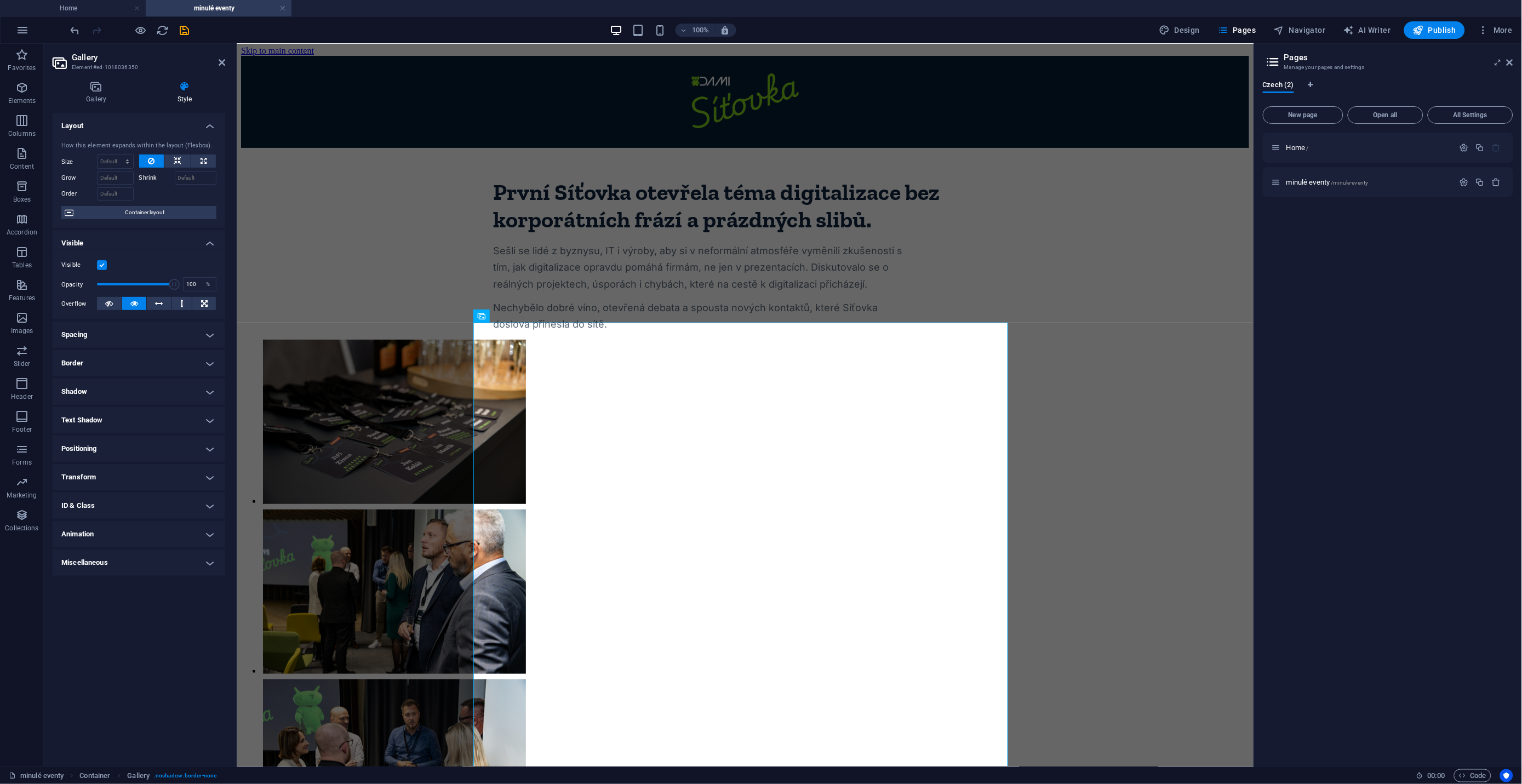
click at [135, 341] on h4 "Spacing" at bounding box center [139, 334] width 173 height 27
click at [181, 374] on span "Custom" at bounding box center [194, 375] width 38 height 13
click at [155, 396] on select "px rem % vh vw" at bounding box center [155, 395] width 15 height 13
select select "rem"
click at [147, 388] on select "px rem % vh vw" at bounding box center [155, 395] width 15 height 13
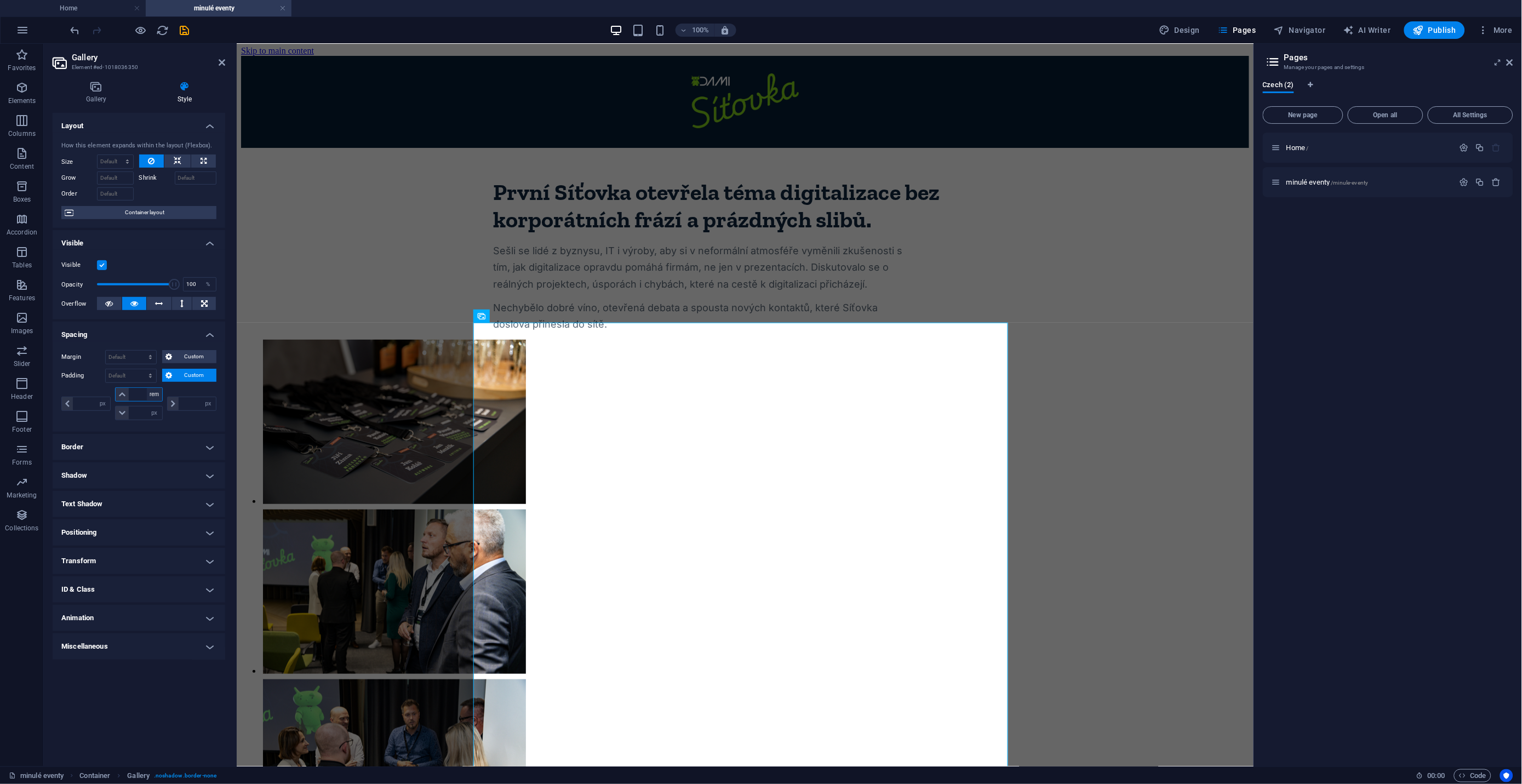
type input "0"
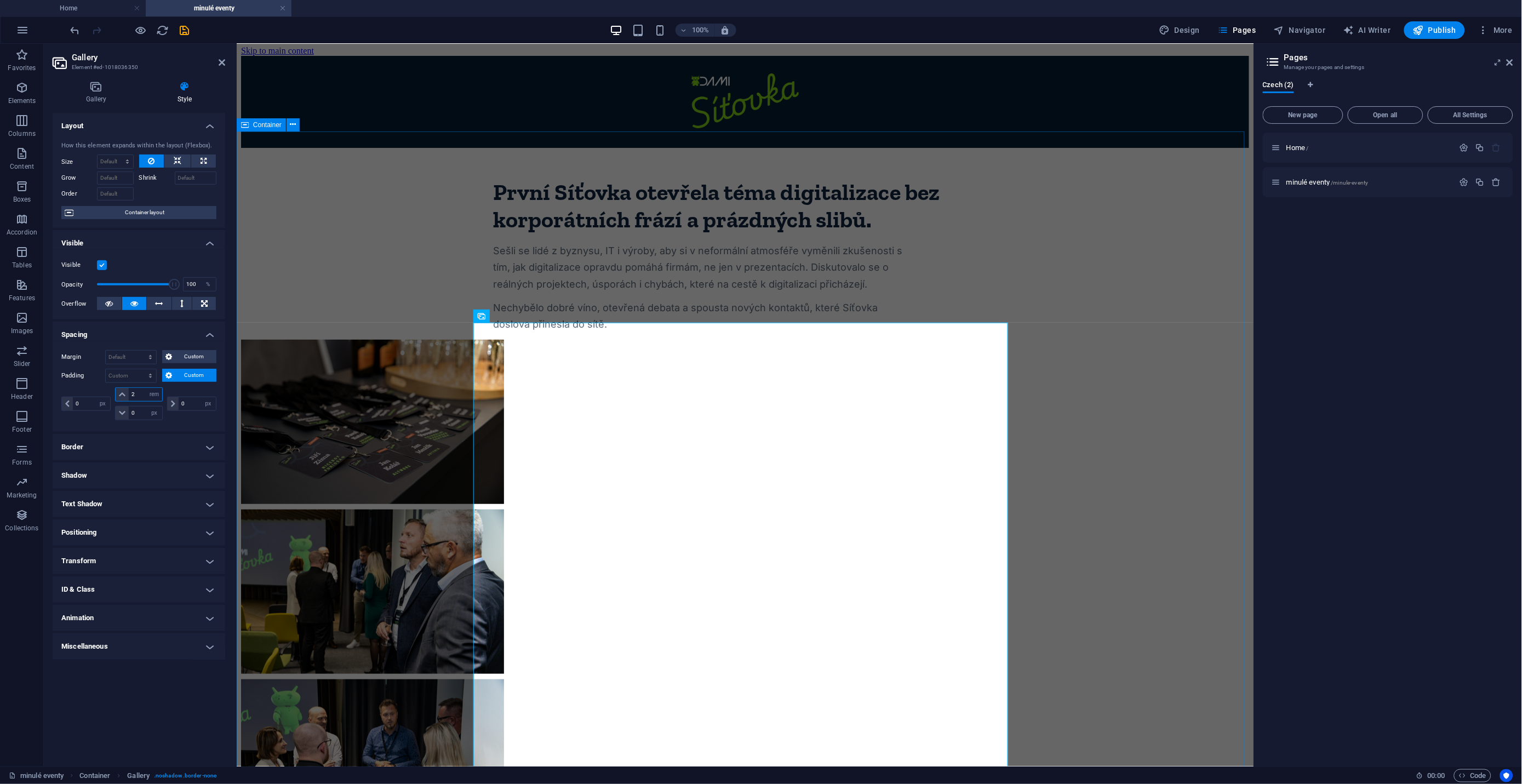
type input "2"
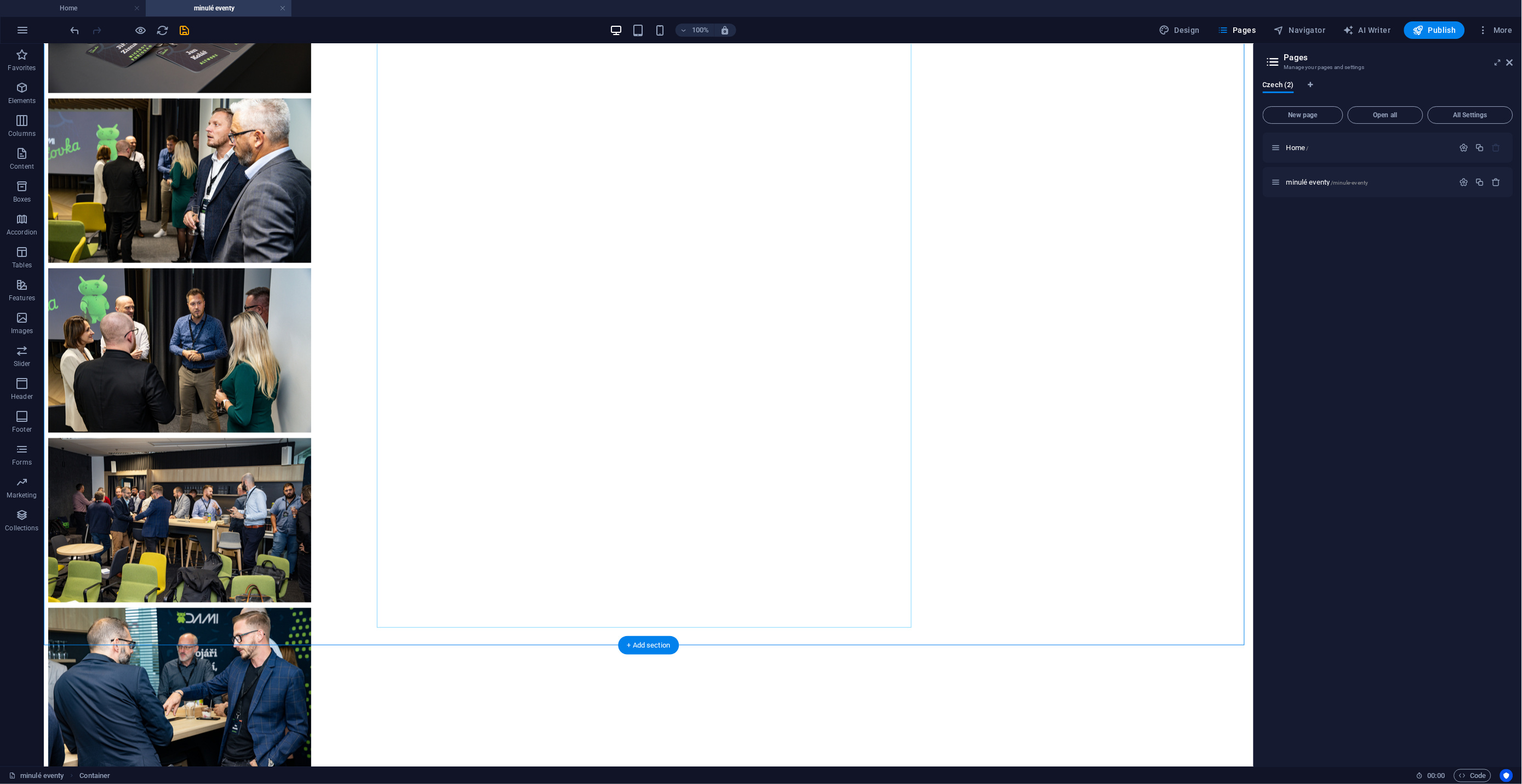
scroll to position [437, 0]
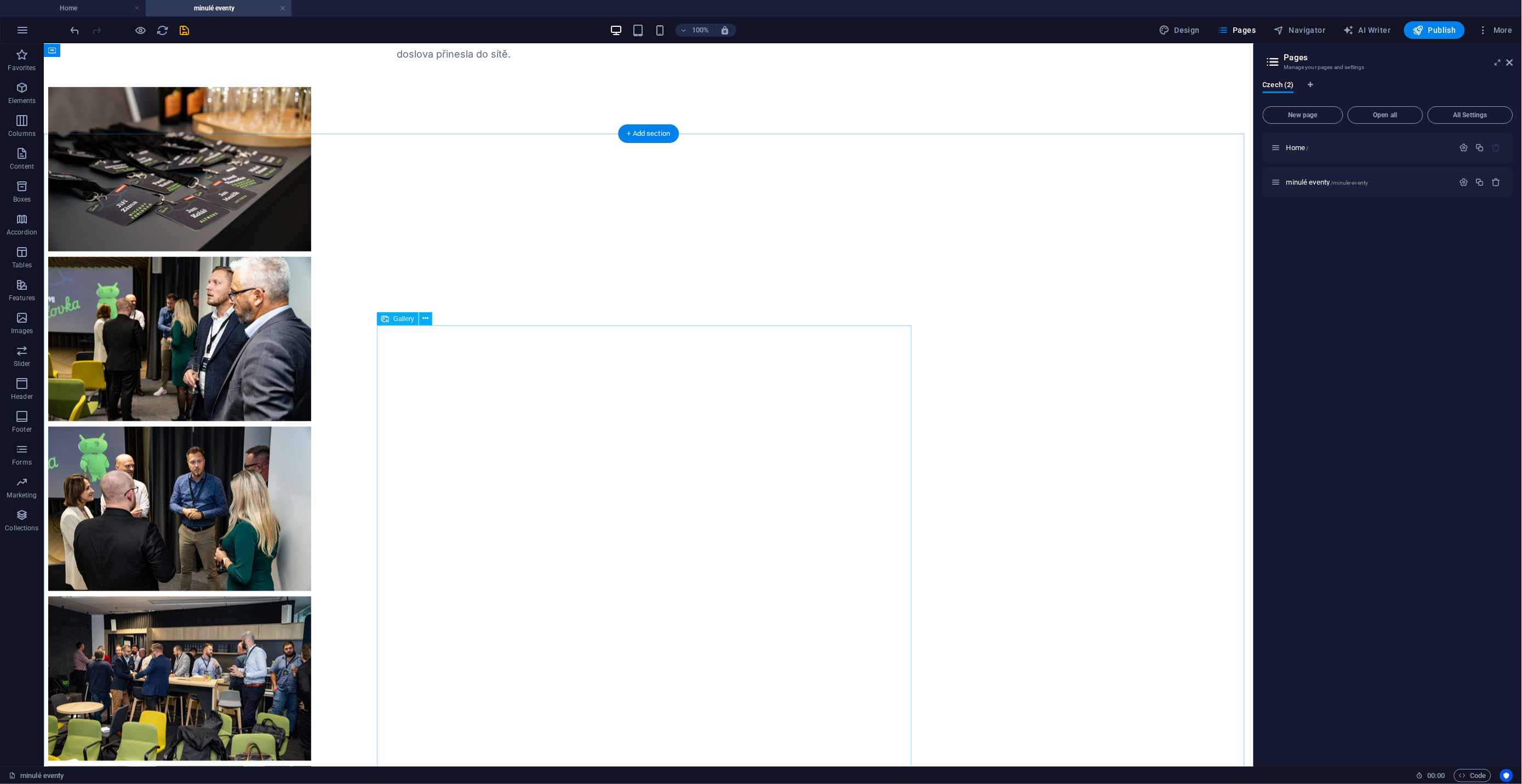
scroll to position [0, 0]
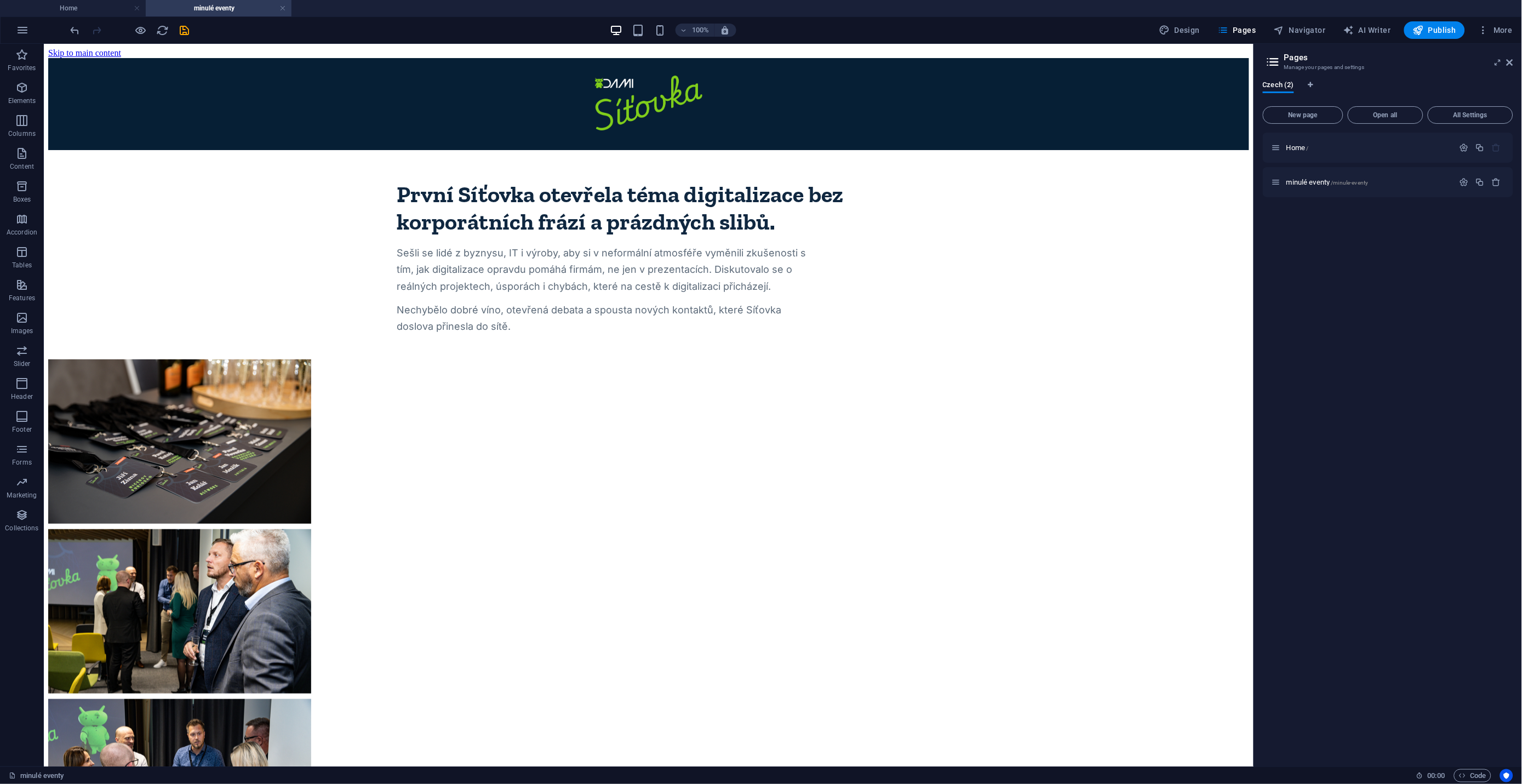
click at [453, 275] on div "První Síťovka otevřela téma digitalizace bez korporátních frází a prázdných sli…" at bounding box center [648, 251] width 1201 height 168
click at [501, 296] on div "První Síťovka otevřela téma digitalizace bez korporátních frází a prázdných sli…" at bounding box center [648, 251] width 1201 height 168
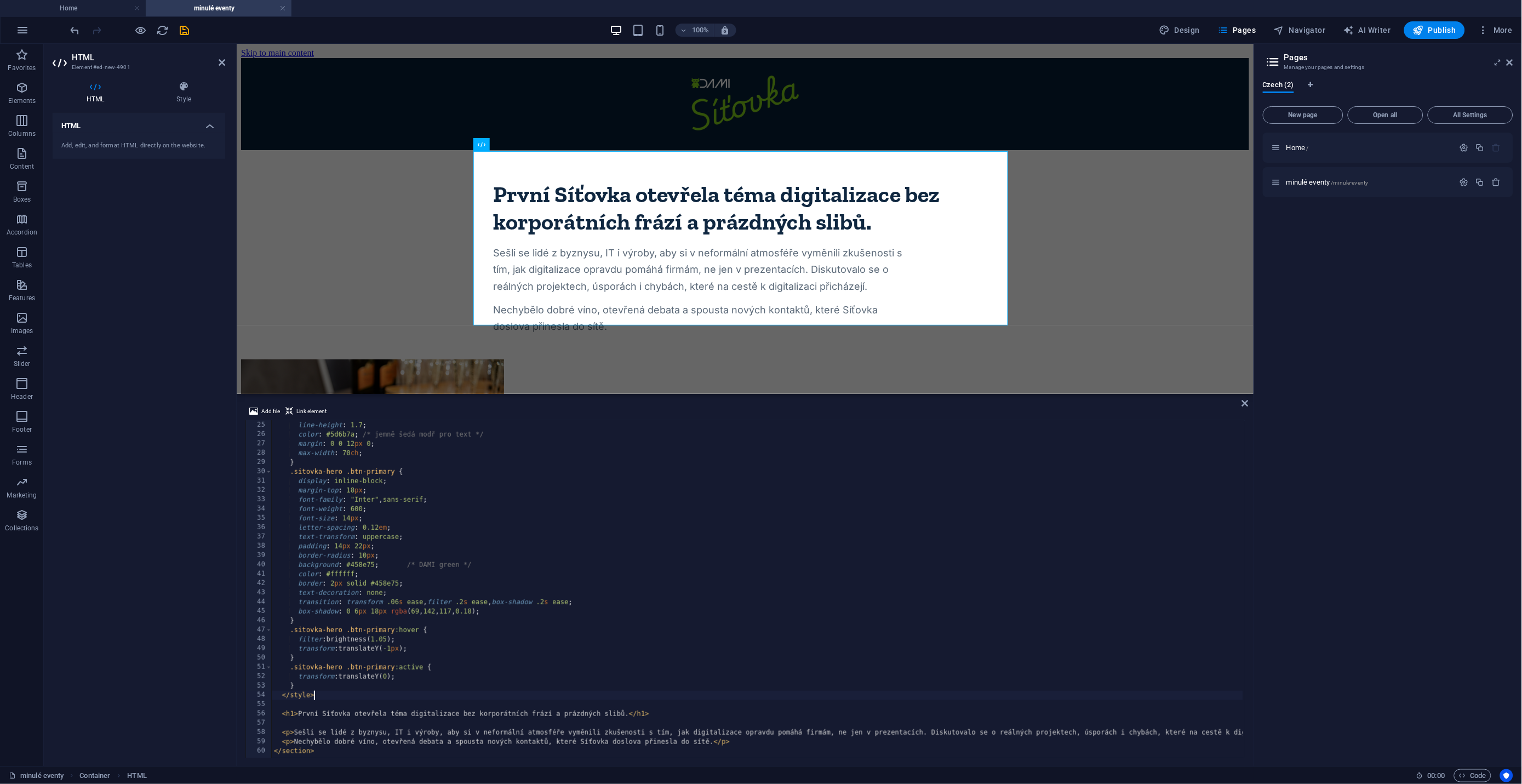
click at [746, 743] on div "font-size : clamp( 16 px , 1.4 vw , 18 px ) ; line-height : 1.7 ; color : #5d6b…" at bounding box center [808, 588] width 1073 height 354
type textarea "<p>Nechybělo dobré víno, otevřená debata a spousta nových kontaktů, které Síťov…"
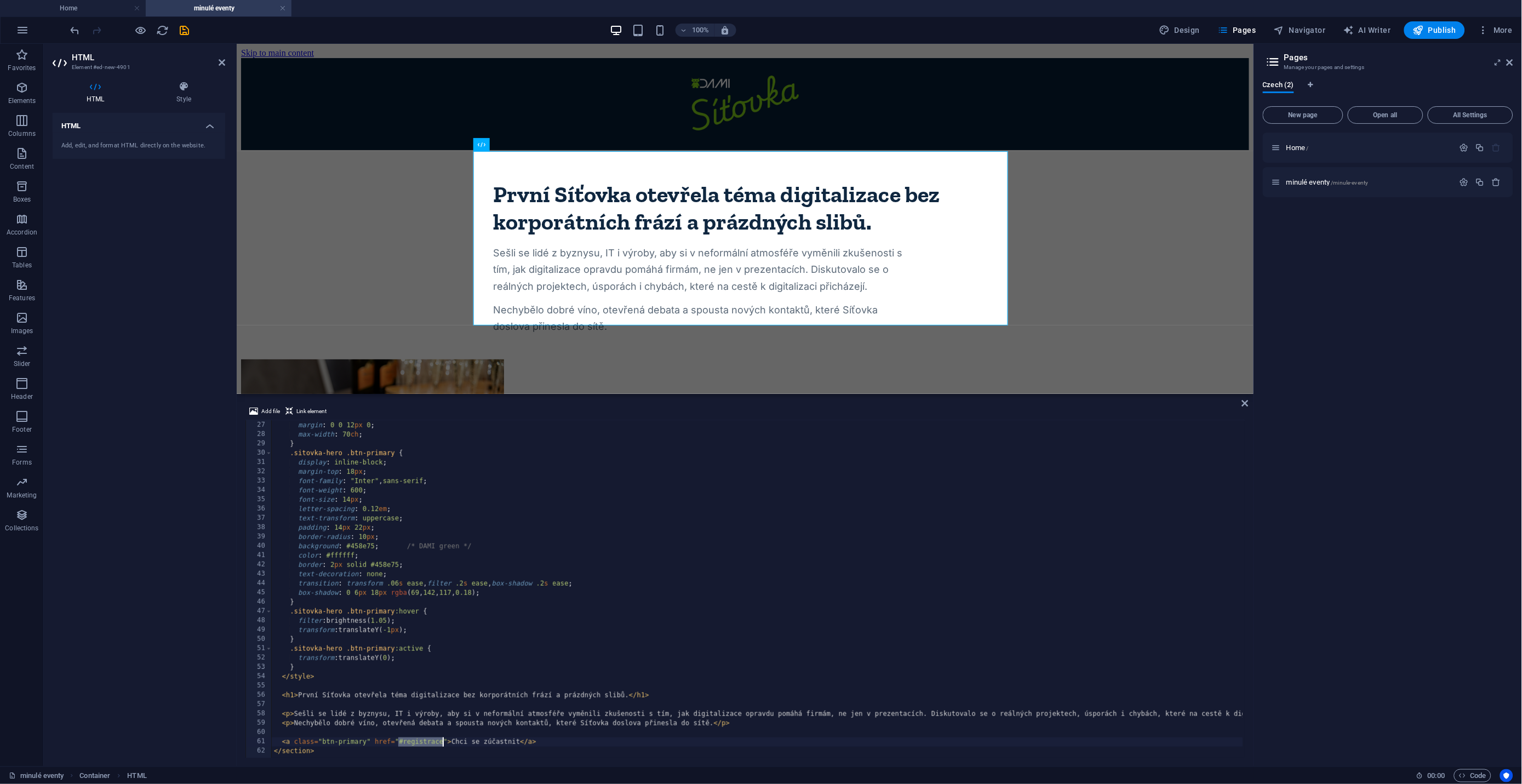
drag, startPoint x: 398, startPoint y: 740, endPoint x: 443, endPoint y: 740, distance: 45.0
click at [443, 740] on div "color : #5d6b7a ; /* jemně šedá modř pro text */ margin : 0 0 12 px 0 ; max-wid…" at bounding box center [808, 588] width 1073 height 354
click at [502, 744] on div "color : #5d6b7a ; /* jemně šedá modř pro text */ margin : 0 0 12 px 0 ; max-wid…" at bounding box center [808, 588] width 1073 height 354
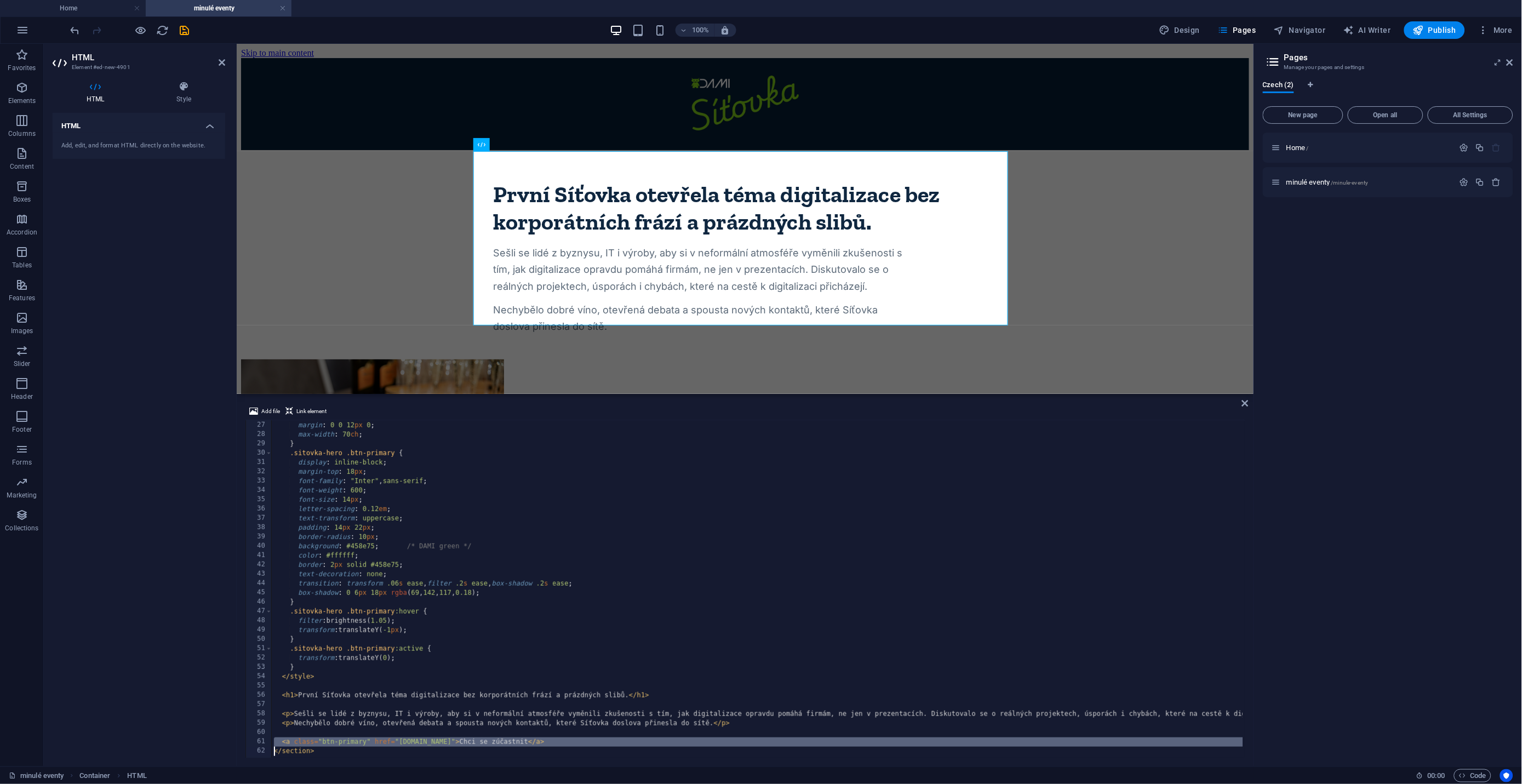
click at [502, 744] on div "color : #5d6b7a ; /* jemně šedá modř pro text */ margin : 0 0 12 px 0 ; max-wid…" at bounding box center [808, 588] width 1073 height 354
click at [493, 742] on div "color : #5d6b7a ; /* jemně šedá modř pro text */ margin : 0 0 12 px 0 ; max-wid…" at bounding box center [808, 588] width 1073 height 354
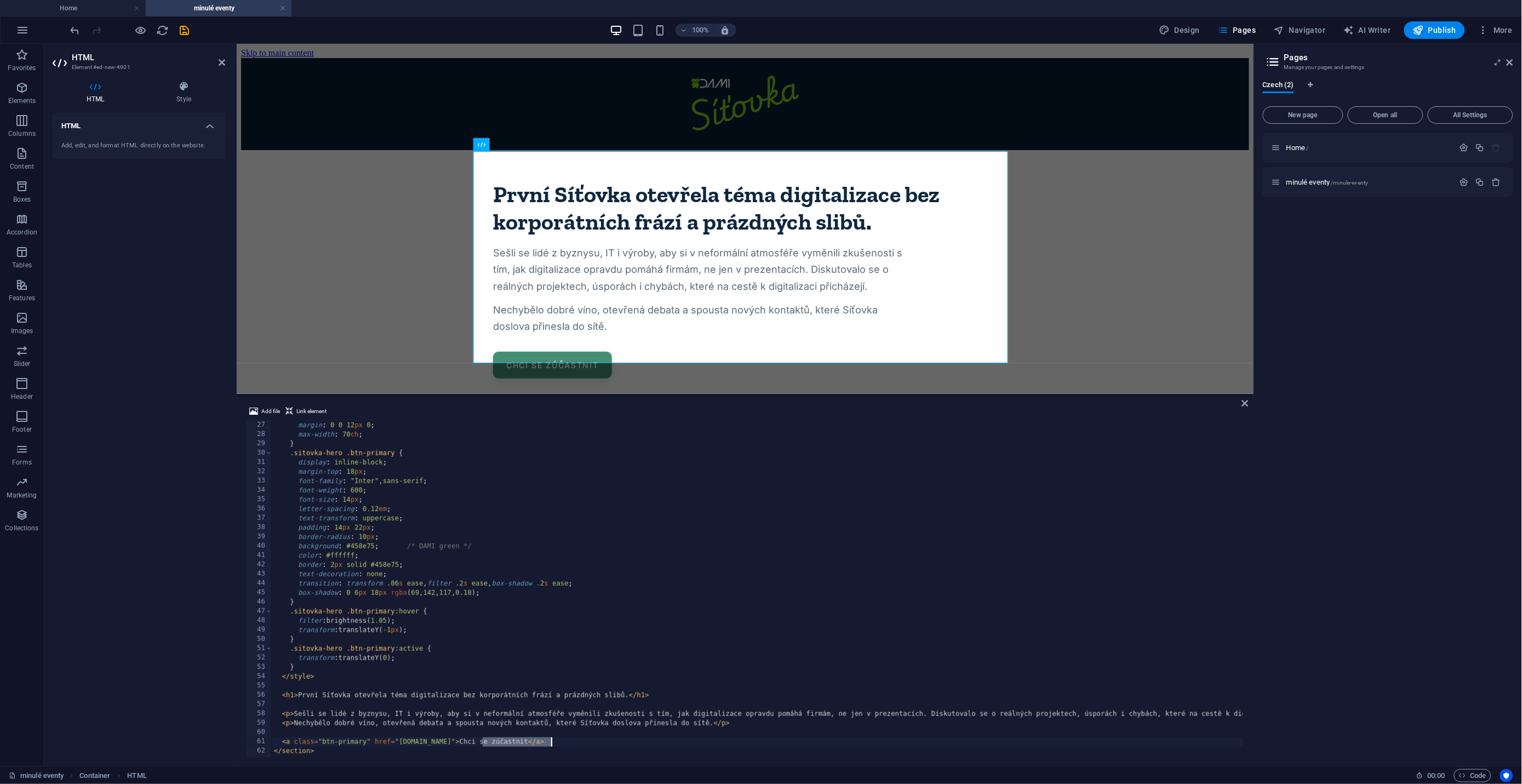
drag, startPoint x: 484, startPoint y: 742, endPoint x: 549, endPoint y: 744, distance: 65.0
click at [549, 744] on div "color : #5d6b7a ; /* jemně šedá modř pro text */ margin : 0 0 12 px 0 ; max-wid…" at bounding box center [808, 588] width 1073 height 354
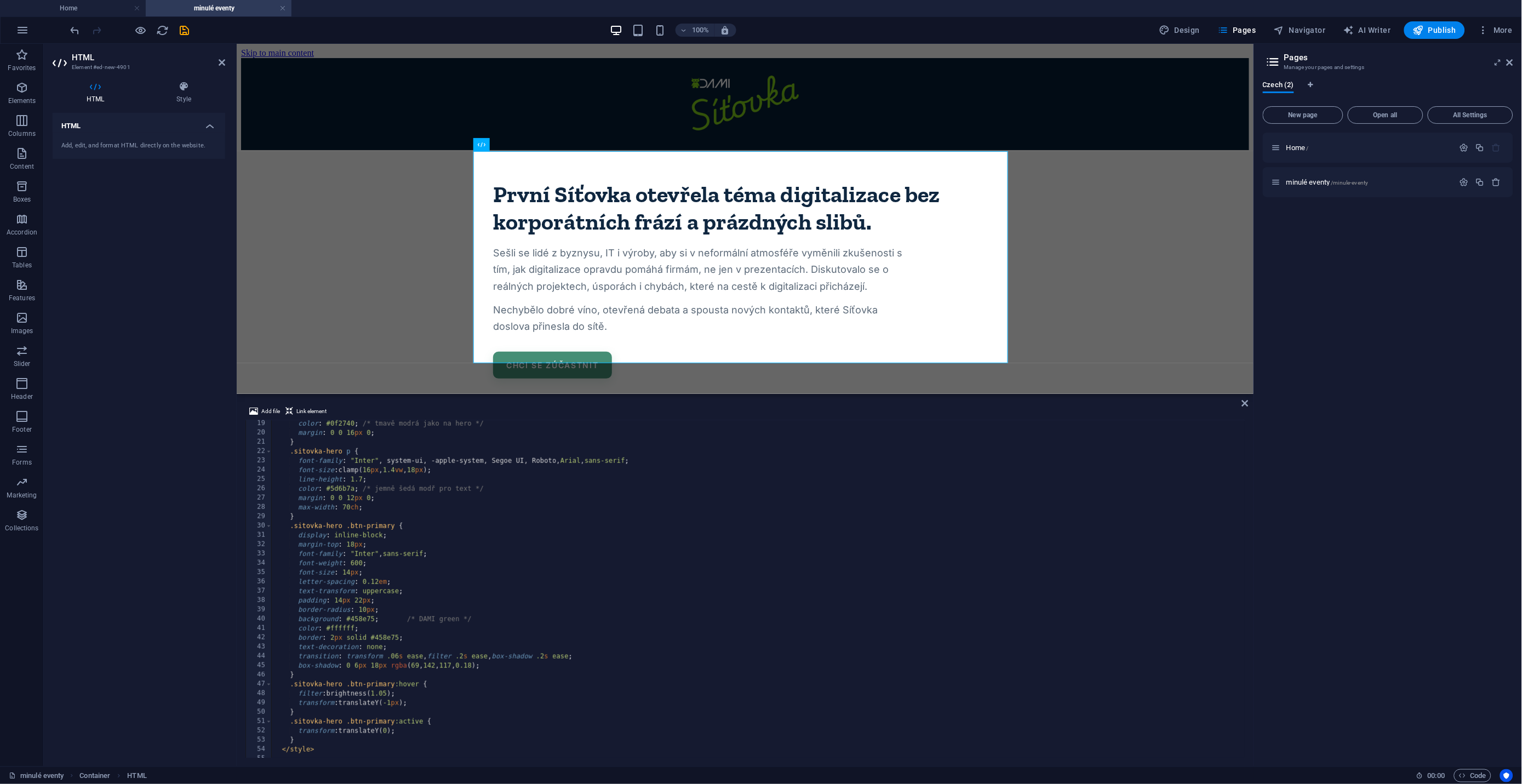
scroll to position [168, 0]
type textarea "<a class="btn-primary" href="[DOMAIN_NAME]">Zpět na hlavní stránku</a>"
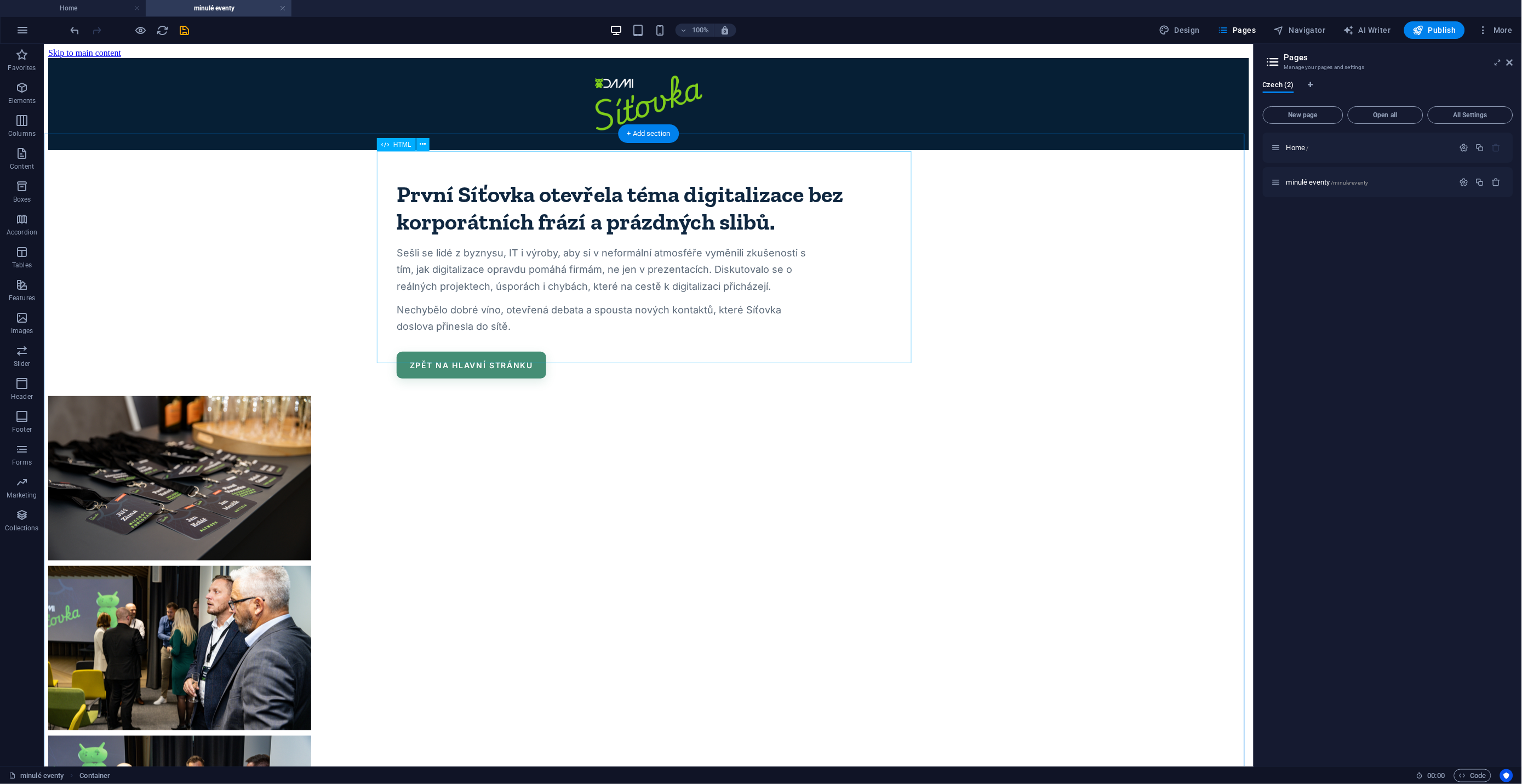
click at [591, 344] on div "První Síťovka otevřela téma digitalizace bez korporátních frází a prázdných sli…" at bounding box center [648, 272] width 1201 height 211
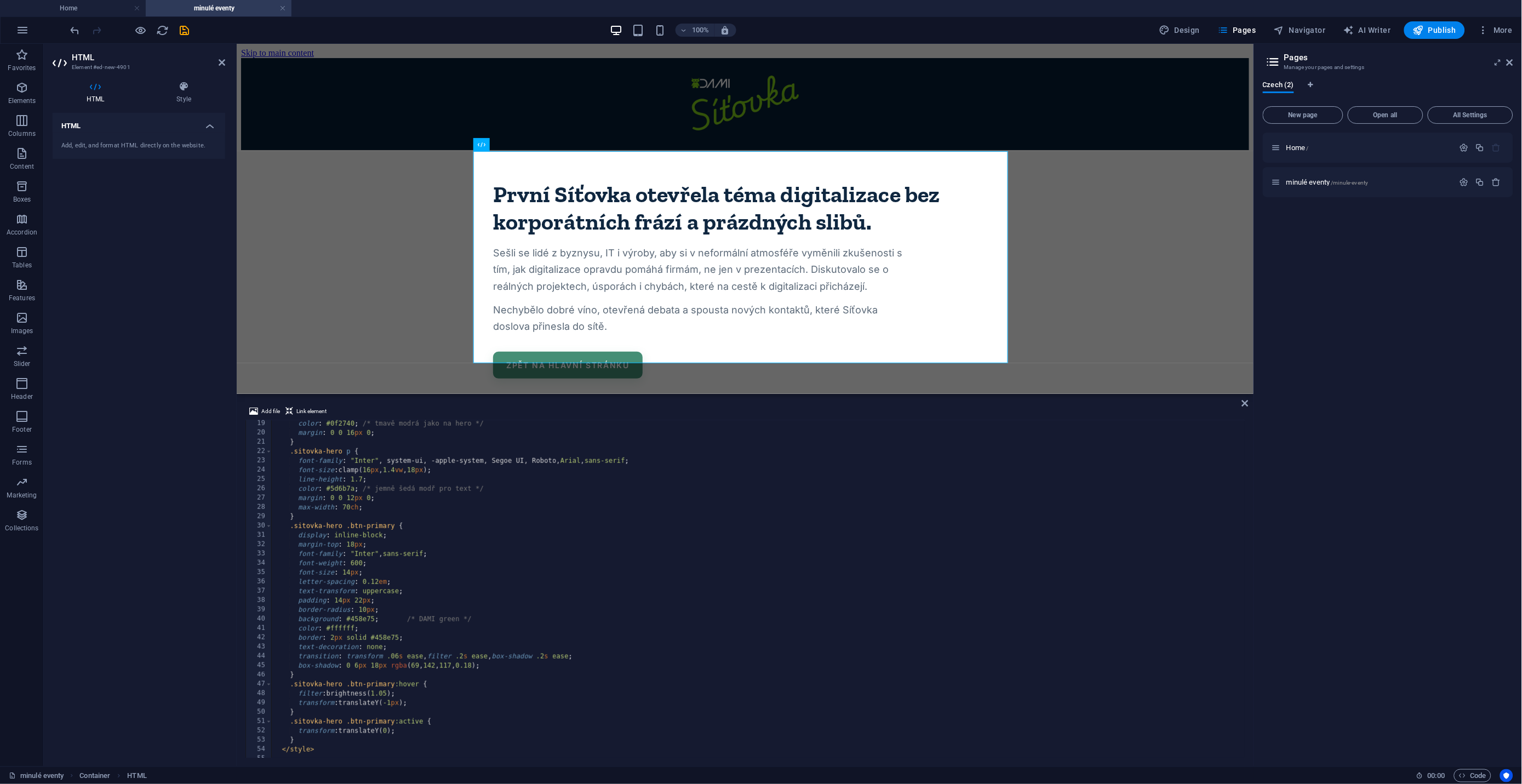
click at [356, 621] on div "color : #0f2740 ; /* tmavě modrá jako na hero */ margin : 0 0 16 px 0 ; } .sito…" at bounding box center [808, 596] width 1073 height 354
click at [760, 611] on div "color : #0f2740 ; /* tmavě modrá jako na hero */ margin : 0 0 16 px 0 ; } .sito…" at bounding box center [808, 596] width 1073 height 354
type textarea "border-radius: 10px;"
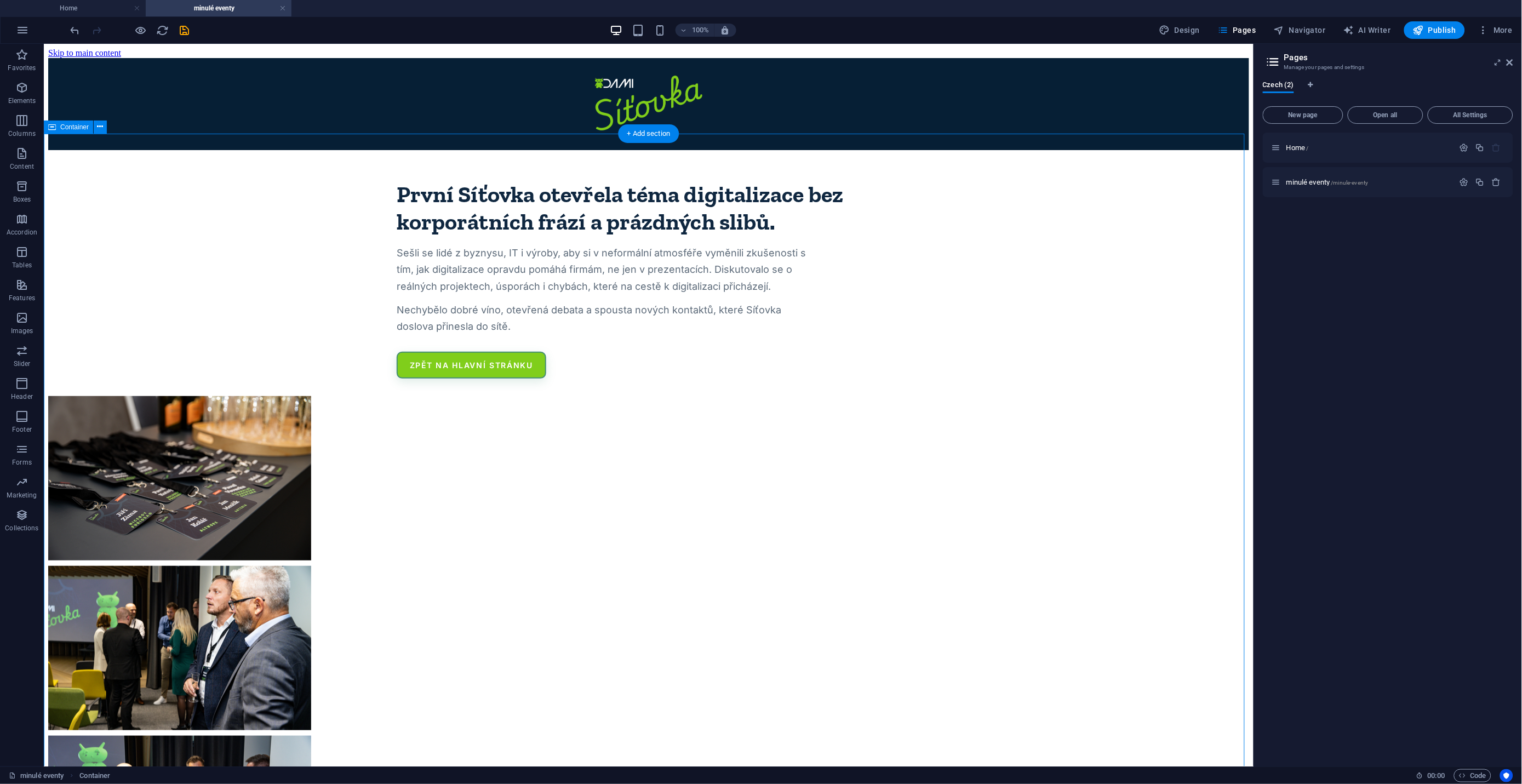
click at [604, 330] on div "První Síťovka otevřela téma digitalizace bez korporátních frází a prázdných sli…" at bounding box center [648, 272] width 1201 height 211
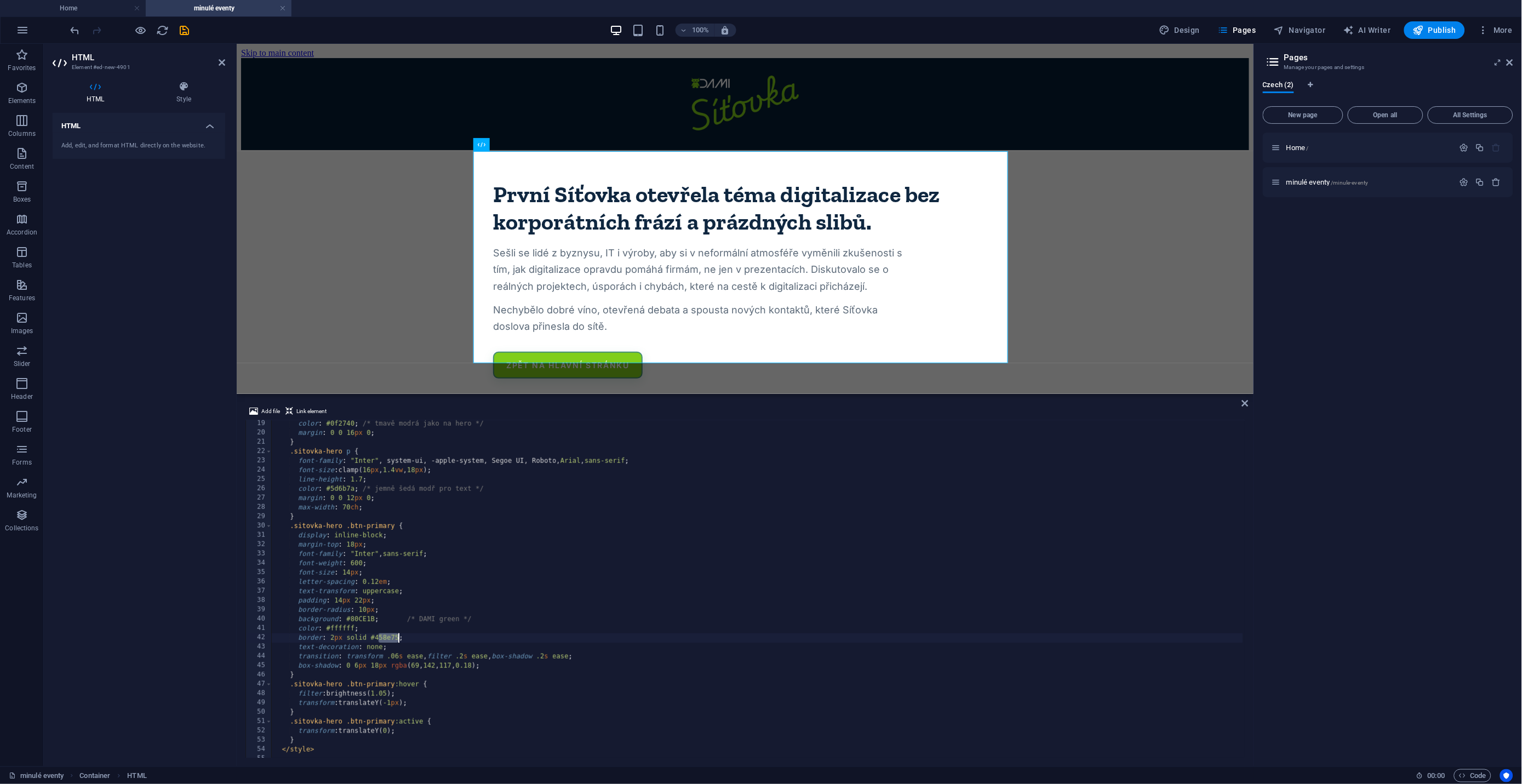
drag, startPoint x: 383, startPoint y: 637, endPoint x: 397, endPoint y: 635, distance: 14.1
click at [397, 635] on div "color : #0f2740 ; /* tmavě modrá jako na hero */ margin : 0 0 16 px 0 ; } .sito…" at bounding box center [808, 596] width 1073 height 354
drag, startPoint x: 375, startPoint y: 620, endPoint x: 352, endPoint y: 622, distance: 23.1
click at [352, 622] on div "color : #0f2740 ; /* tmavě modrá jako na hero */ margin : 0 0 16 px 0 ; } .sito…" at bounding box center [808, 596] width 1073 height 354
drag, startPoint x: 376, startPoint y: 637, endPoint x: 399, endPoint y: 636, distance: 23.0
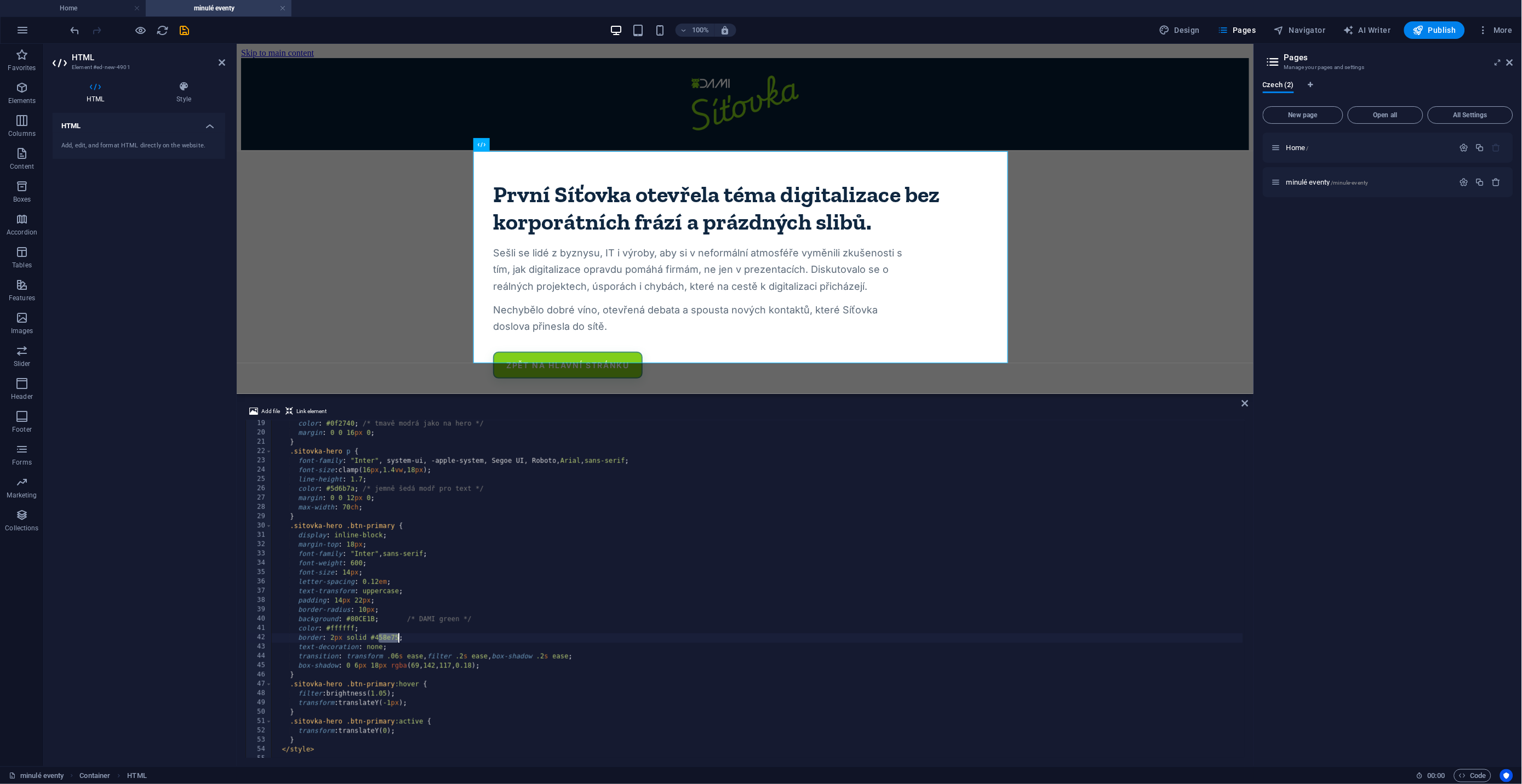
click at [399, 636] on div "color : #0f2740 ; /* tmavě modrá jako na hero */ margin : 0 0 16 px 0 ; } .sito…" at bounding box center [808, 596] width 1073 height 354
type textarea "border: 2px solid #80CE1B;"
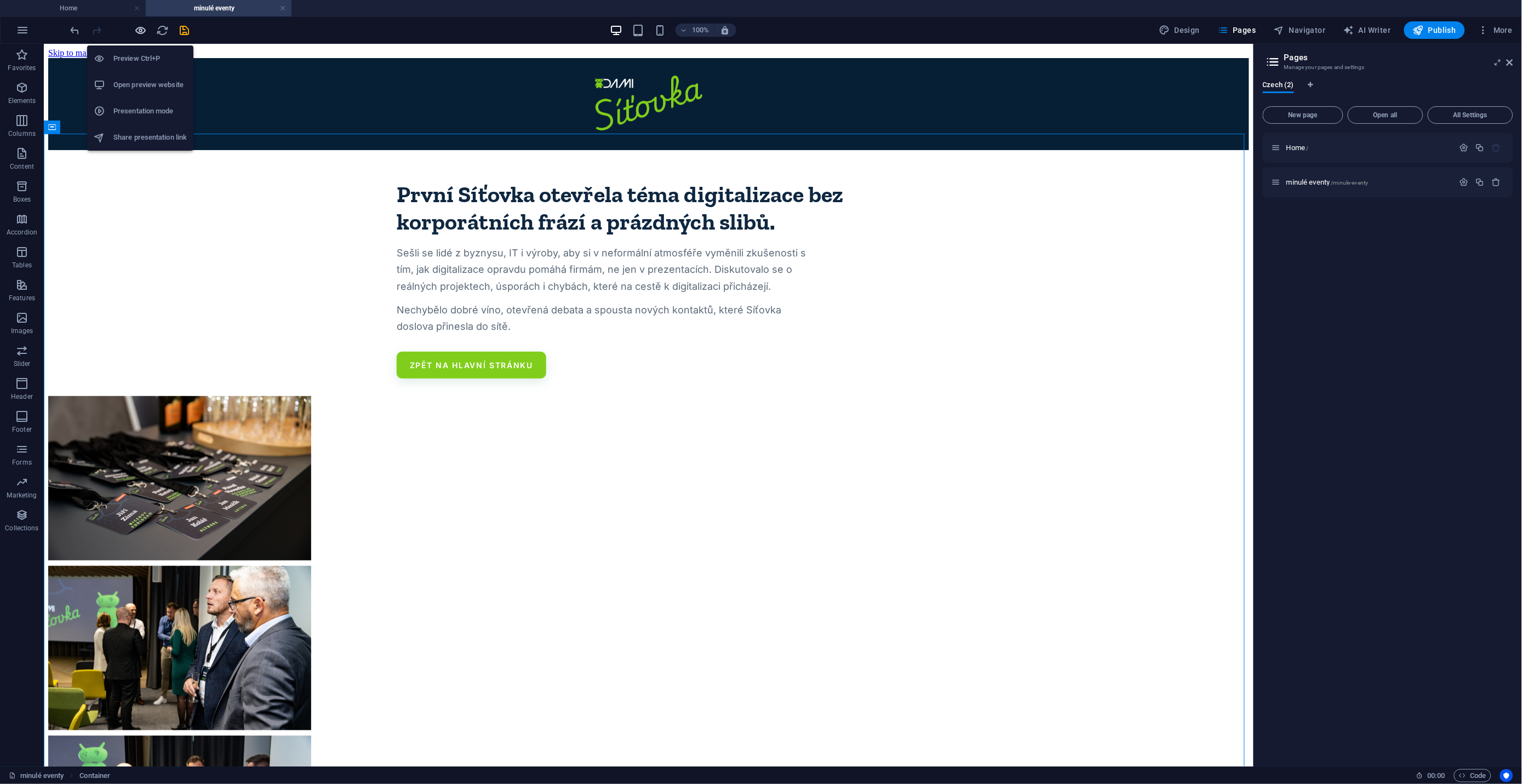
click at [144, 30] on icon "button" at bounding box center [141, 30] width 12 height 12
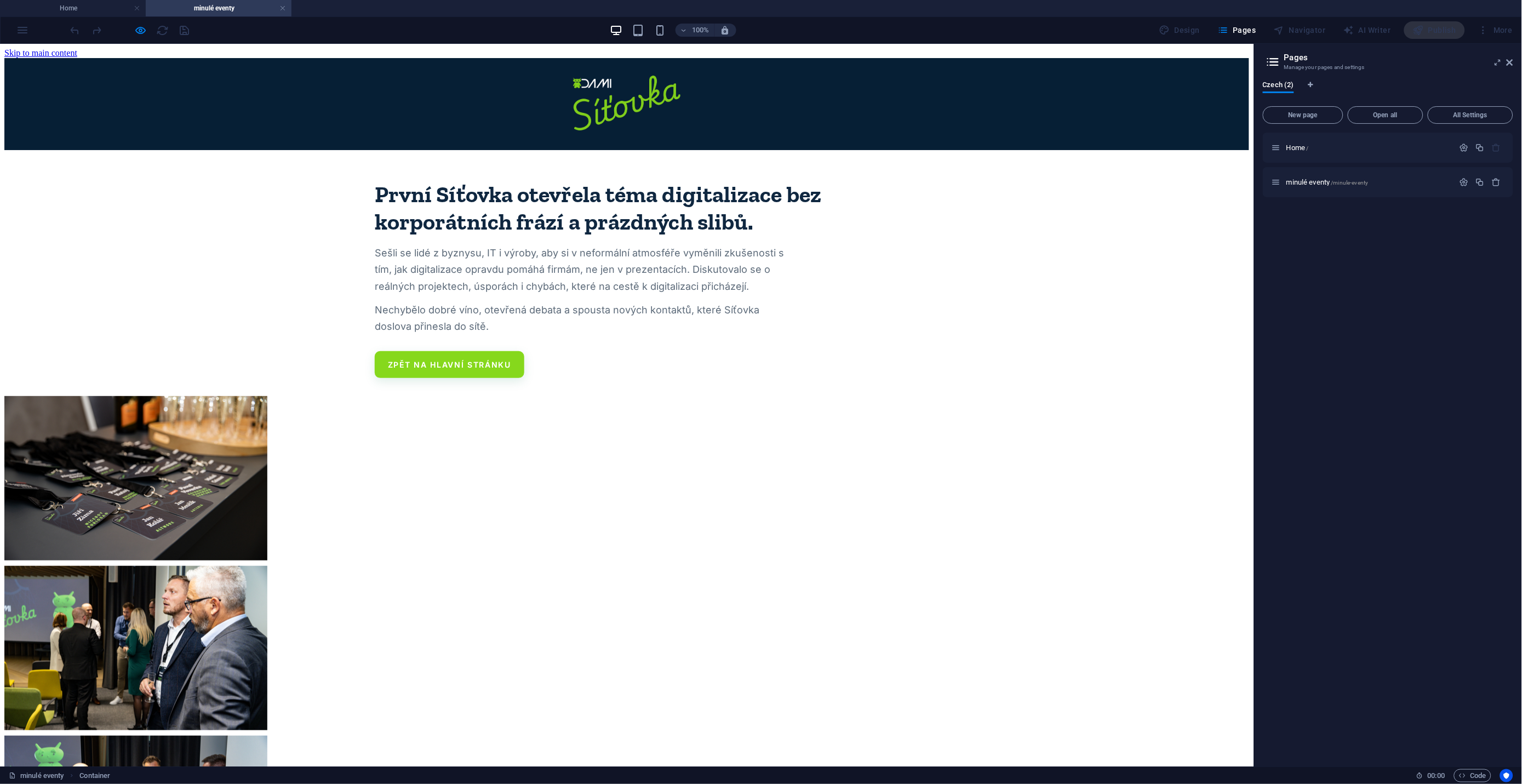
click at [497, 350] on link "Zpět na hlavní stránku" at bounding box center [449, 363] width 149 height 27
click at [567, 279] on section "První Síťovka otevřela téma digitalizace bez korporátních frází a prázdných sli…" at bounding box center [627, 272] width 526 height 211
click at [588, 342] on section "První Síťovka otevřela téma digitalizace bez korporátních frází a prázdných sli…" at bounding box center [627, 272] width 526 height 211
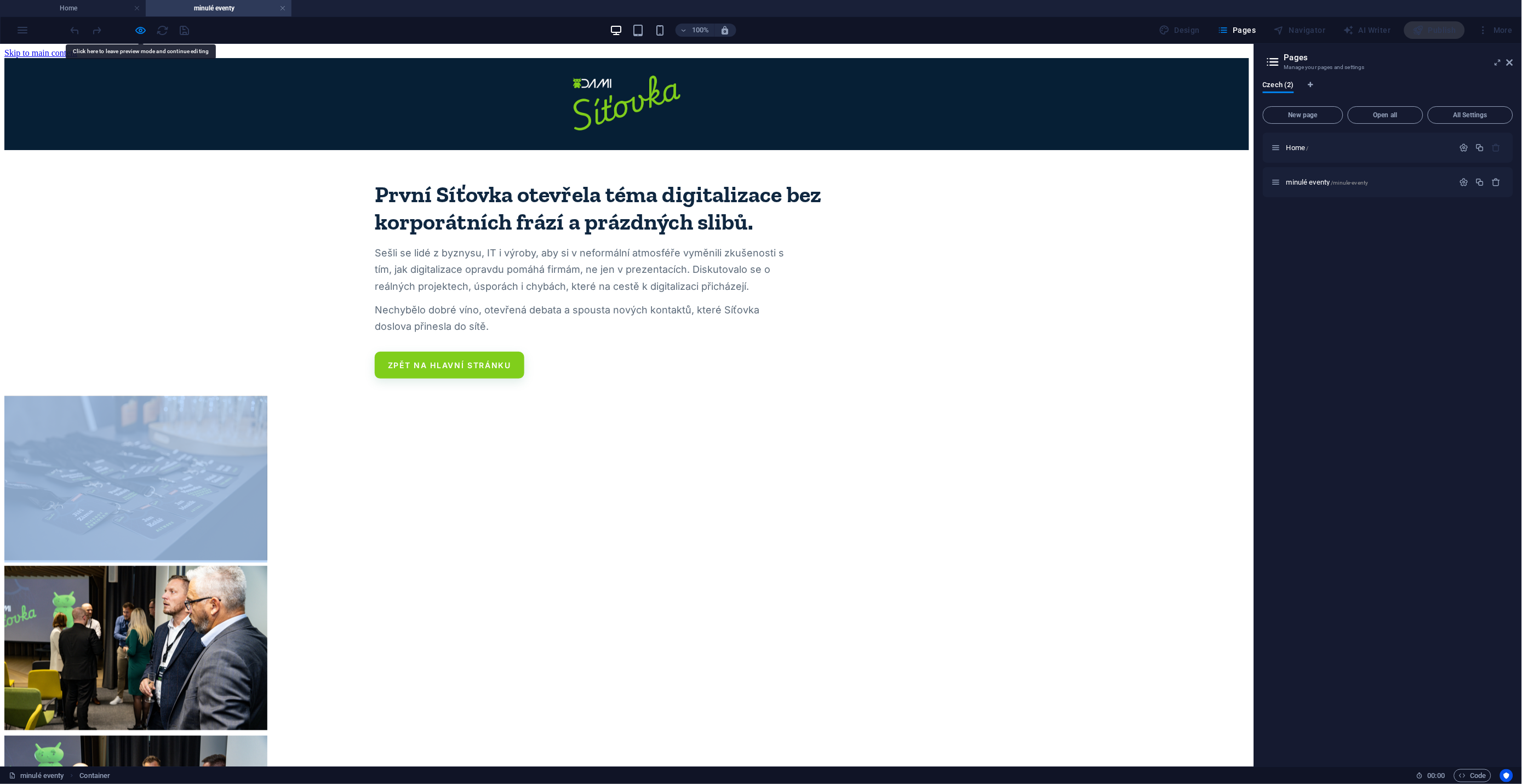
click at [588, 342] on section "První Síťovka otevřela téma digitalizace bez korporátních frází a prázdných sli…" at bounding box center [627, 272] width 526 height 211
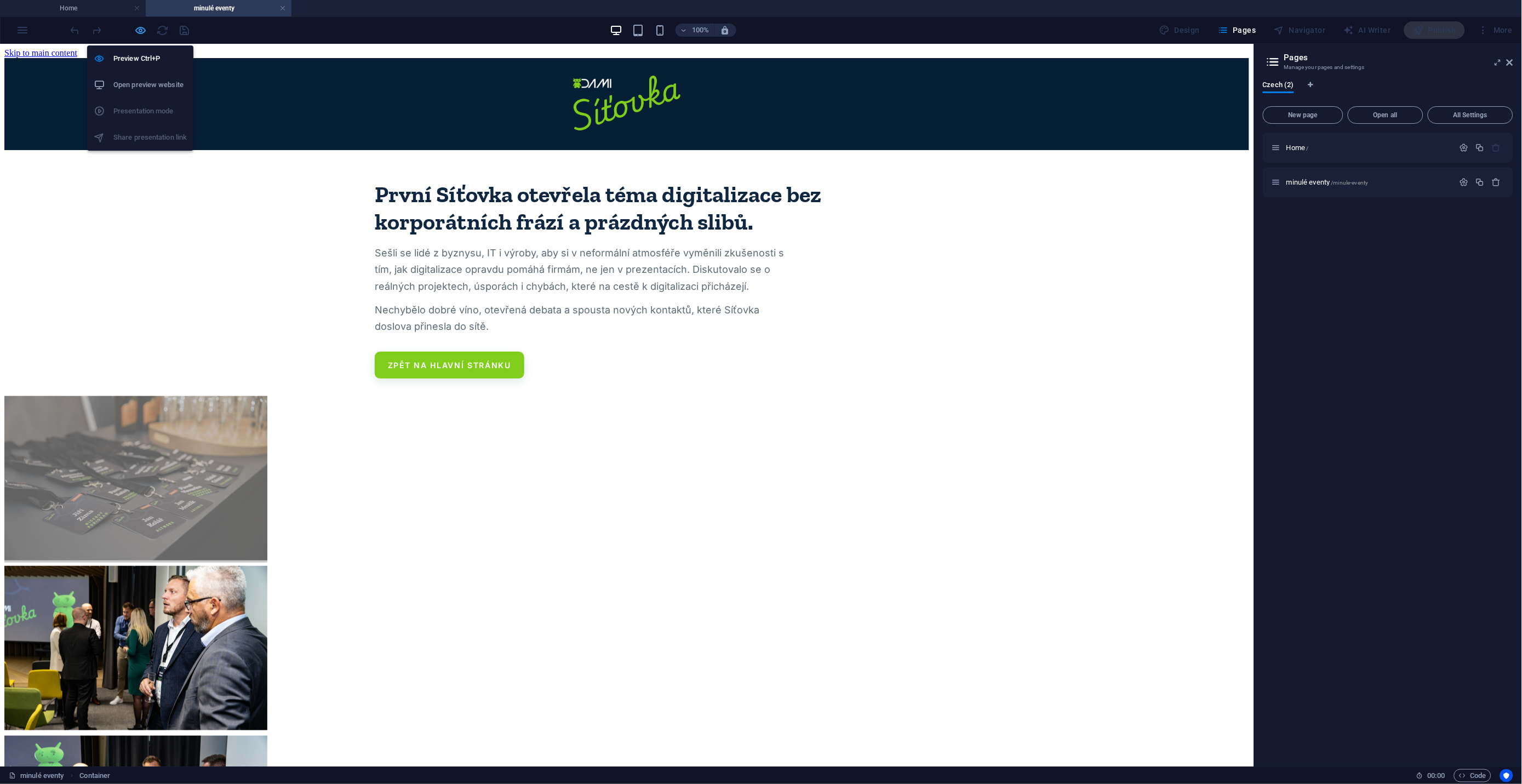
click at [142, 31] on icon "button" at bounding box center [141, 30] width 12 height 12
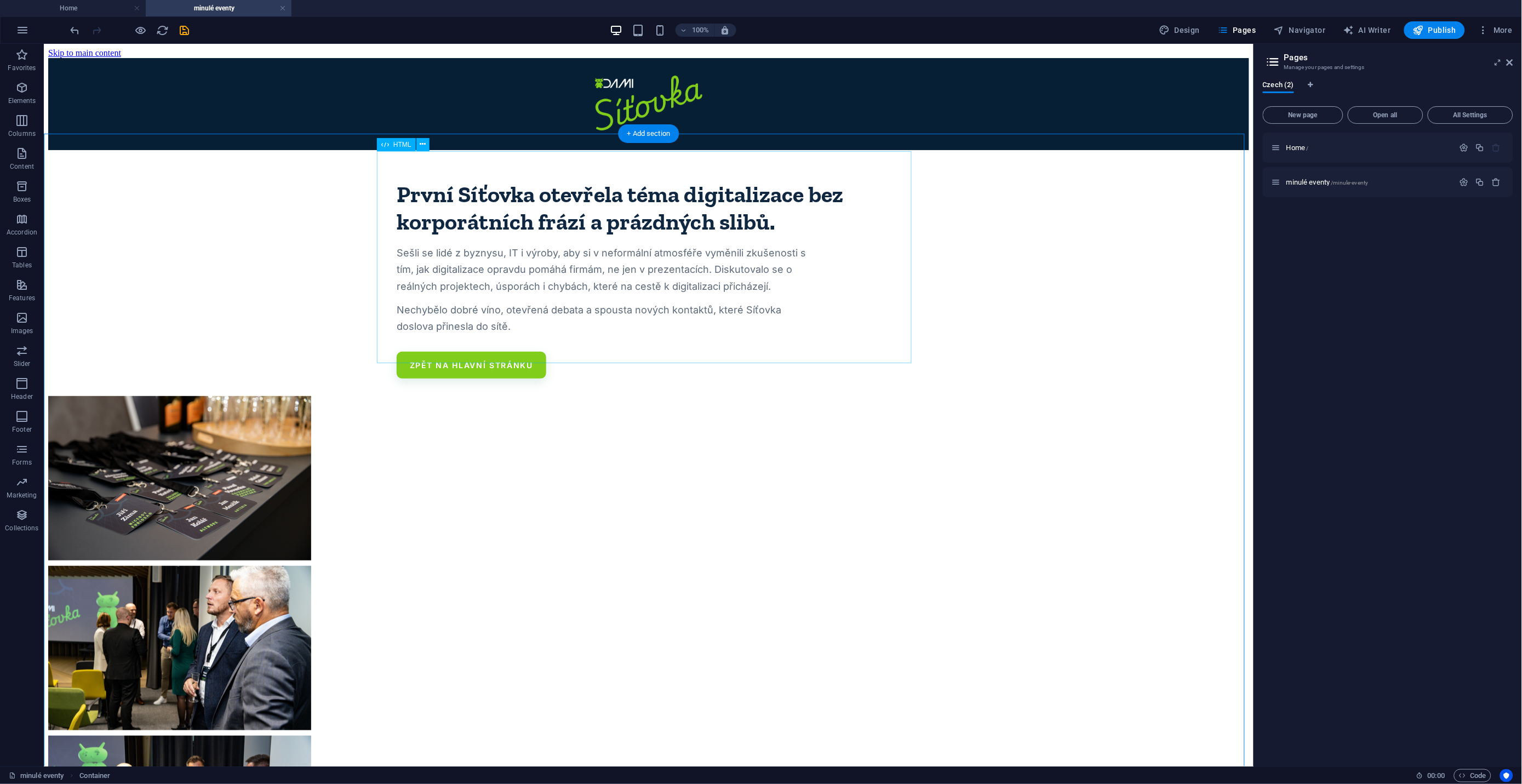
click at [723, 300] on div "První Síťovka otevřela téma digitalizace bez korporátních frází a prázdných sli…" at bounding box center [648, 272] width 1201 height 211
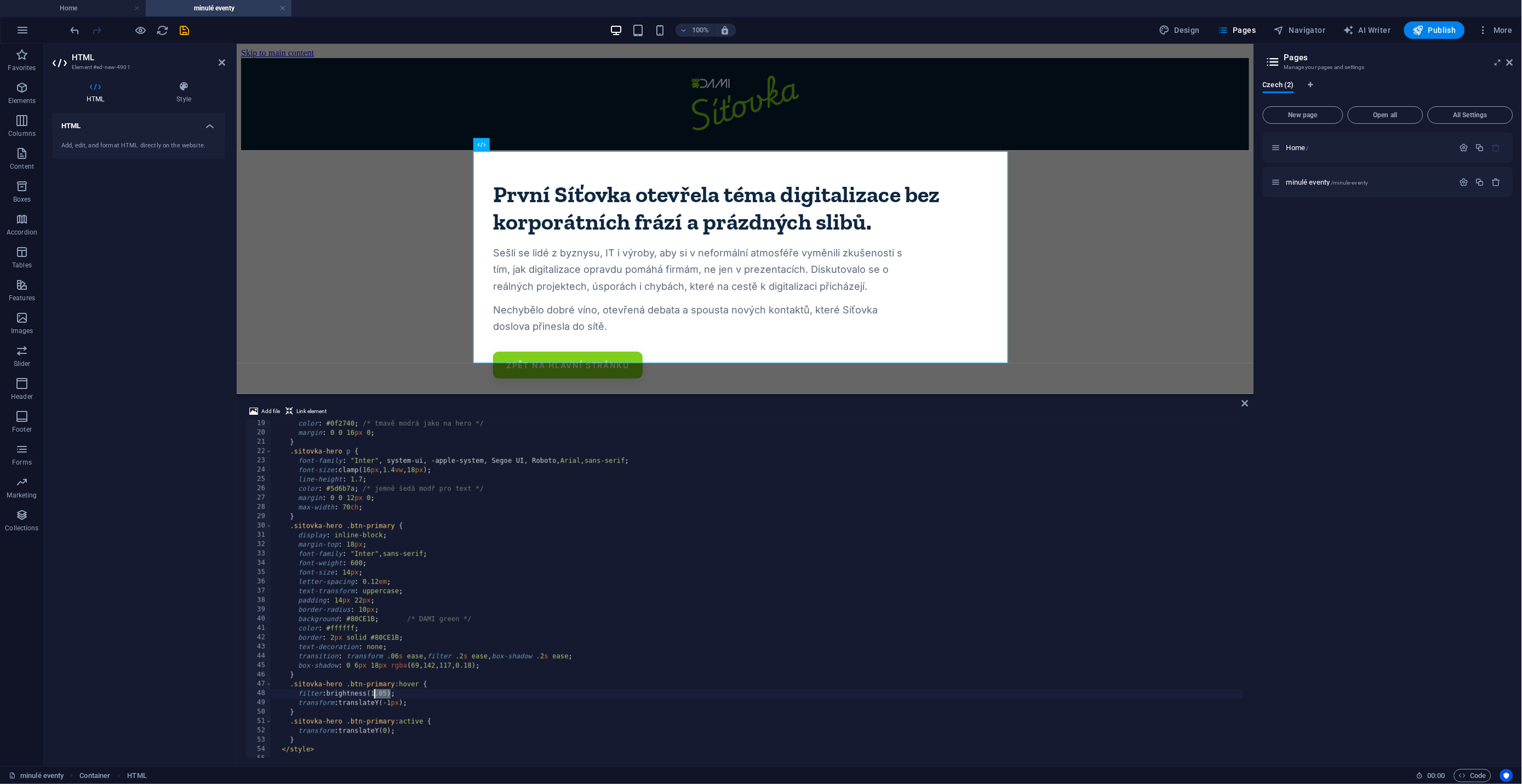
drag, startPoint x: 391, startPoint y: 692, endPoint x: 375, endPoint y: 695, distance: 16.3
click at [375, 695] on div "color : #0f2740 ; /* tmavě modrá jako na hero */ margin : 0 0 16 px 0 ; } .sito…" at bounding box center [808, 596] width 1073 height 354
click at [786, 610] on div "color : #0f2740 ; /* tmavě modrá jako na hero */ margin : 0 0 16 px 0 ; } .sito…" at bounding box center [808, 596] width 1073 height 354
click at [392, 700] on div "color : #0f2740 ; /* tmavě modrá jako na hero */ margin : 0 0 16 px 0 ; } .sito…" at bounding box center [808, 596] width 1073 height 354
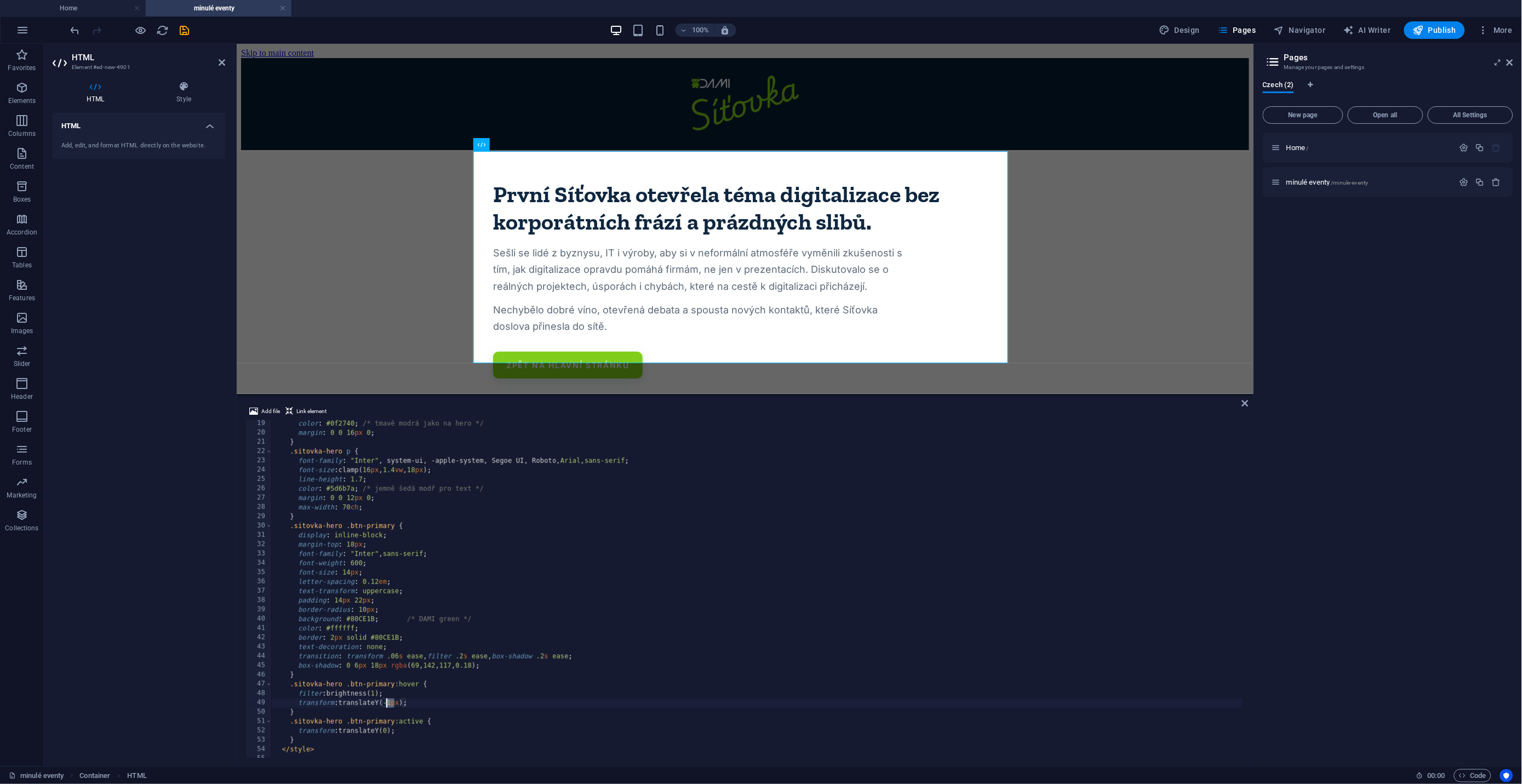
drag, startPoint x: 395, startPoint y: 702, endPoint x: 388, endPoint y: 706, distance: 8.1
click at [388, 706] on div "color : #0f2740 ; /* tmavě modrá jako na hero */ margin : 0 0 16 px 0 ; } .sito…" at bounding box center [808, 596] width 1073 height 354
click at [797, 603] on div "color : #0f2740 ; /* tmavě modrá jako na hero */ margin : 0 0 16 px 0 ; } .sito…" at bounding box center [808, 596] width 1073 height 354
type textarea "padding: 14px 22px;"
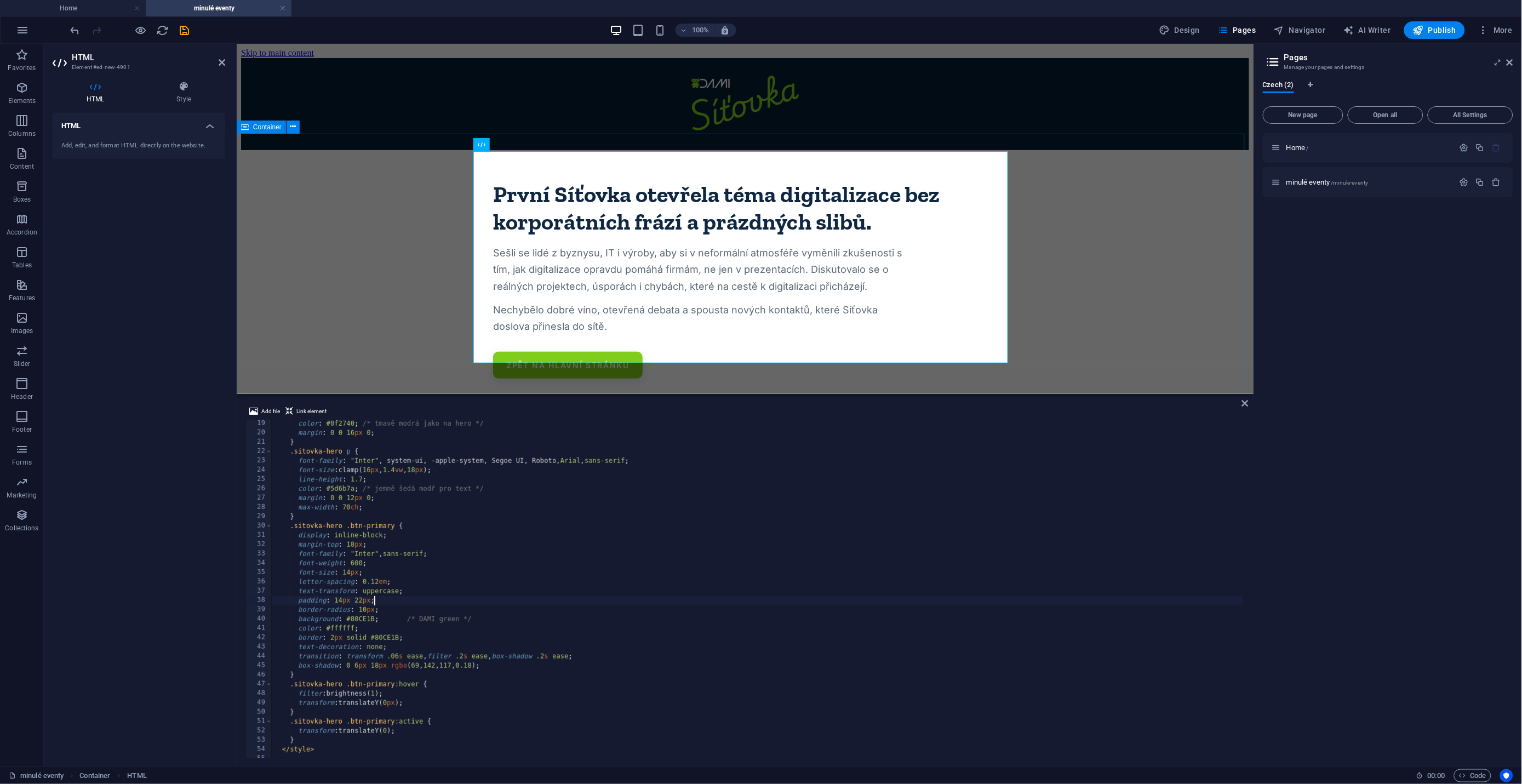
select select "px"
select select "rem"
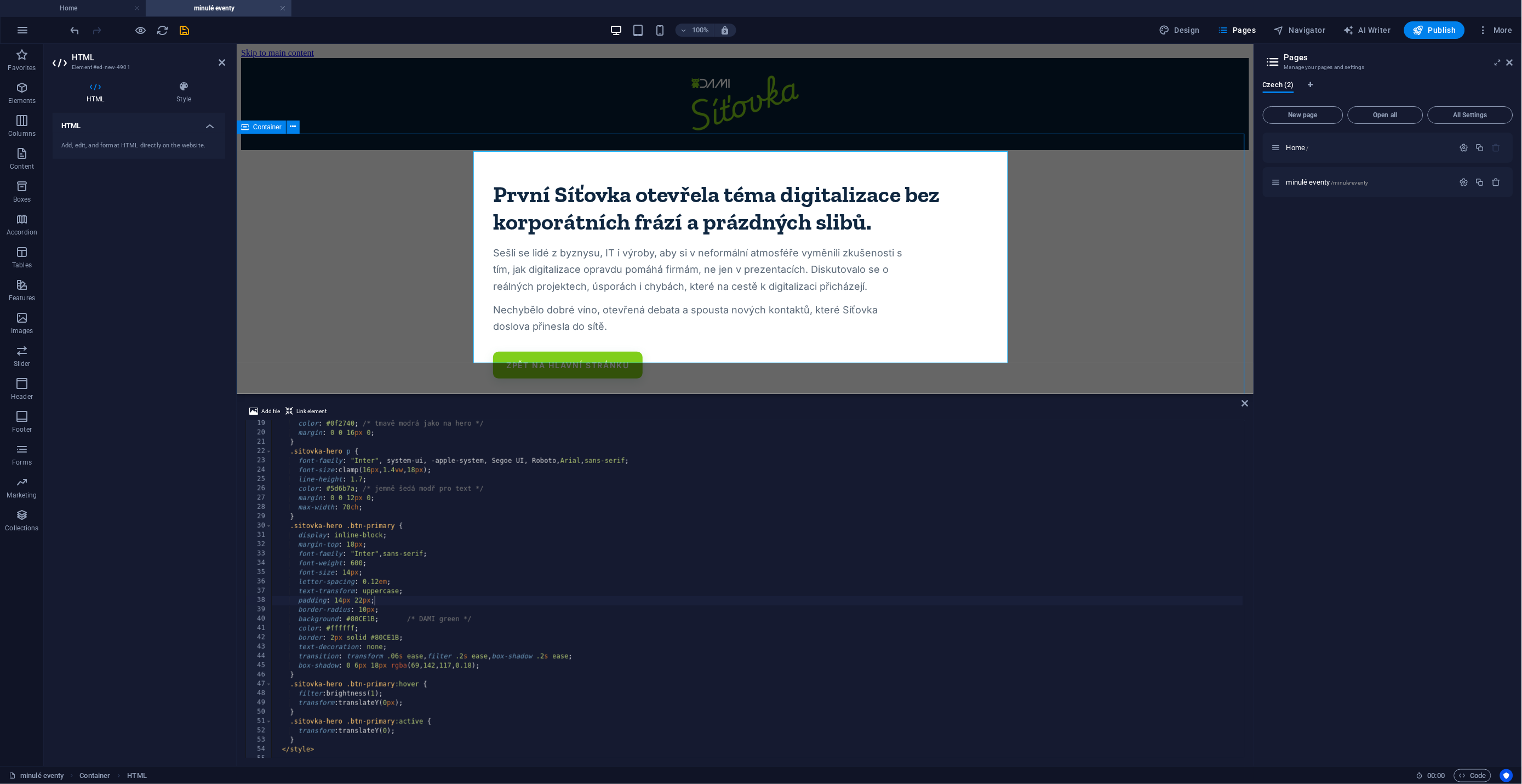
select select "px"
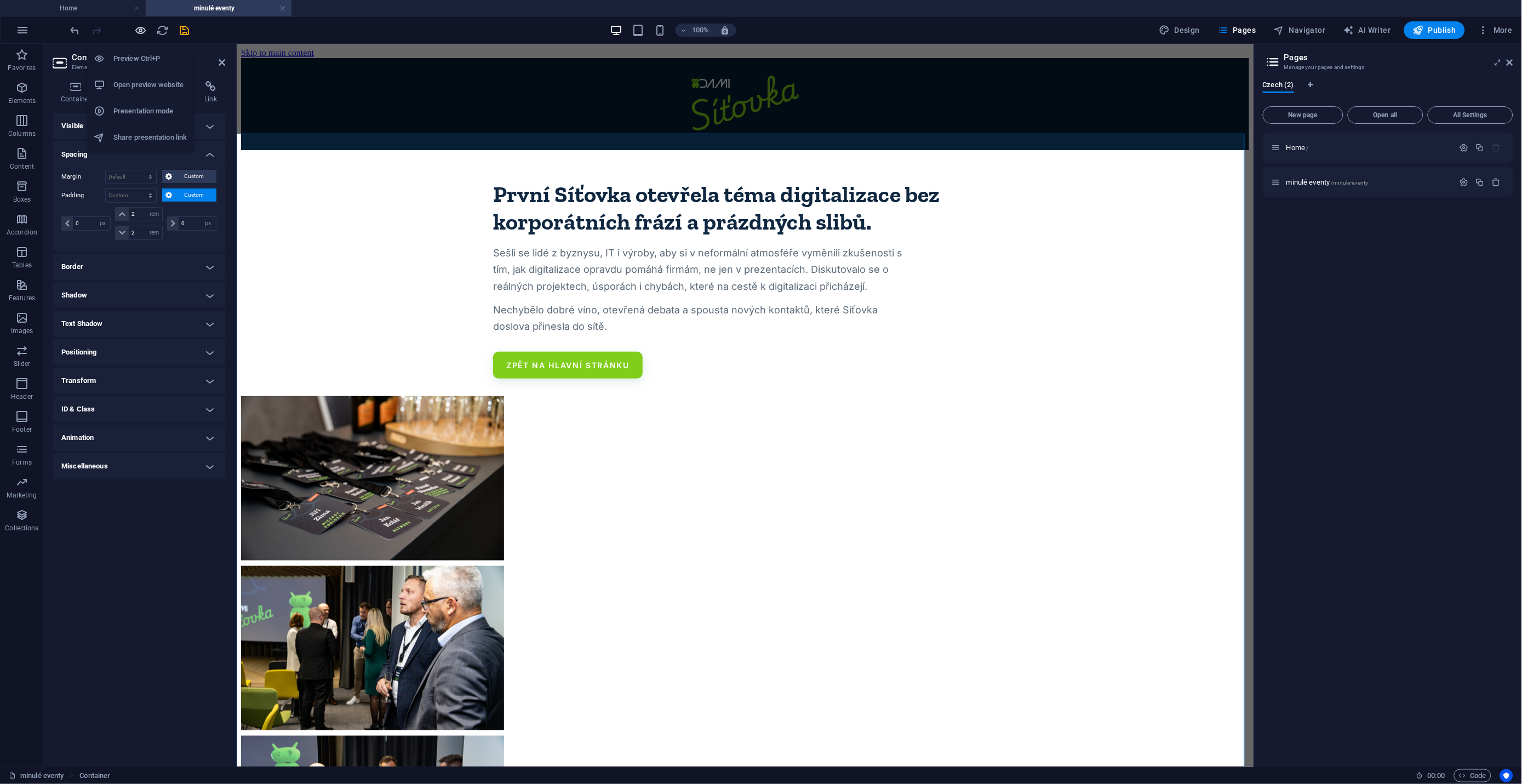
click at [146, 32] on icon "button" at bounding box center [141, 30] width 12 height 12
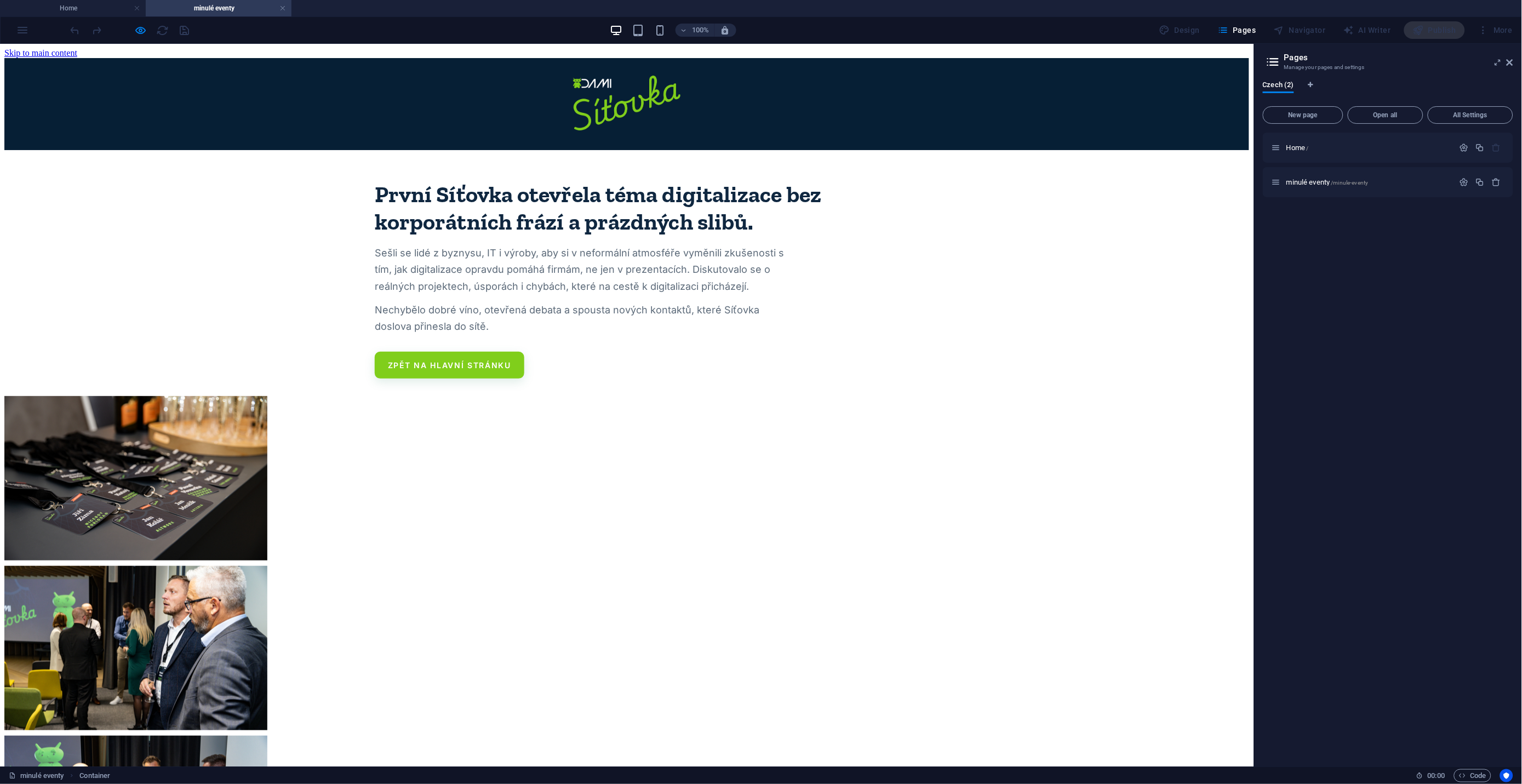
click at [463, 351] on link "Zpět na hlavní stránku" at bounding box center [449, 364] width 149 height 27
click at [143, 32] on icon "button" at bounding box center [141, 30] width 12 height 12
select select "px"
select select "rem"
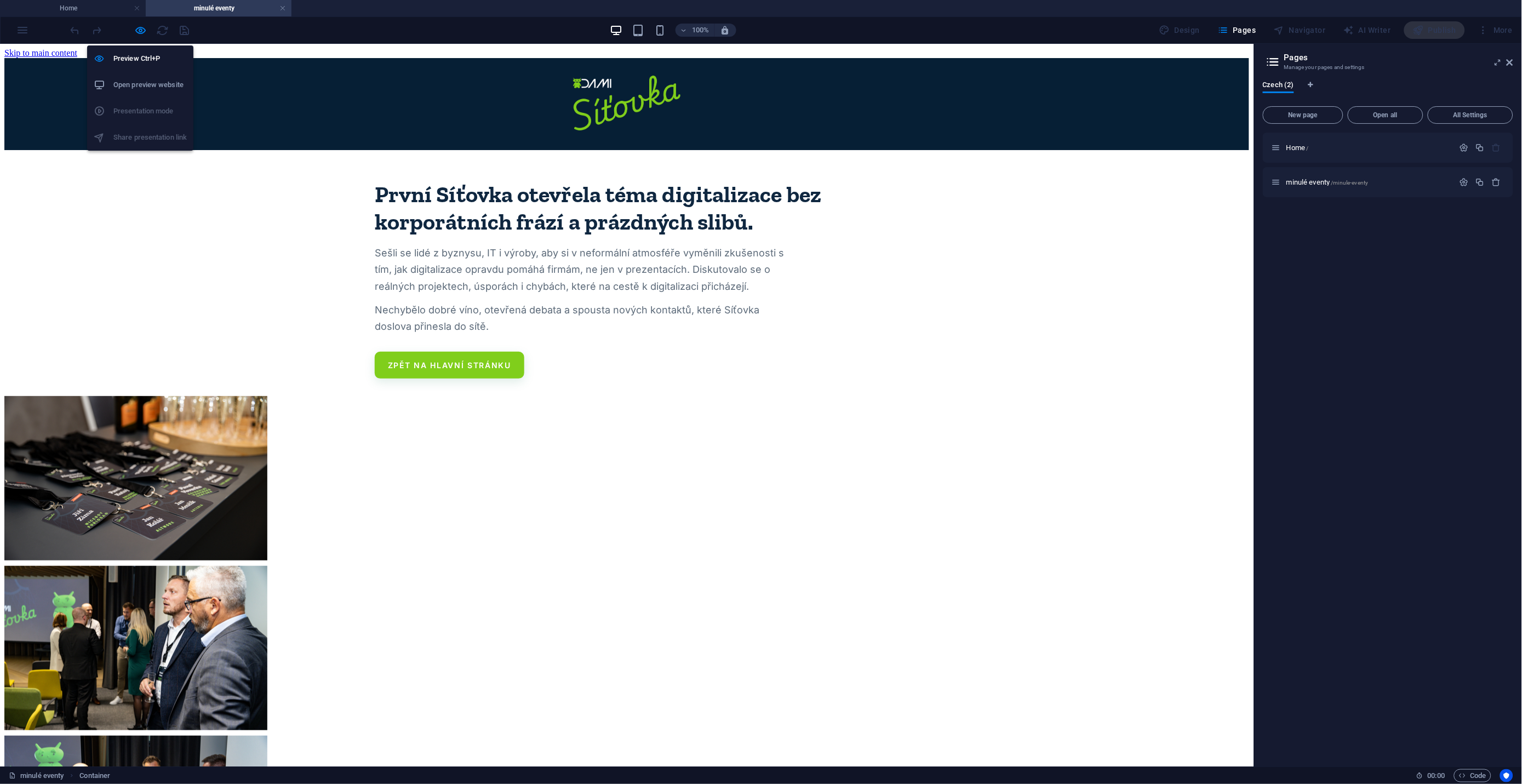
select select "px"
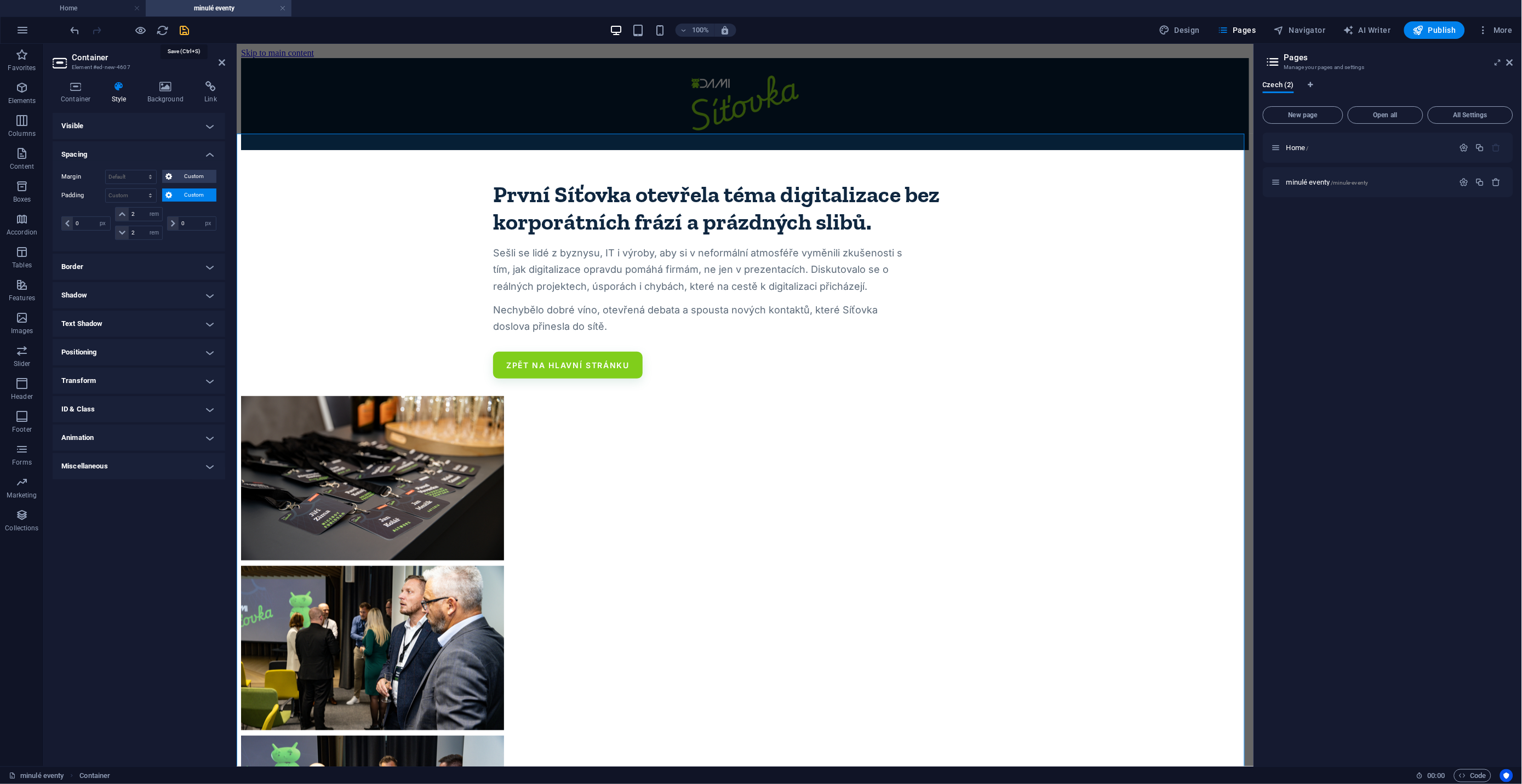
click at [185, 27] on icon "save" at bounding box center [184, 30] width 12 height 12
select select "px"
select select "rem"
select select "px"
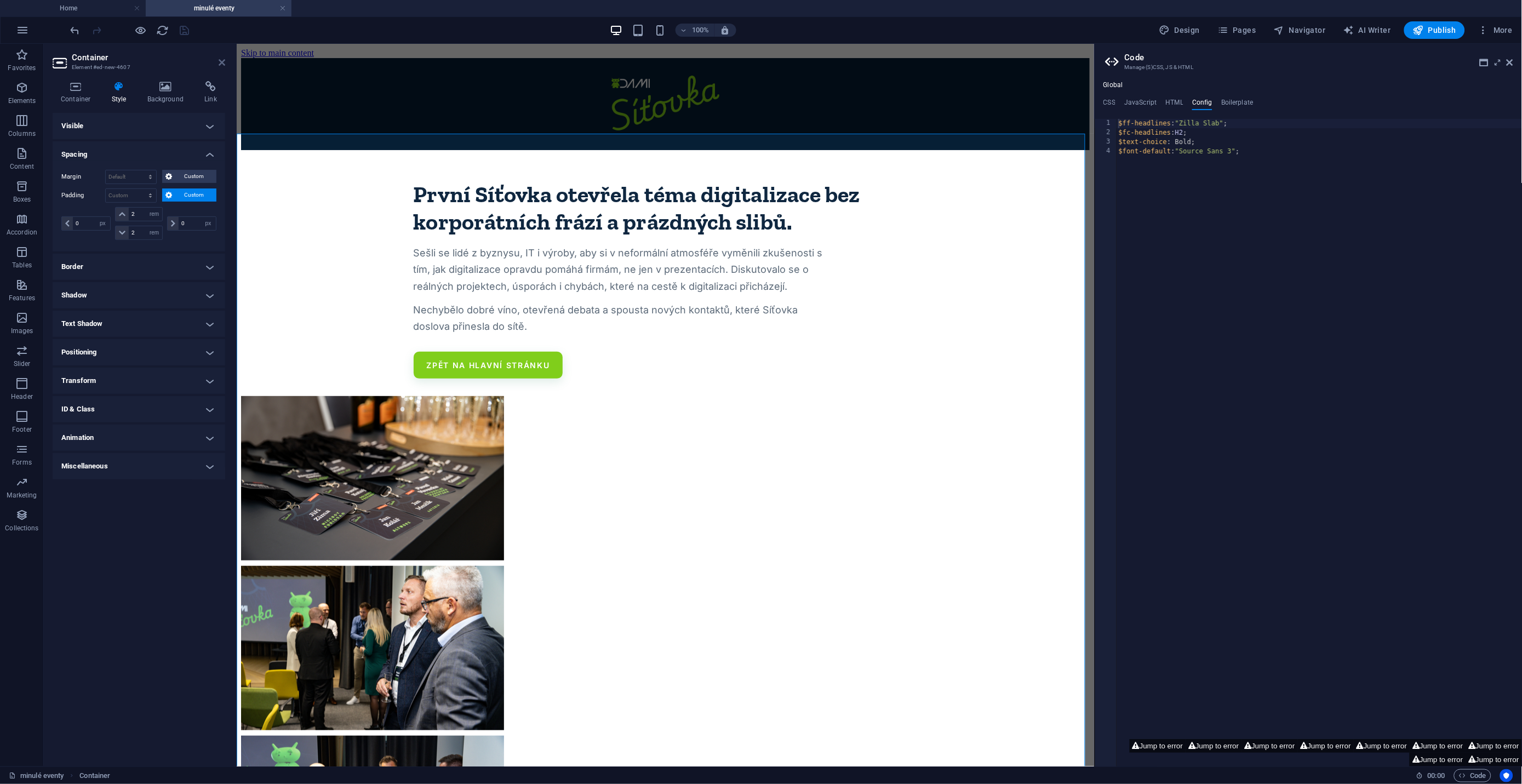
click at [222, 61] on icon at bounding box center [222, 62] width 6 height 9
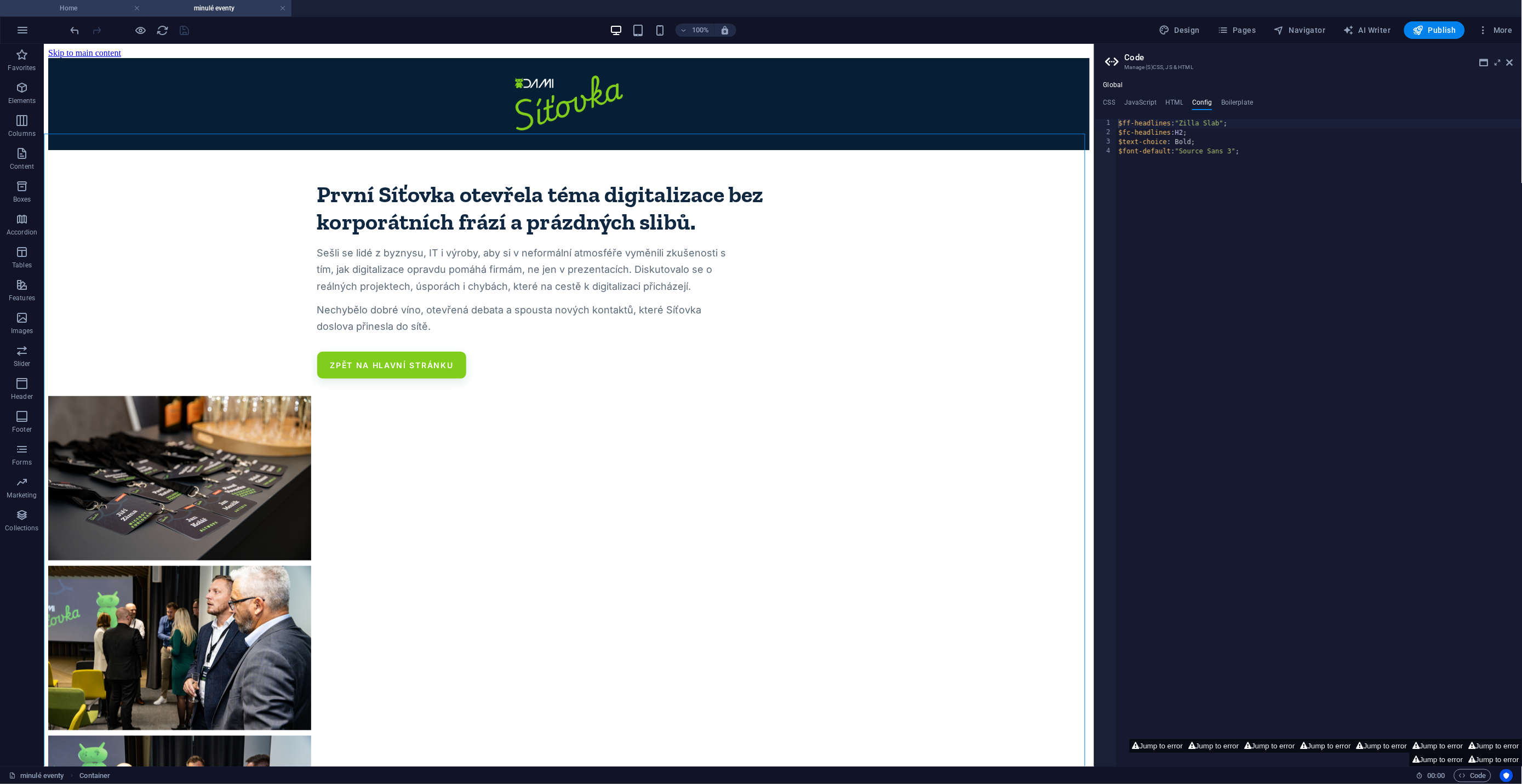
click at [87, 8] on h4 "Home" at bounding box center [73, 8] width 146 height 12
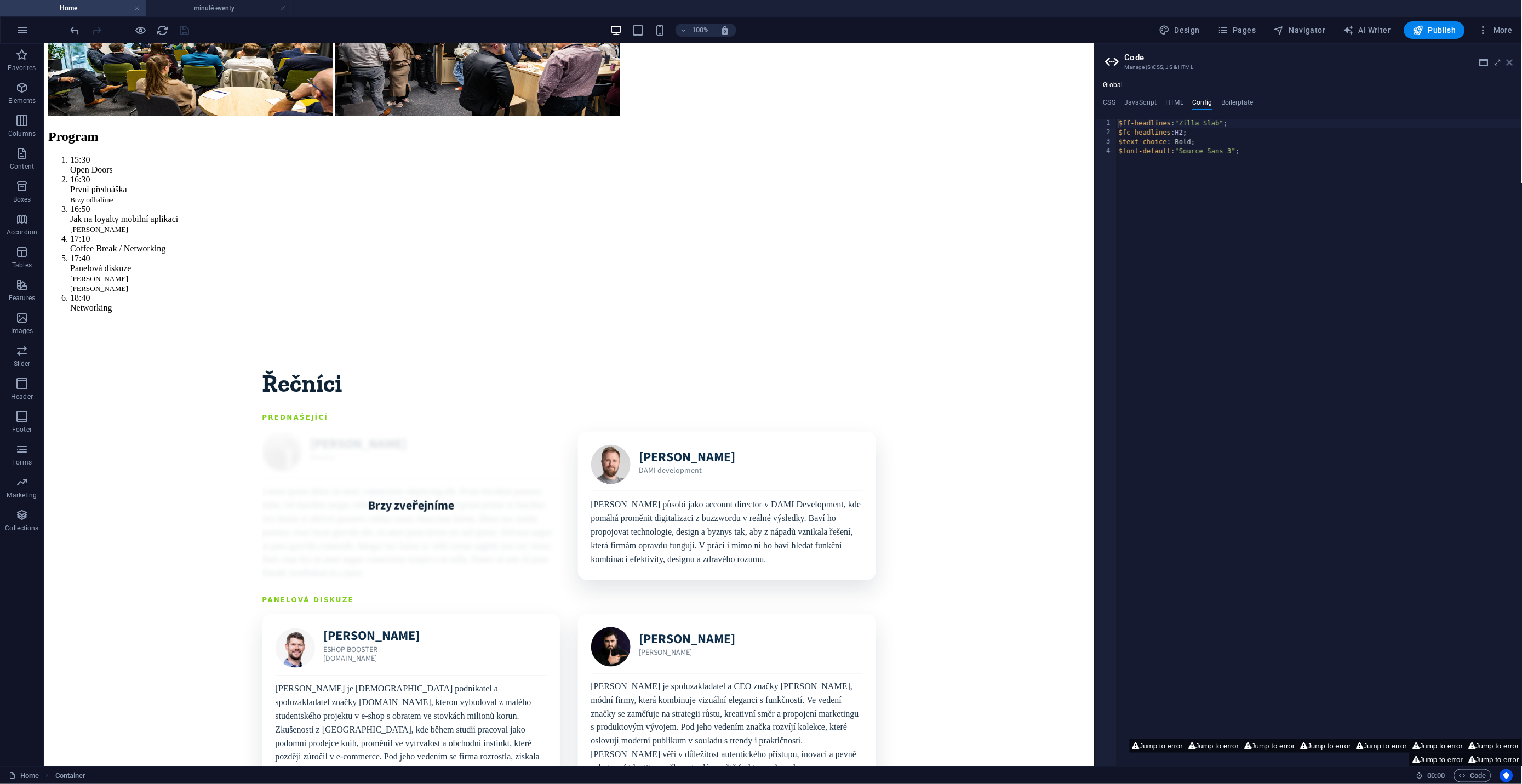
click at [1511, 61] on icon at bounding box center [1510, 62] width 6 height 9
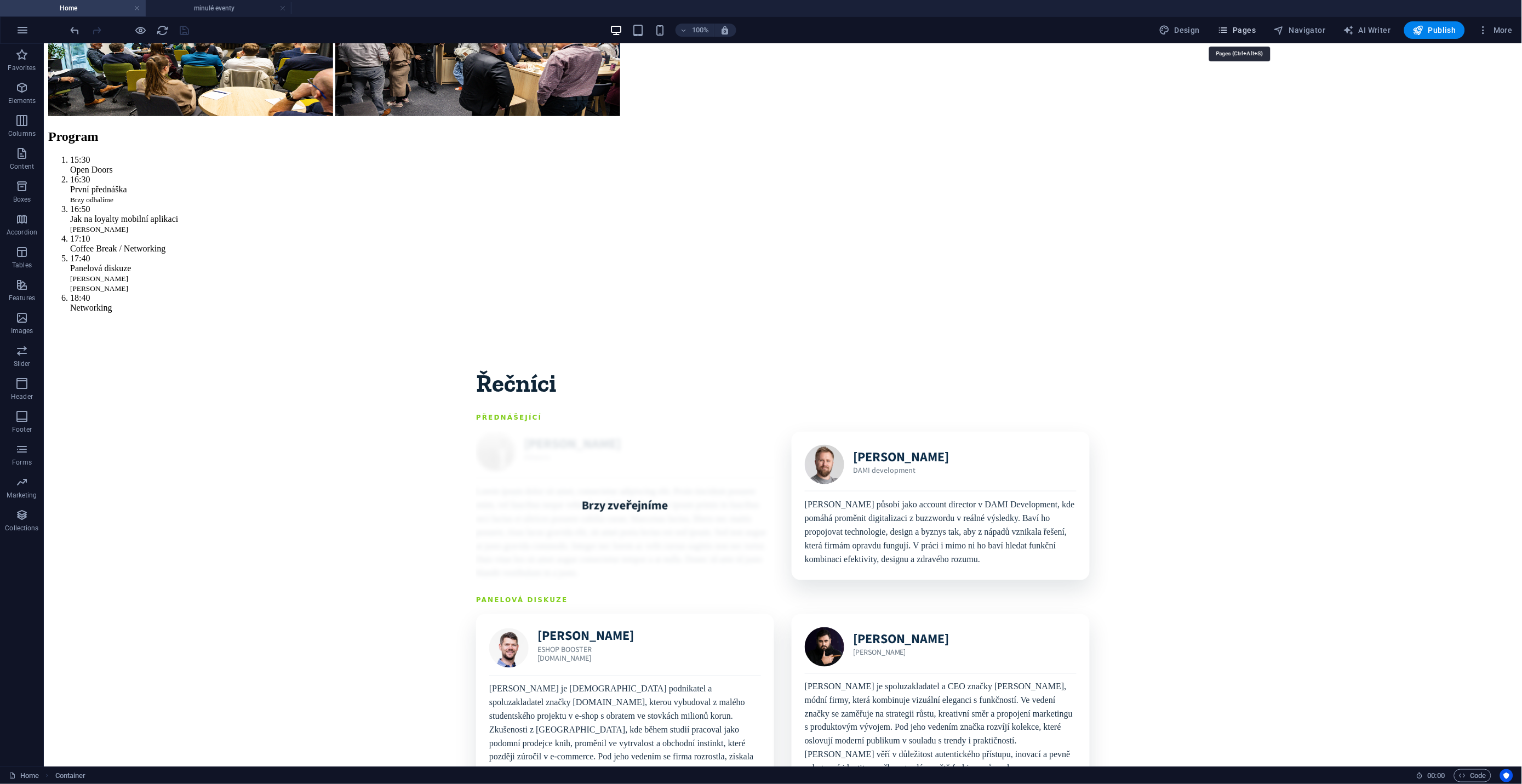
click at [1239, 31] on span "Pages" at bounding box center [1236, 30] width 38 height 11
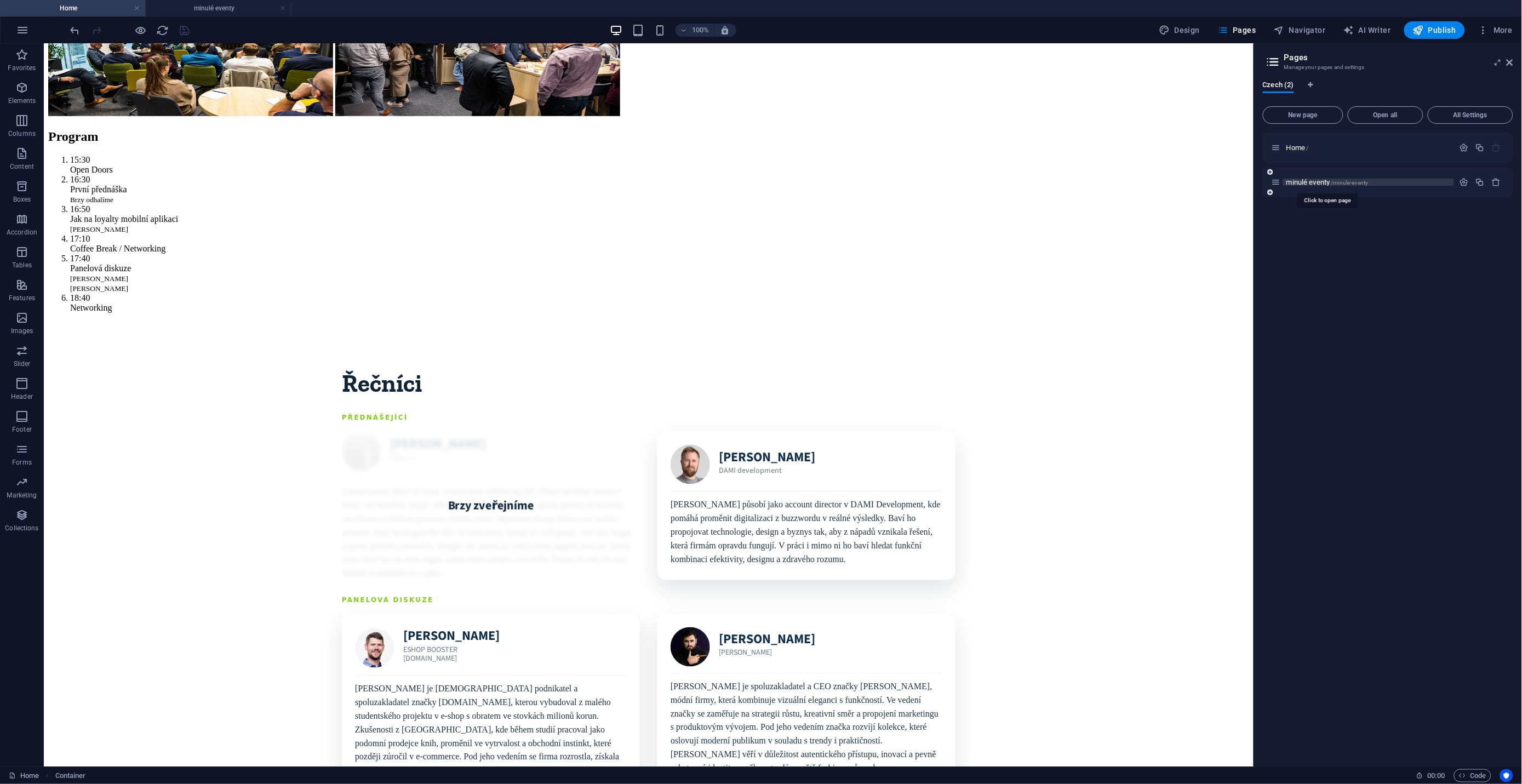
click at [1344, 184] on span "/minule-eventy" at bounding box center [1349, 183] width 37 height 6
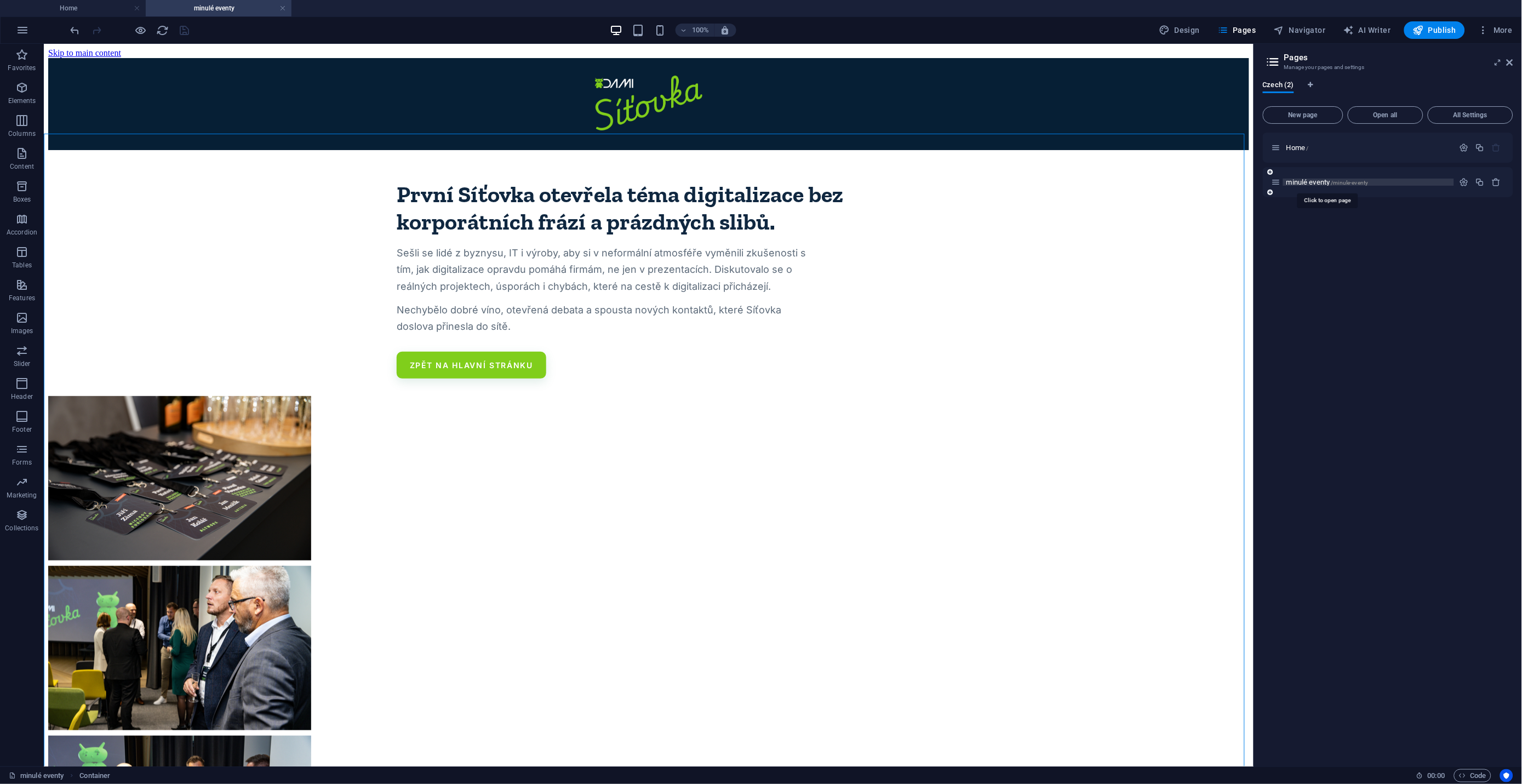
click at [1341, 180] on span "/minule-eventy" at bounding box center [1349, 183] width 37 height 6
click at [1277, 183] on icon at bounding box center [1276, 182] width 9 height 9
click at [1273, 192] on icon at bounding box center [1270, 192] width 5 height 6
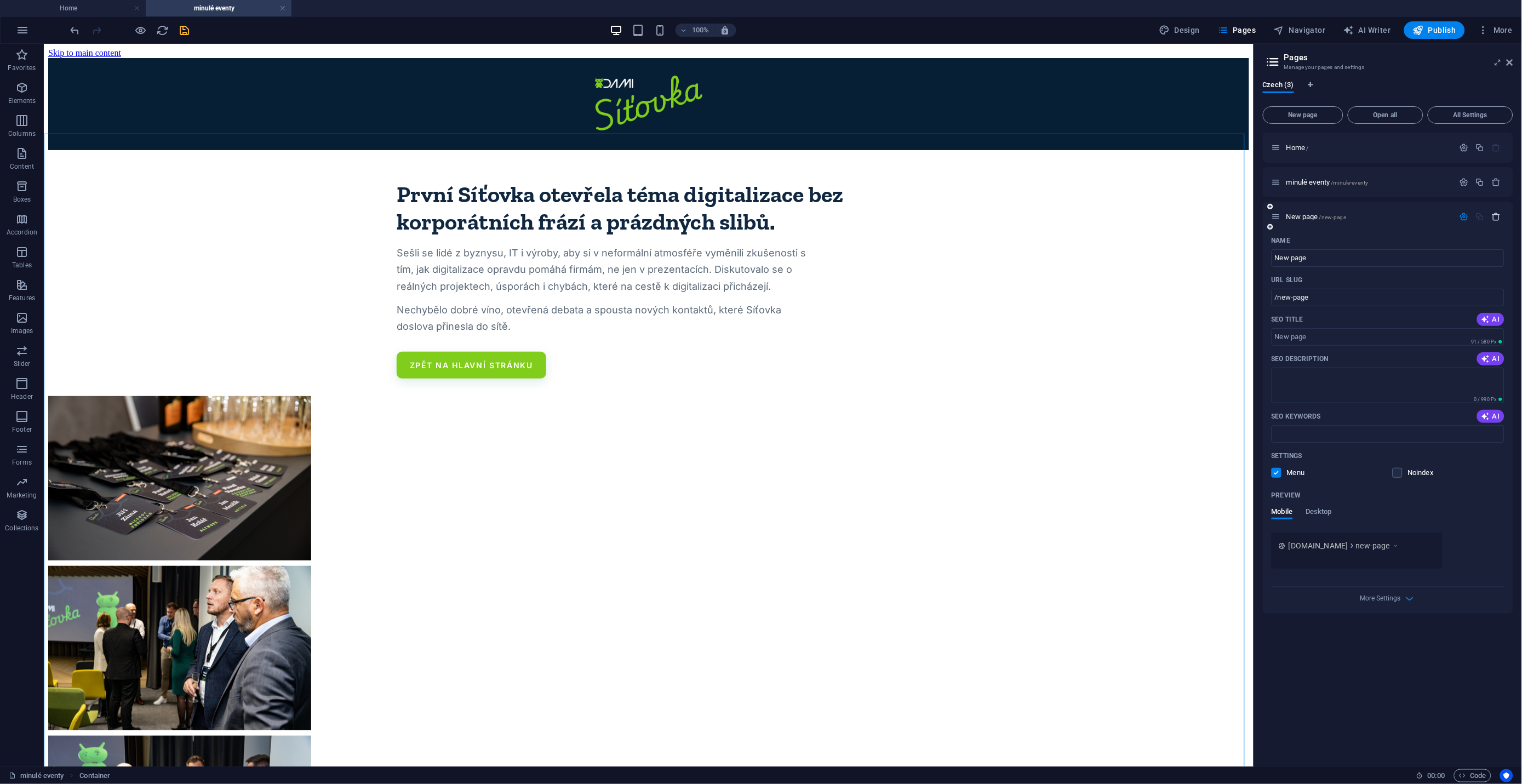
click at [1501, 217] on icon "button" at bounding box center [1497, 217] width 9 height 9
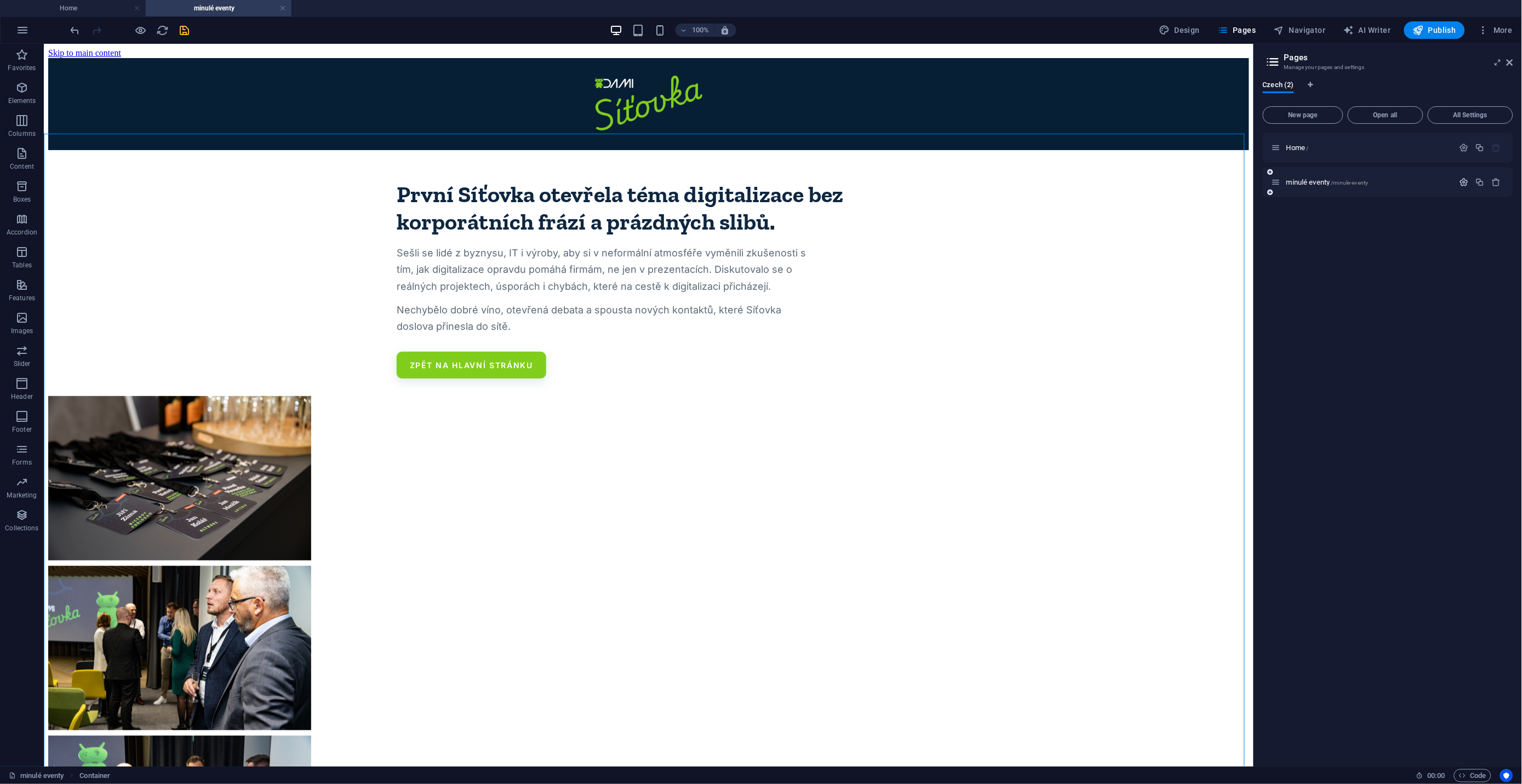
click at [1465, 178] on icon "button" at bounding box center [1464, 182] width 9 height 9
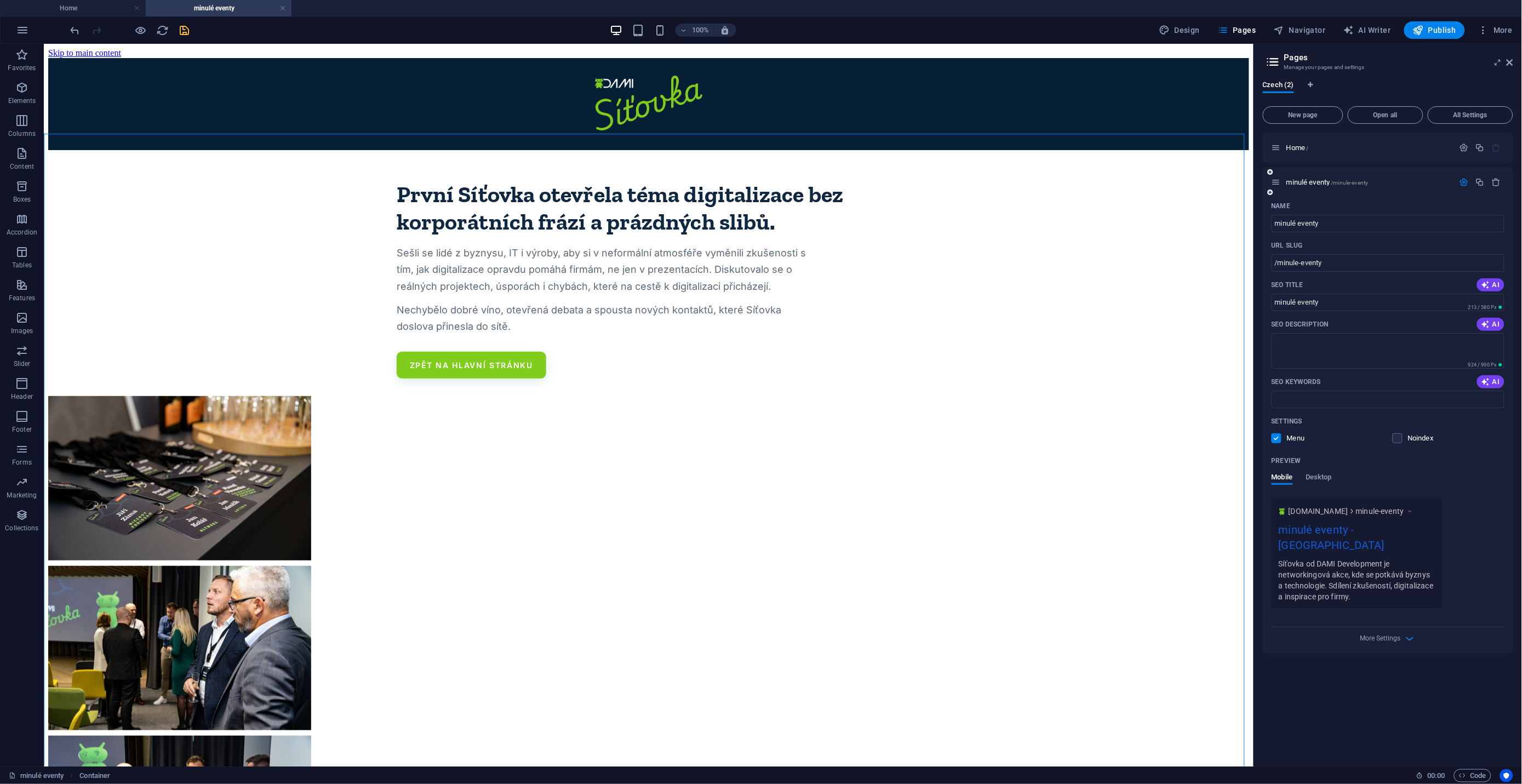
click at [1280, 439] on label at bounding box center [1276, 438] width 10 height 10
click at [0, 0] on input "checkbox" at bounding box center [0, 0] width 0 height 0
click at [1328, 473] on span "Desktop" at bounding box center [1319, 479] width 27 height 15
click at [1287, 476] on span "Mobile" at bounding box center [1282, 479] width 21 height 15
click at [1397, 440] on label at bounding box center [1397, 438] width 10 height 10
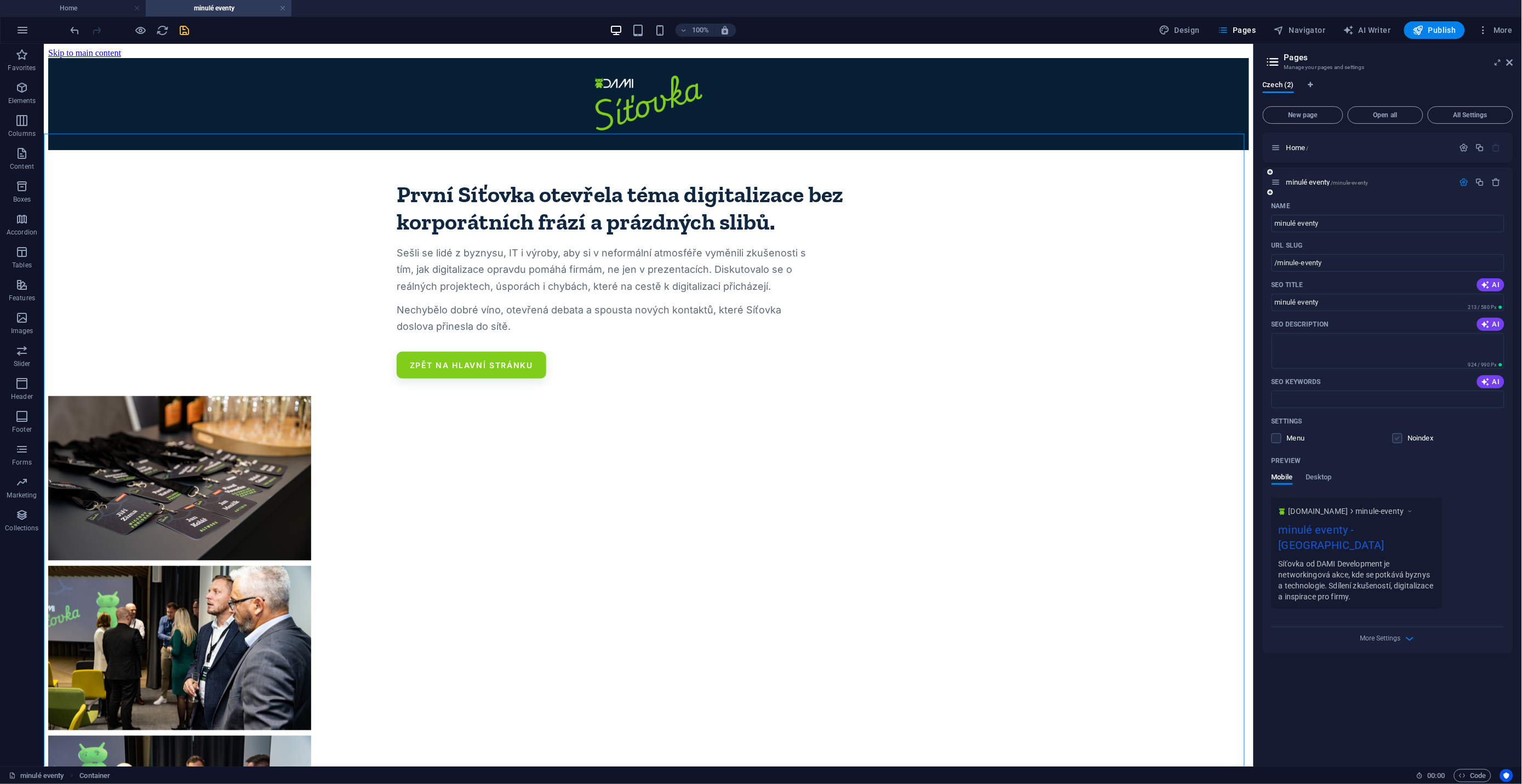
click at [0, 0] on input "checkbox" at bounding box center [0, 0] width 0 height 0
click at [1392, 632] on span "More Settings" at bounding box center [1388, 638] width 13 height 12
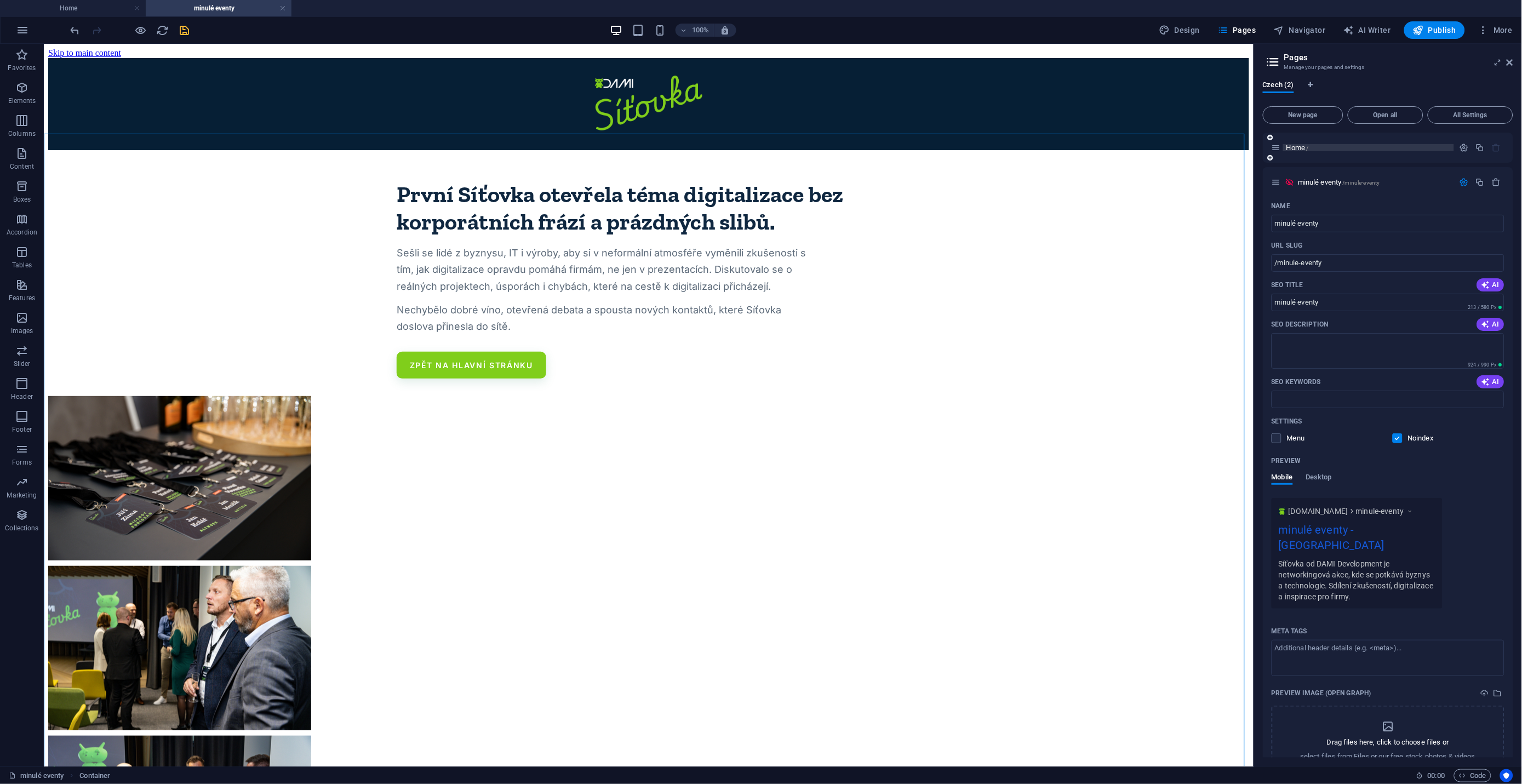
click at [1299, 148] on span "Home /" at bounding box center [1297, 148] width 22 height 8
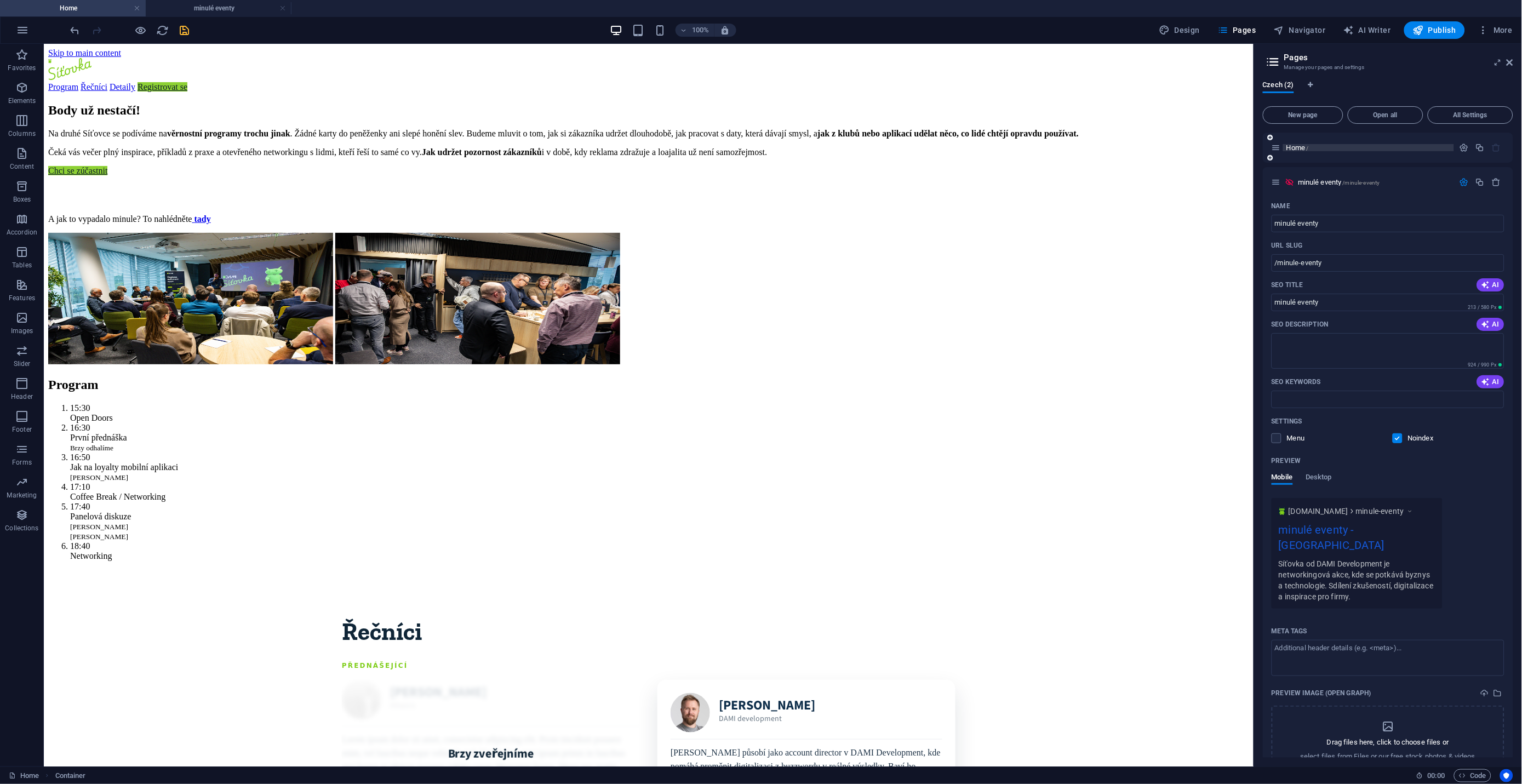
scroll to position [248, 0]
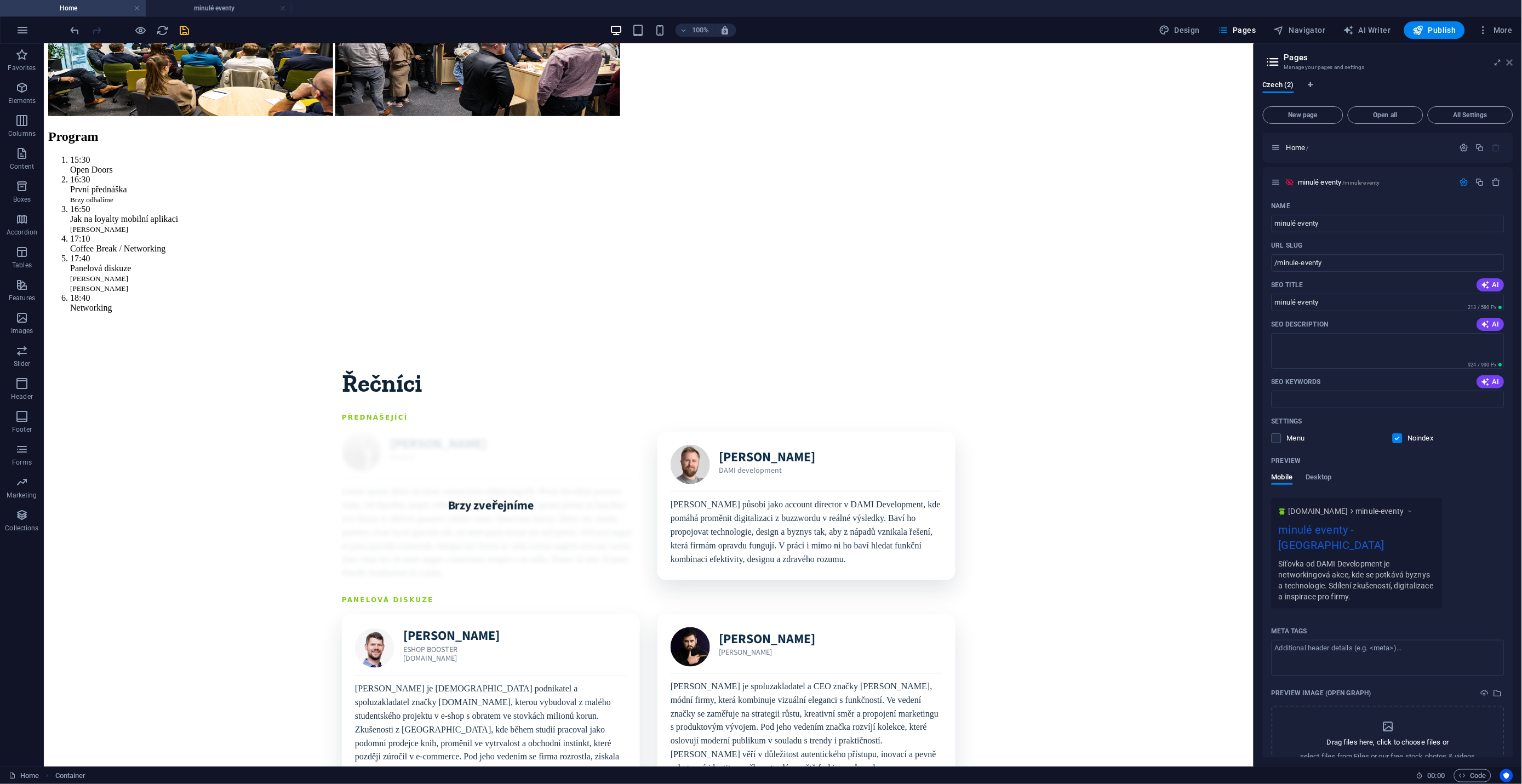
click at [1509, 64] on icon at bounding box center [1510, 62] width 6 height 9
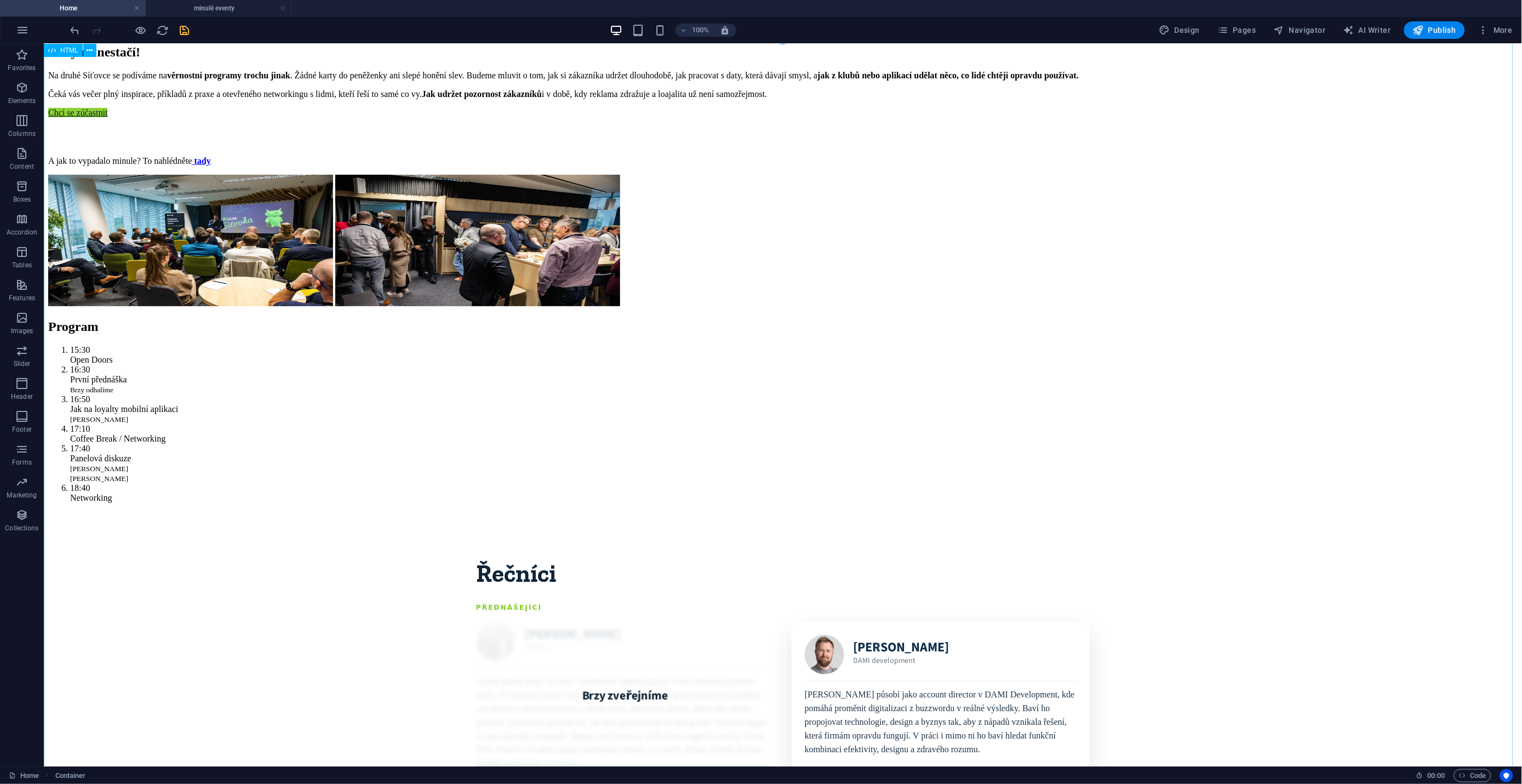
scroll to position [0, 0]
